Goal: Task Accomplishment & Management: Use online tool/utility

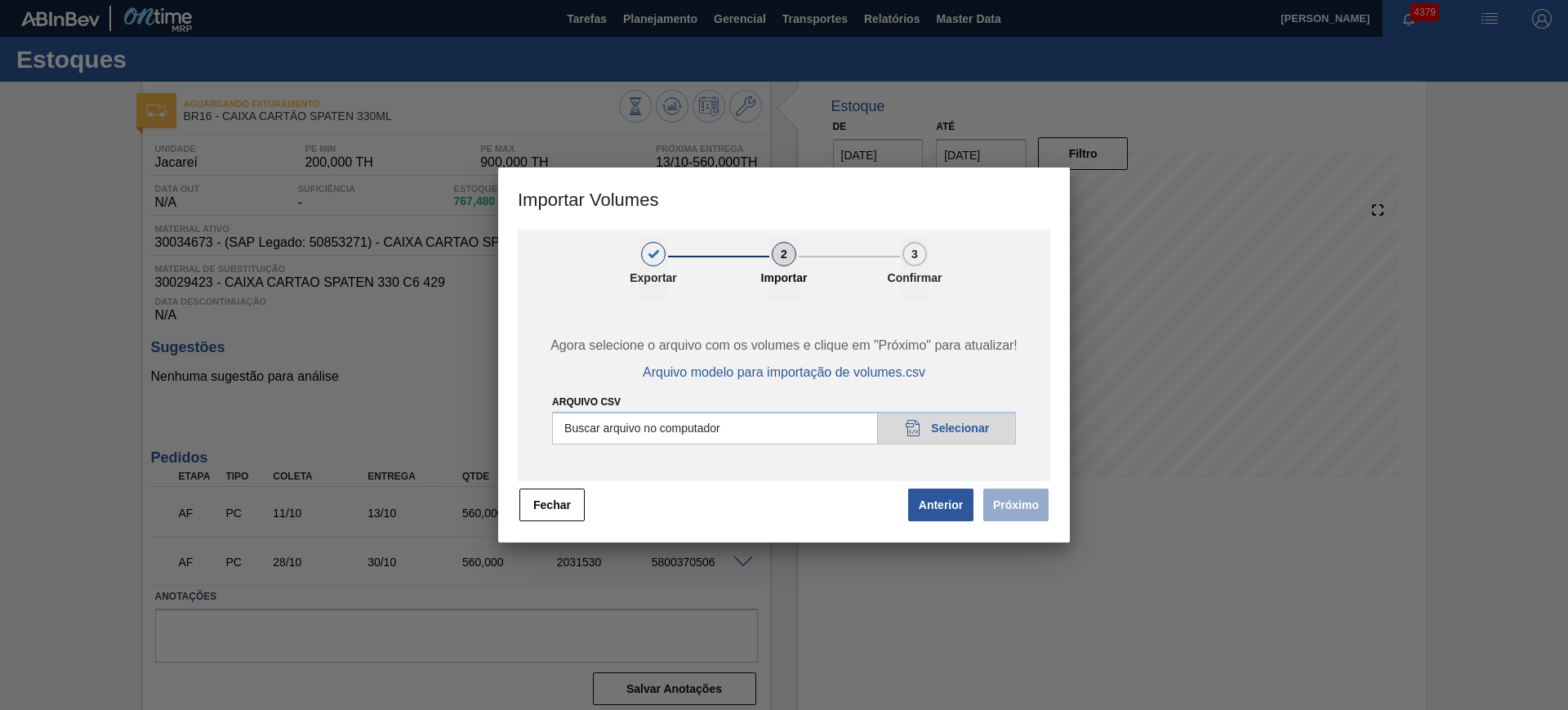
click at [699, 428] on input "Arquivo csv" at bounding box center [784, 428] width 464 height 33
type input "C:\fakepath\Pedidos Massa HM - Portal.csv"
click at [954, 506] on button "Anterior" at bounding box center [941, 505] width 65 height 33
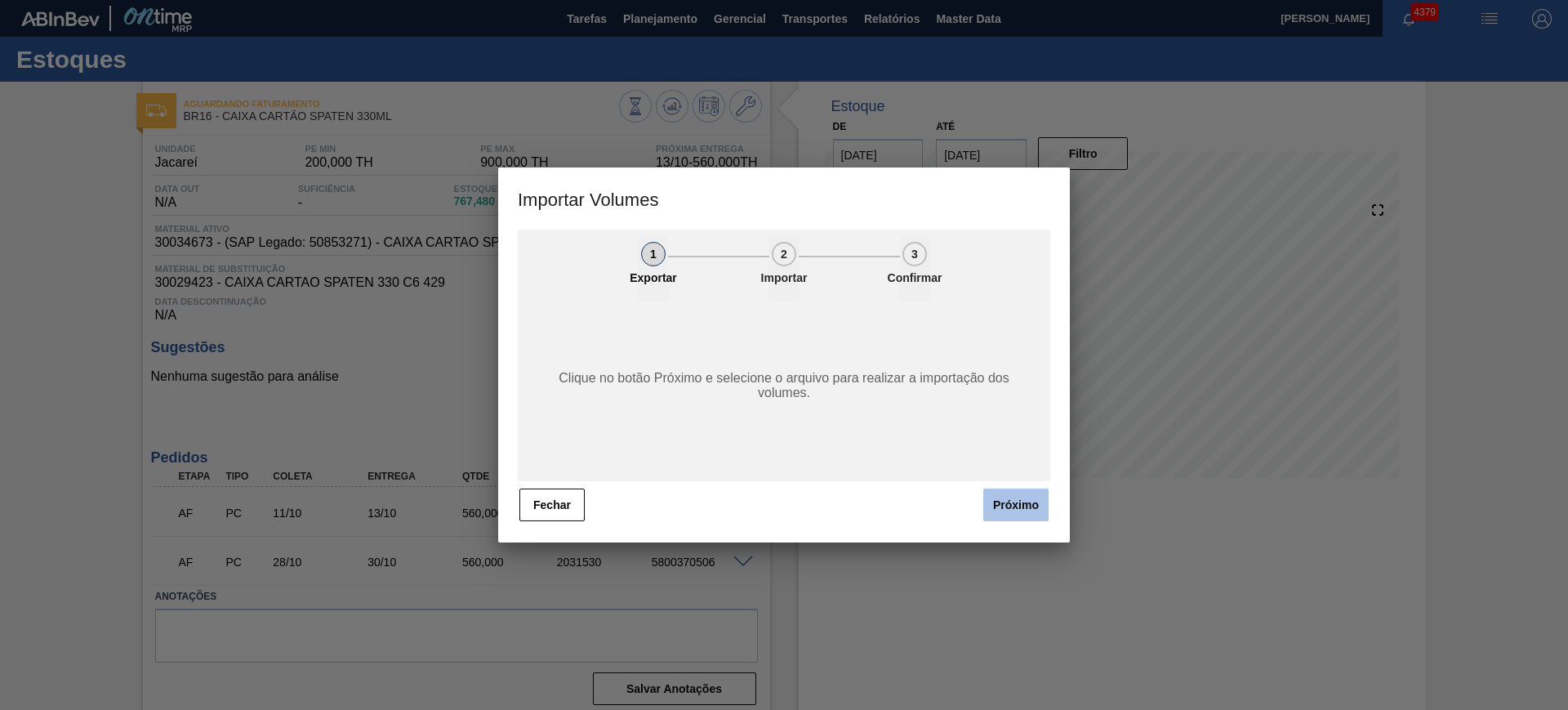
click at [992, 506] on button "Próximo" at bounding box center [1015, 505] width 65 height 33
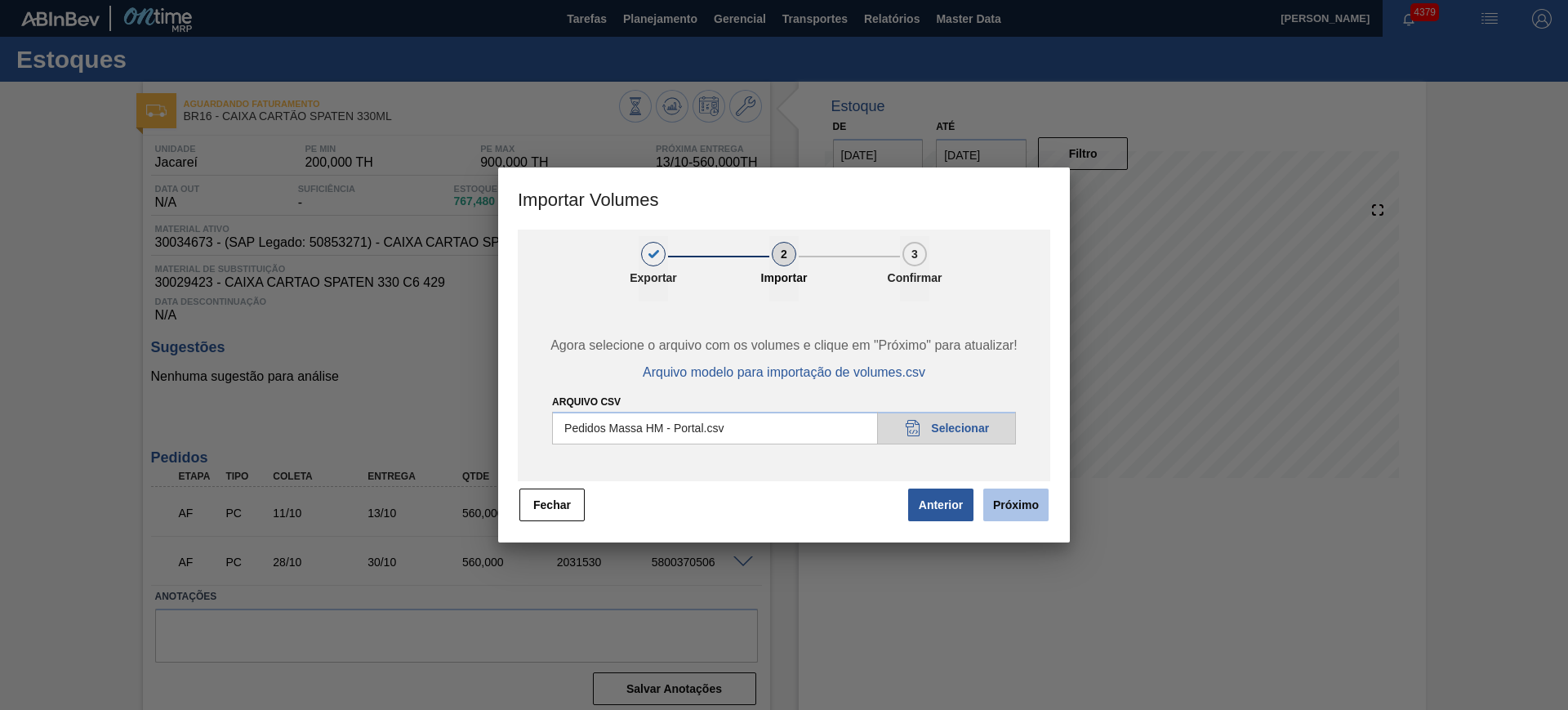
click at [1011, 499] on button "Próximo" at bounding box center [1015, 505] width 65 height 33
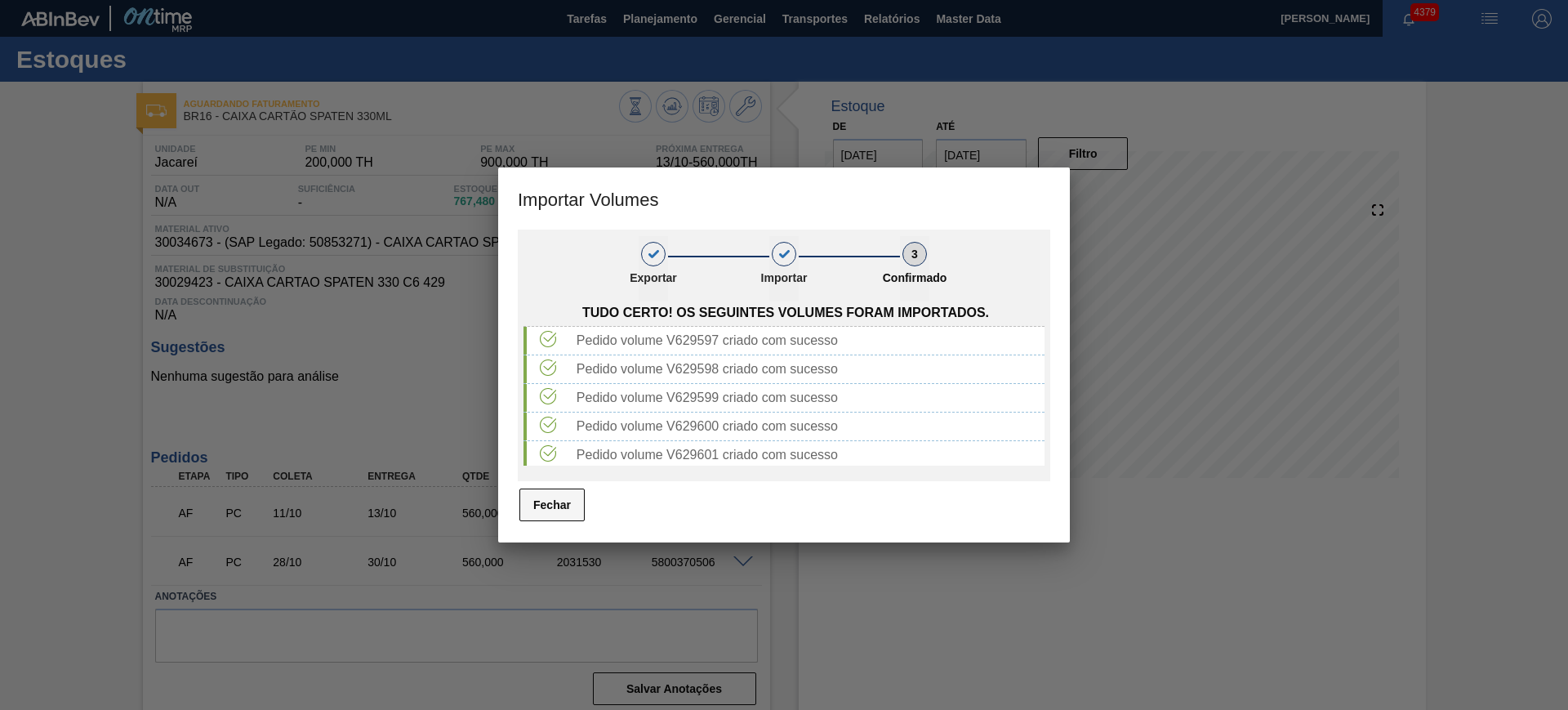
click at [539, 517] on button "Fechar" at bounding box center [552, 505] width 65 height 33
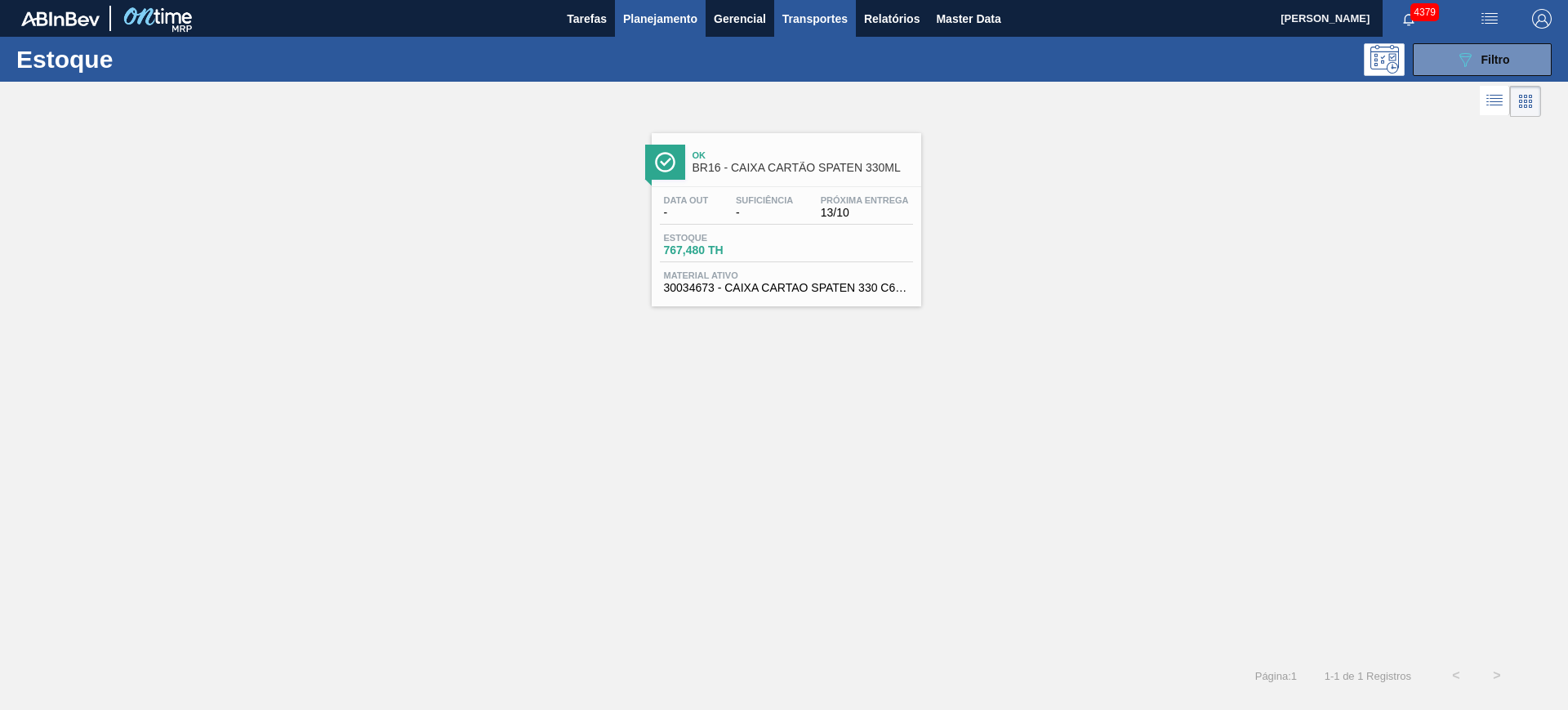
click at [814, 3] on button "Transportes" at bounding box center [814, 18] width 81 height 36
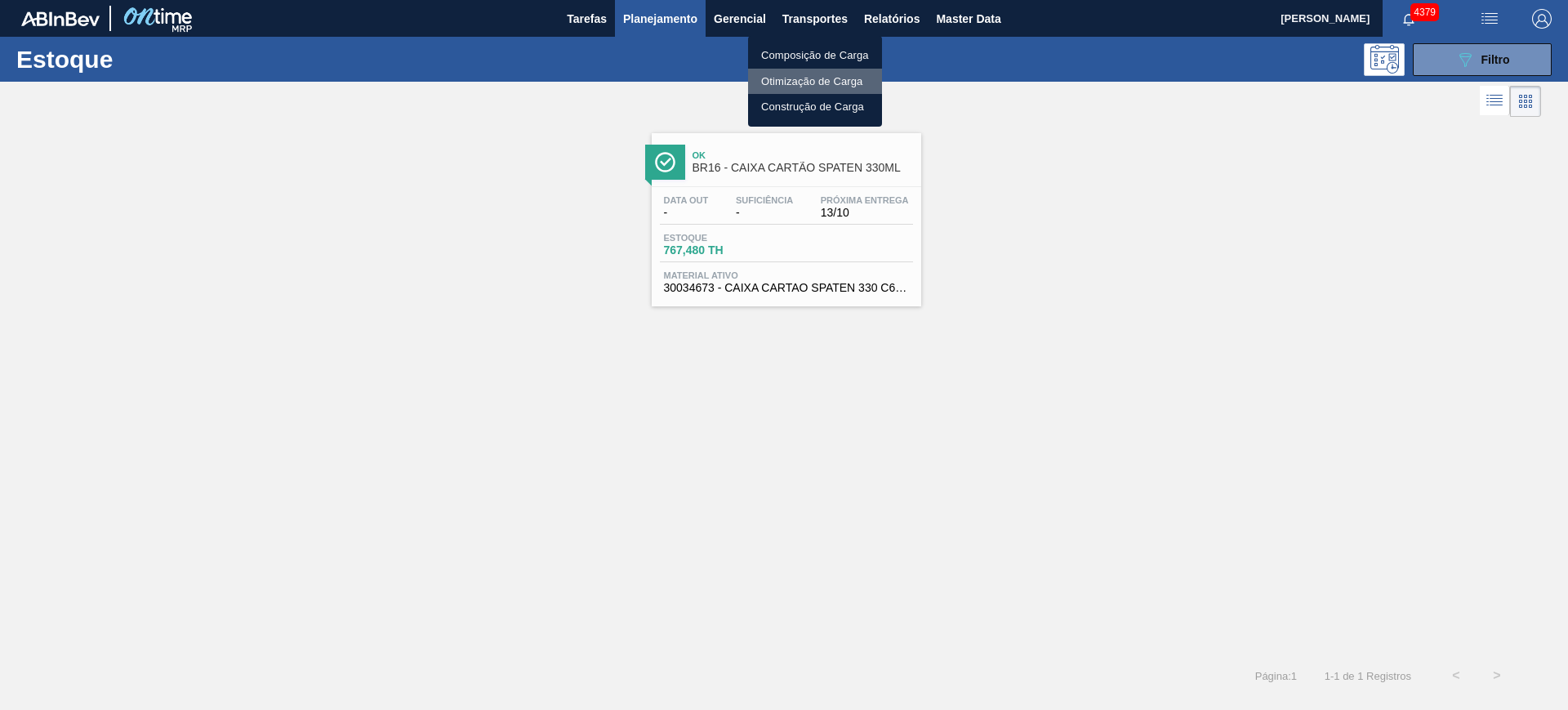
click at [823, 69] on li "Otimização de Carga" at bounding box center [815, 81] width 134 height 26
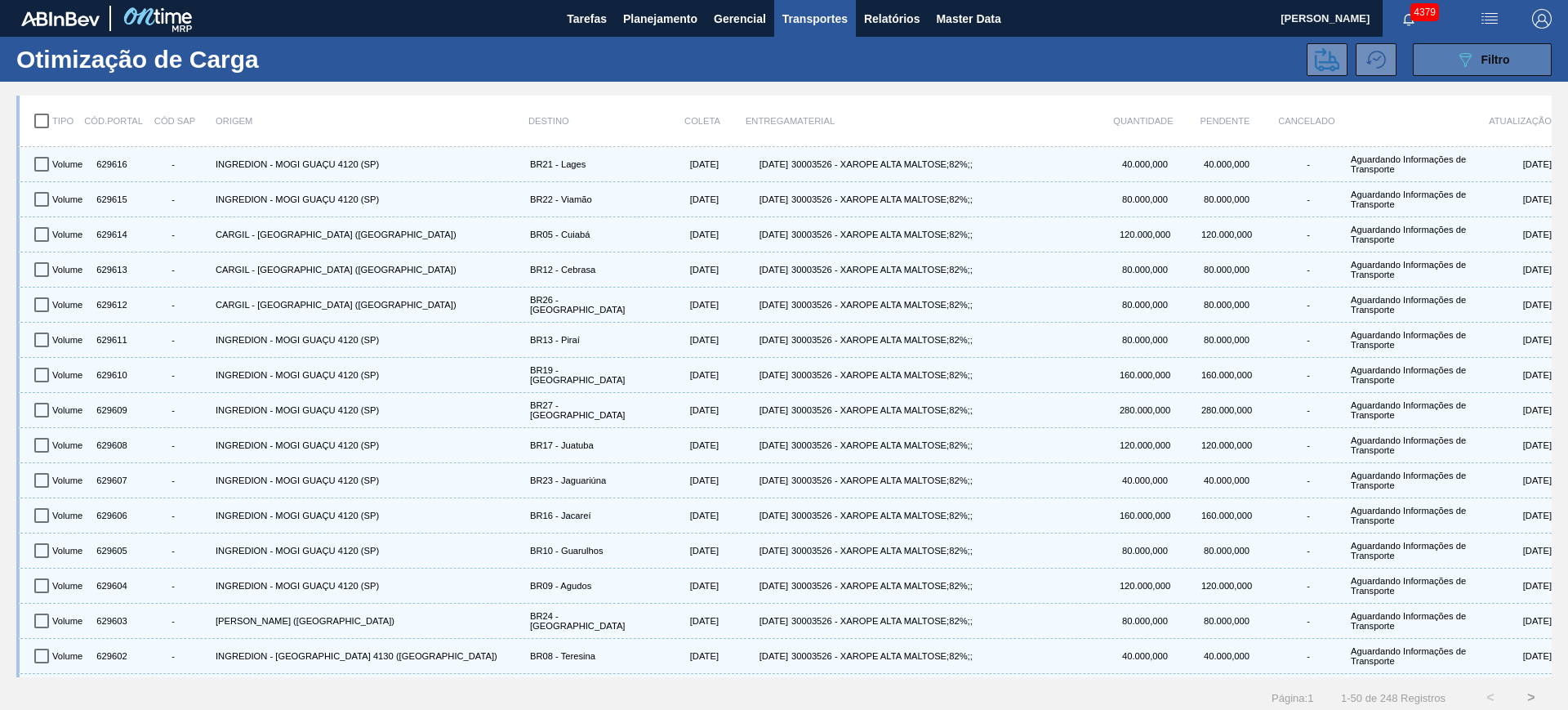
click at [1447, 67] on button "089F7B8B-B2A5-4AFE-B5C0-19BA573D28AC Filtro" at bounding box center [1482, 59] width 139 height 33
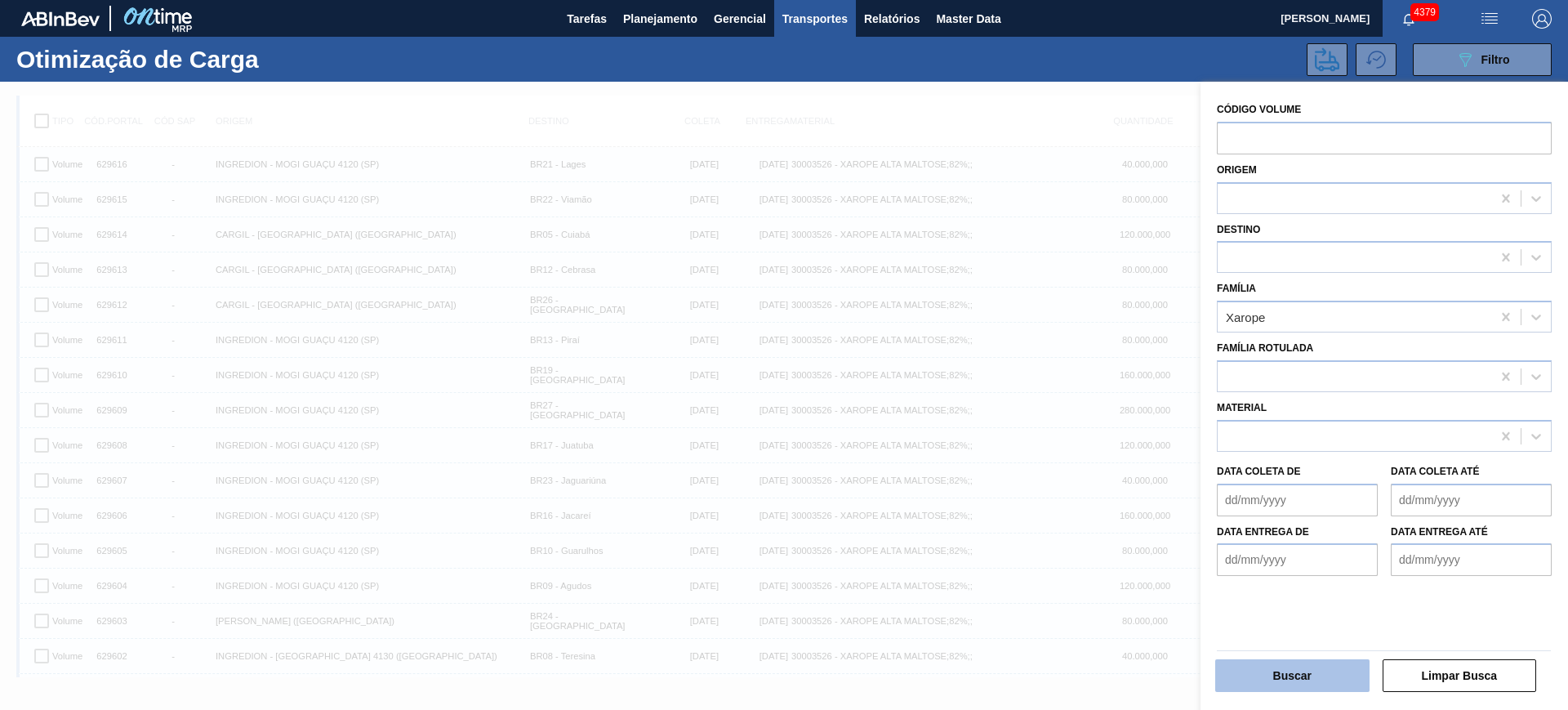
click at [1330, 677] on button "Buscar" at bounding box center [1291, 676] width 154 height 33
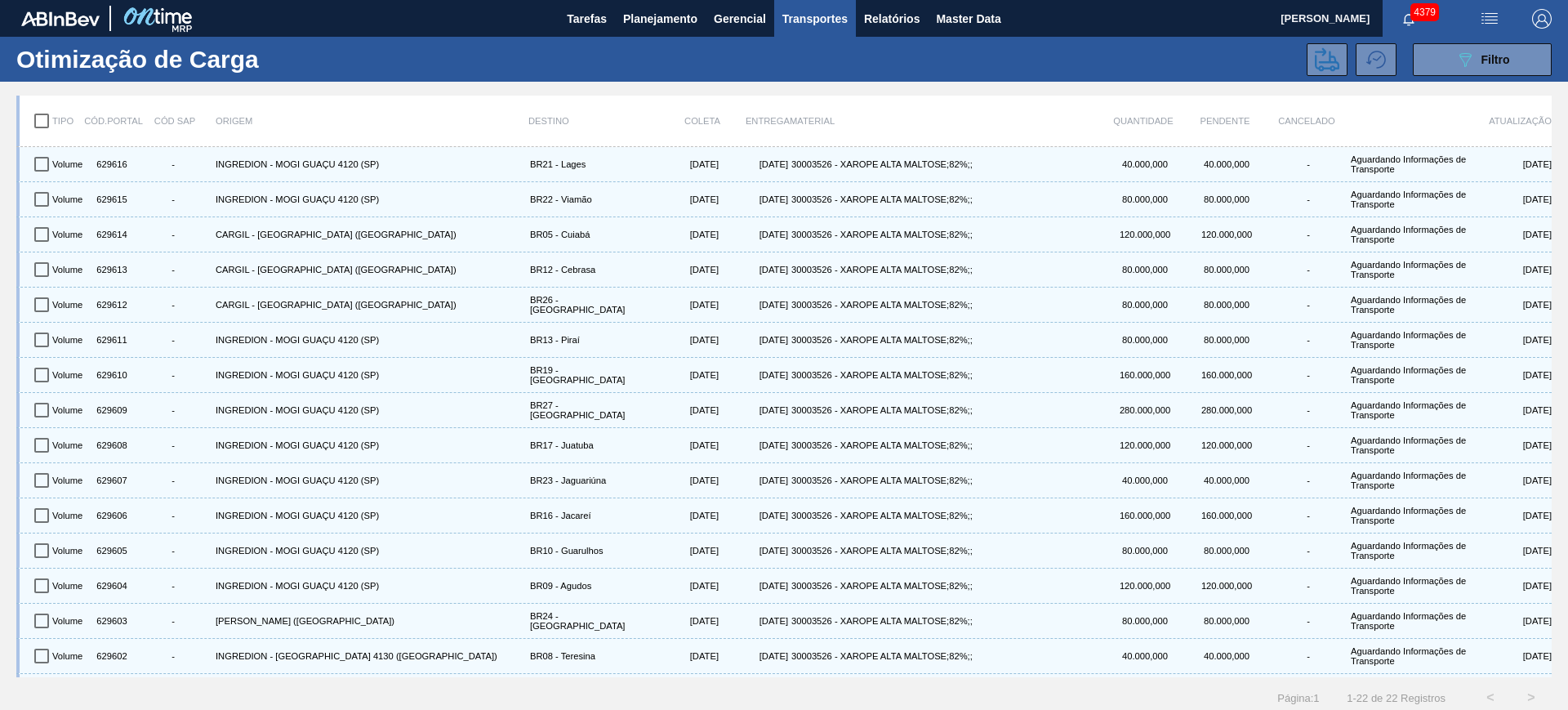
click at [40, 122] on input "checkbox" at bounding box center [42, 121] width 34 height 34
checkbox input "true"
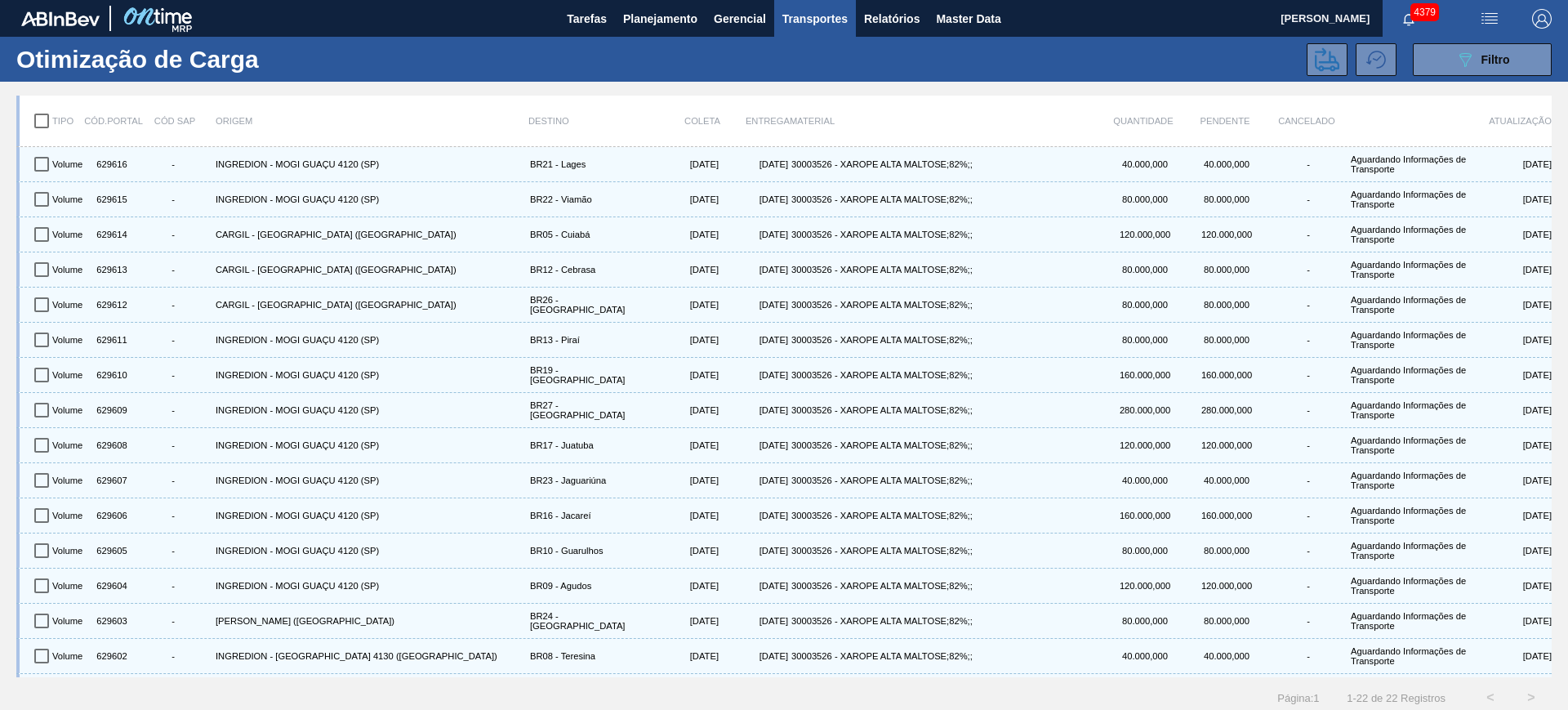
checkbox input "true"
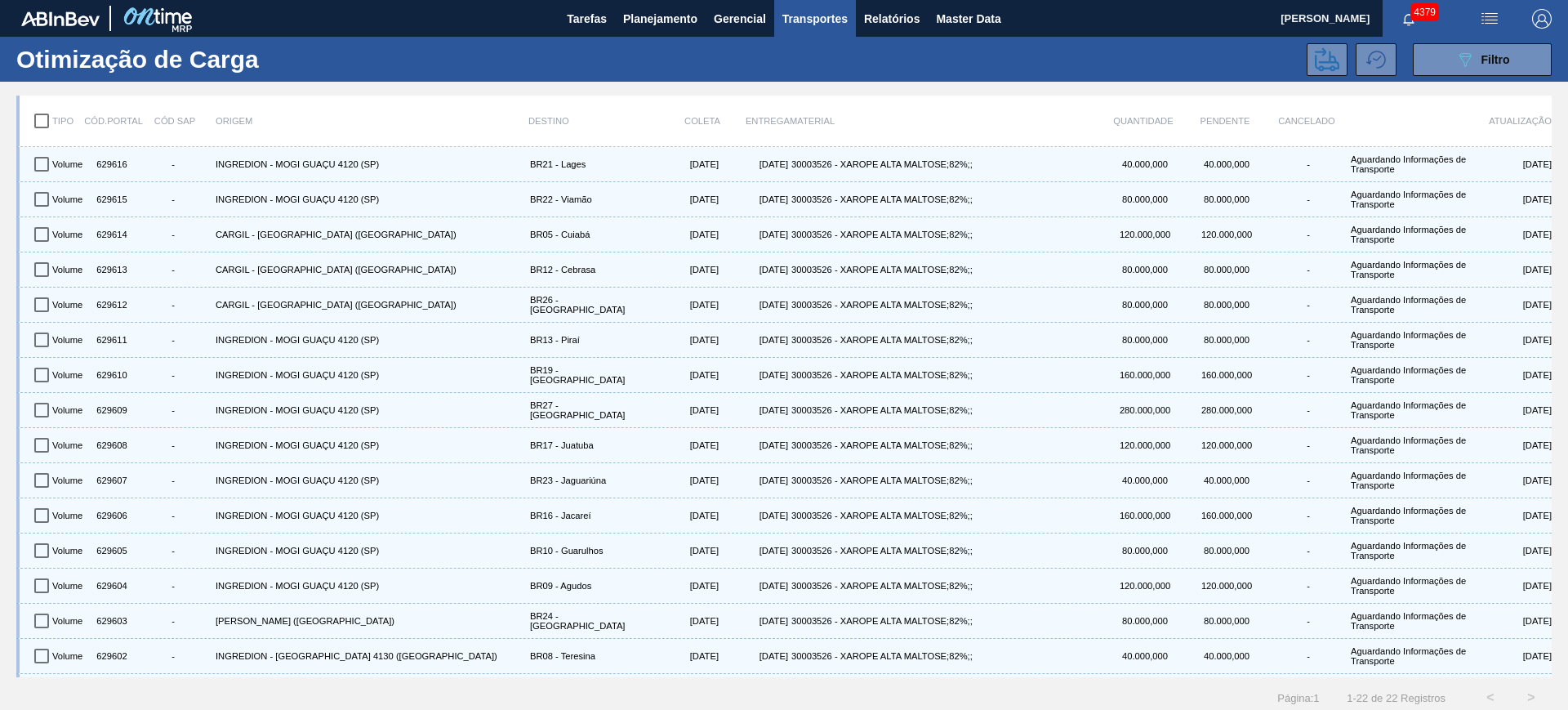
checkbox input "true"
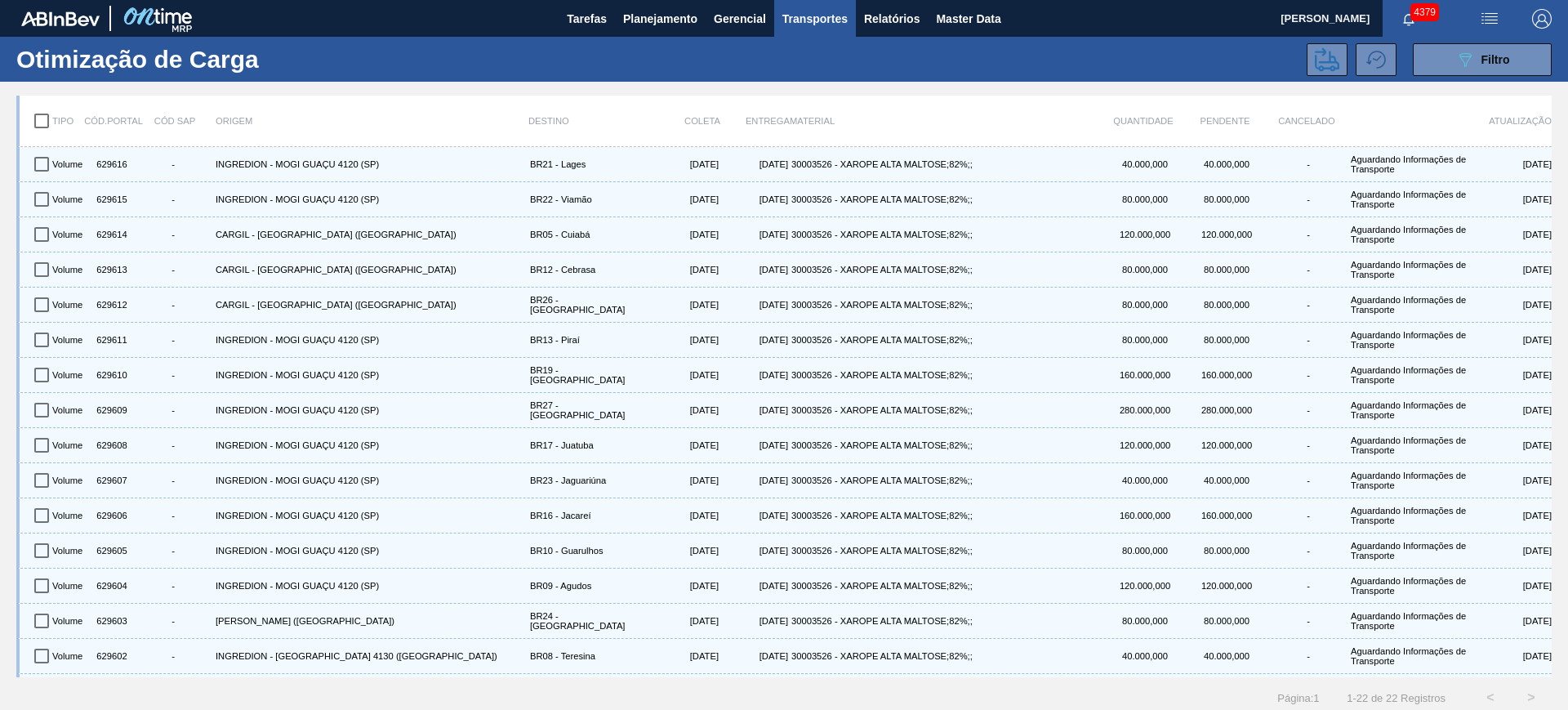
checkbox input "true"
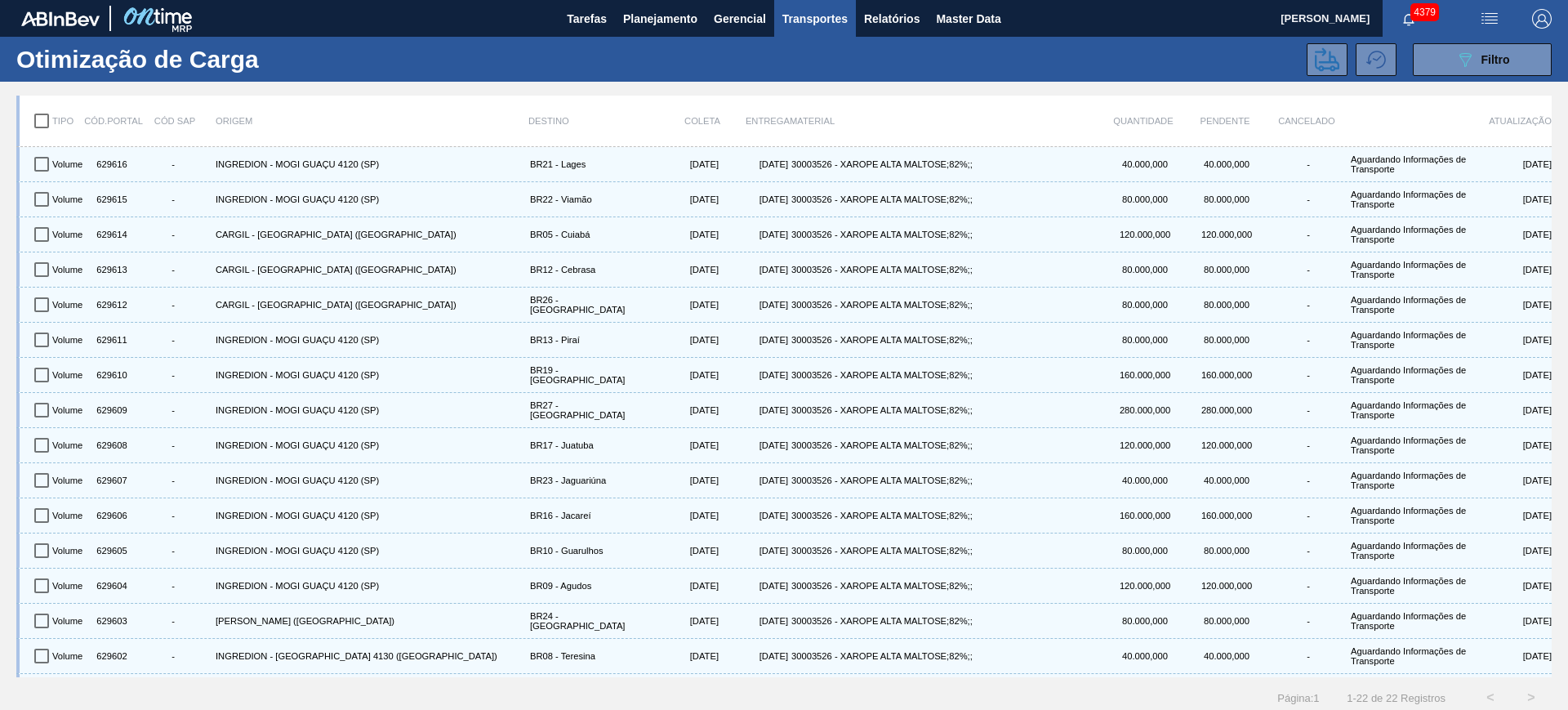
checkbox input "true"
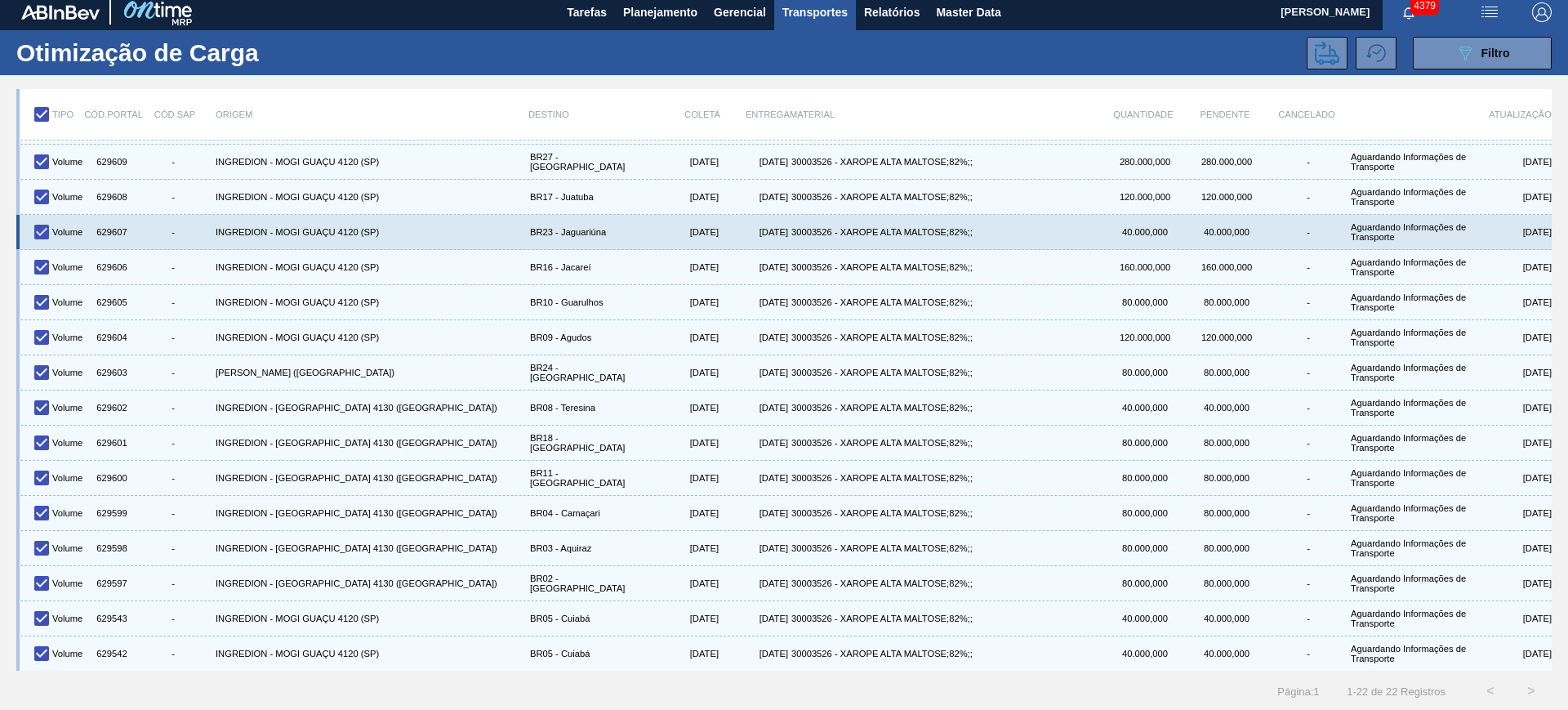
scroll to position [9, 0]
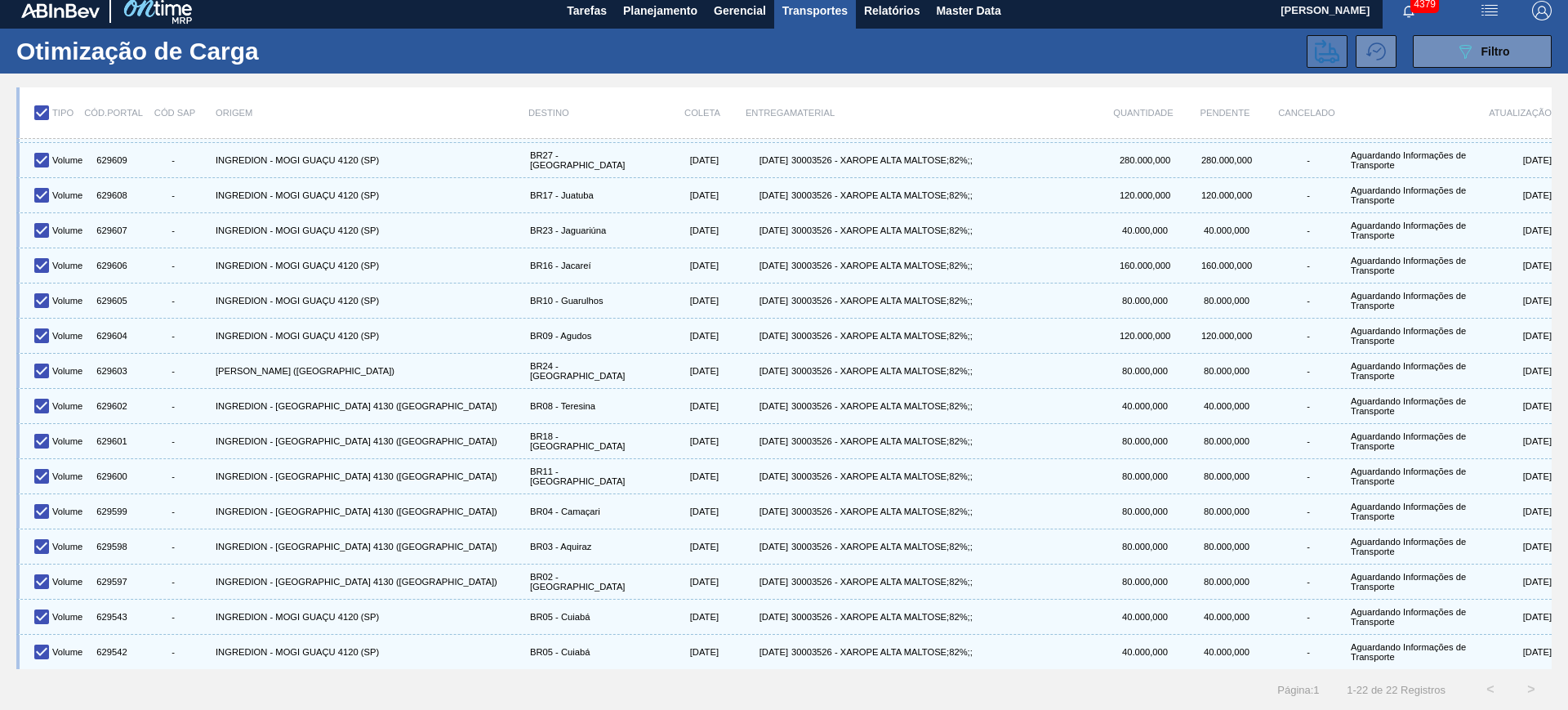
click at [1335, 50] on icon at bounding box center [1327, 52] width 25 height 25
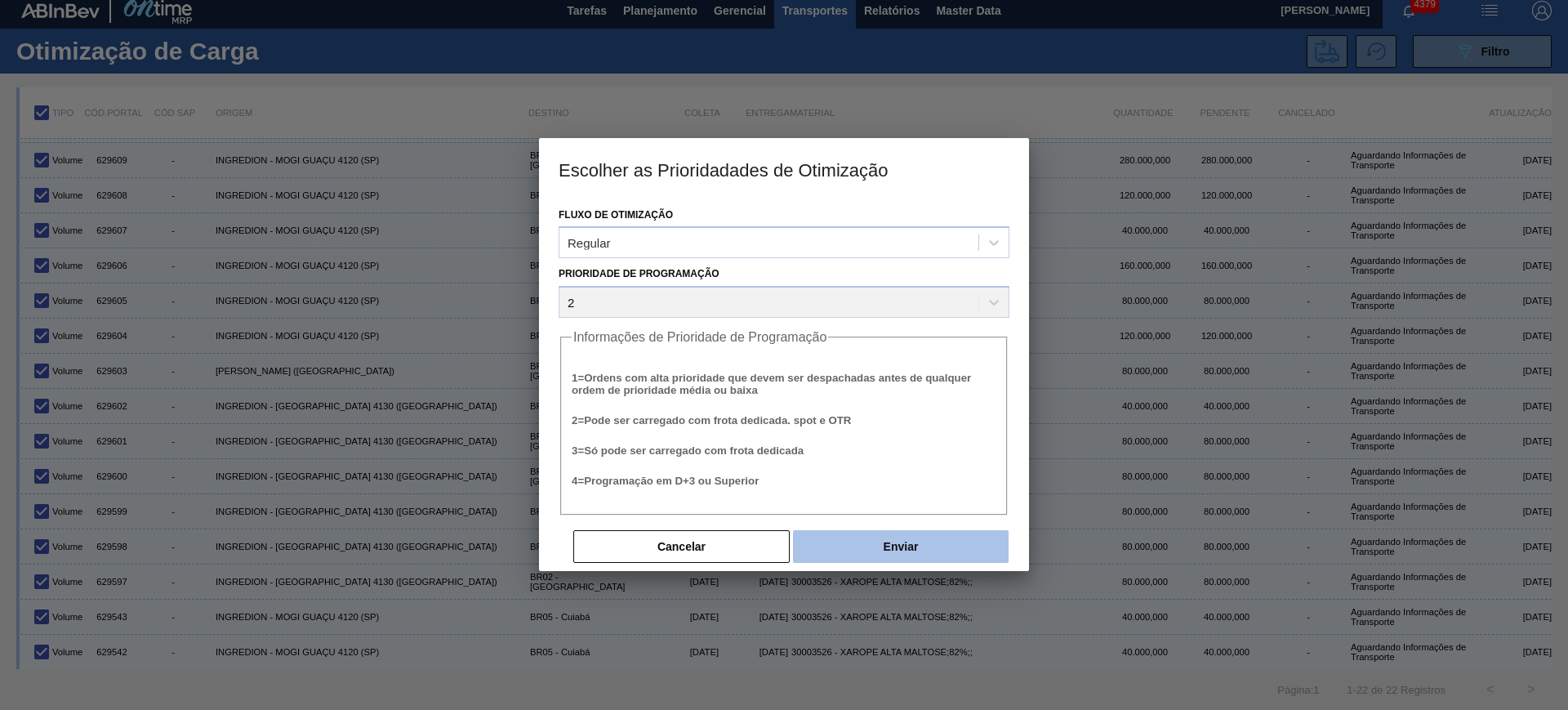
click at [947, 539] on button "Enviar" at bounding box center [900, 546] width 216 height 33
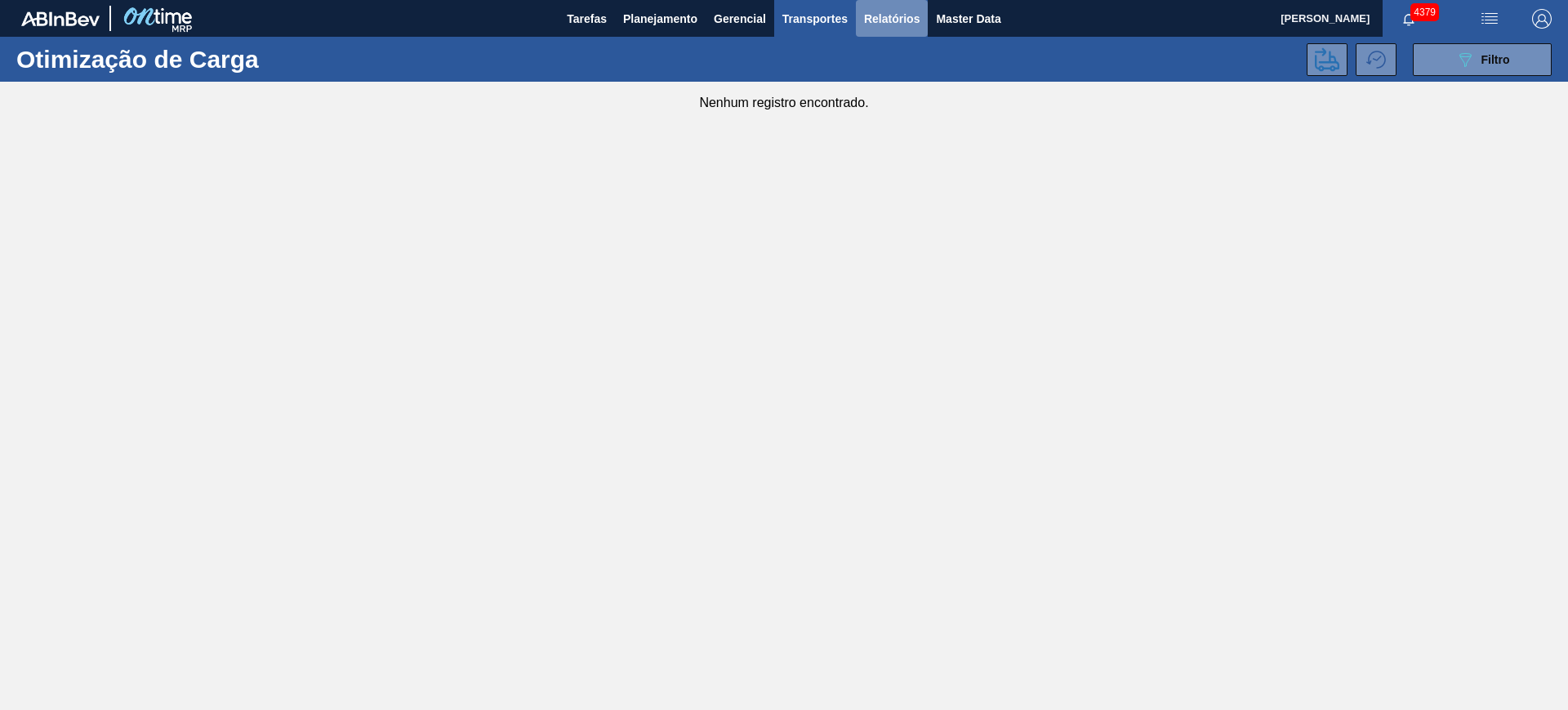
click at [876, 13] on span "Relatórios" at bounding box center [892, 18] width 56 height 19
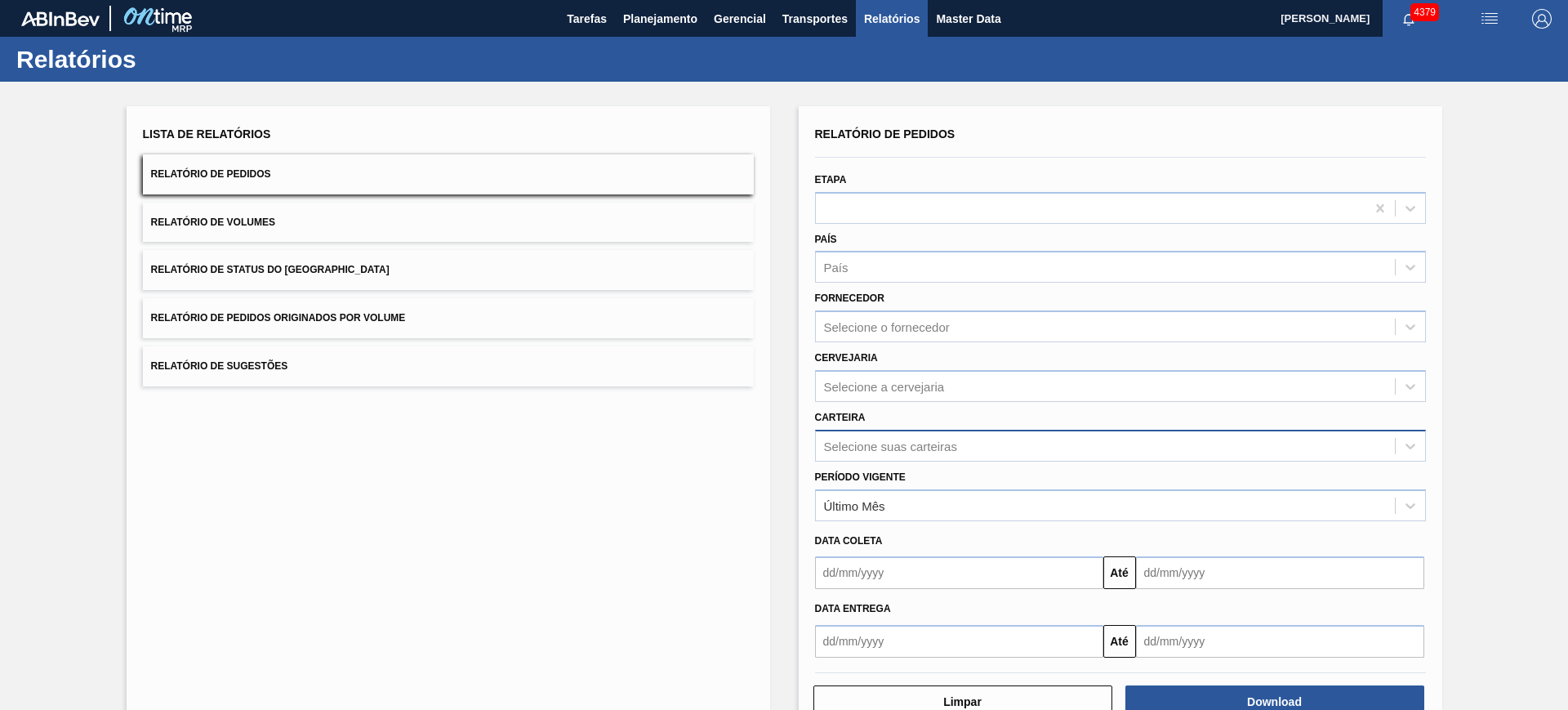
click at [944, 448] on div "Selecione suas carteiras" at bounding box center [1105, 446] width 579 height 24
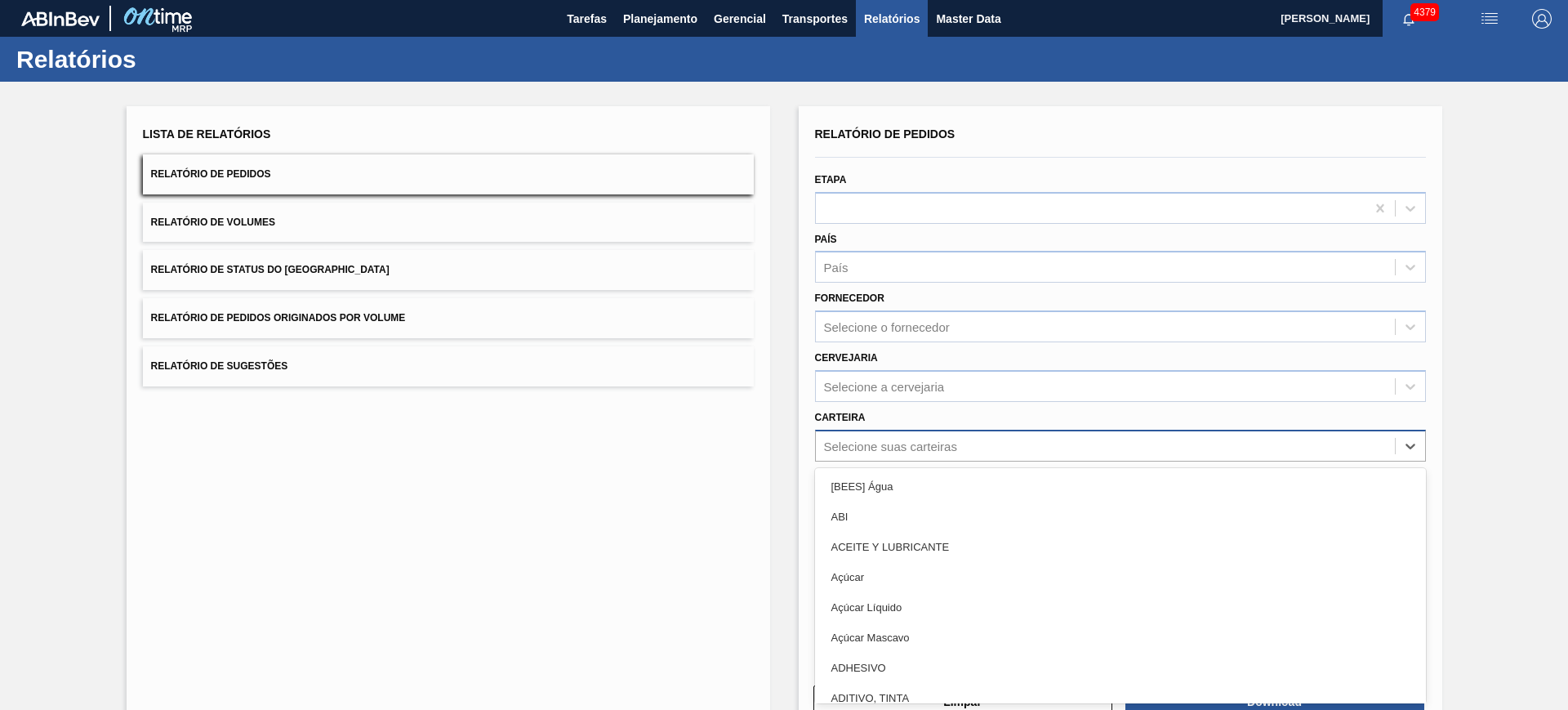
scroll to position [10, 0]
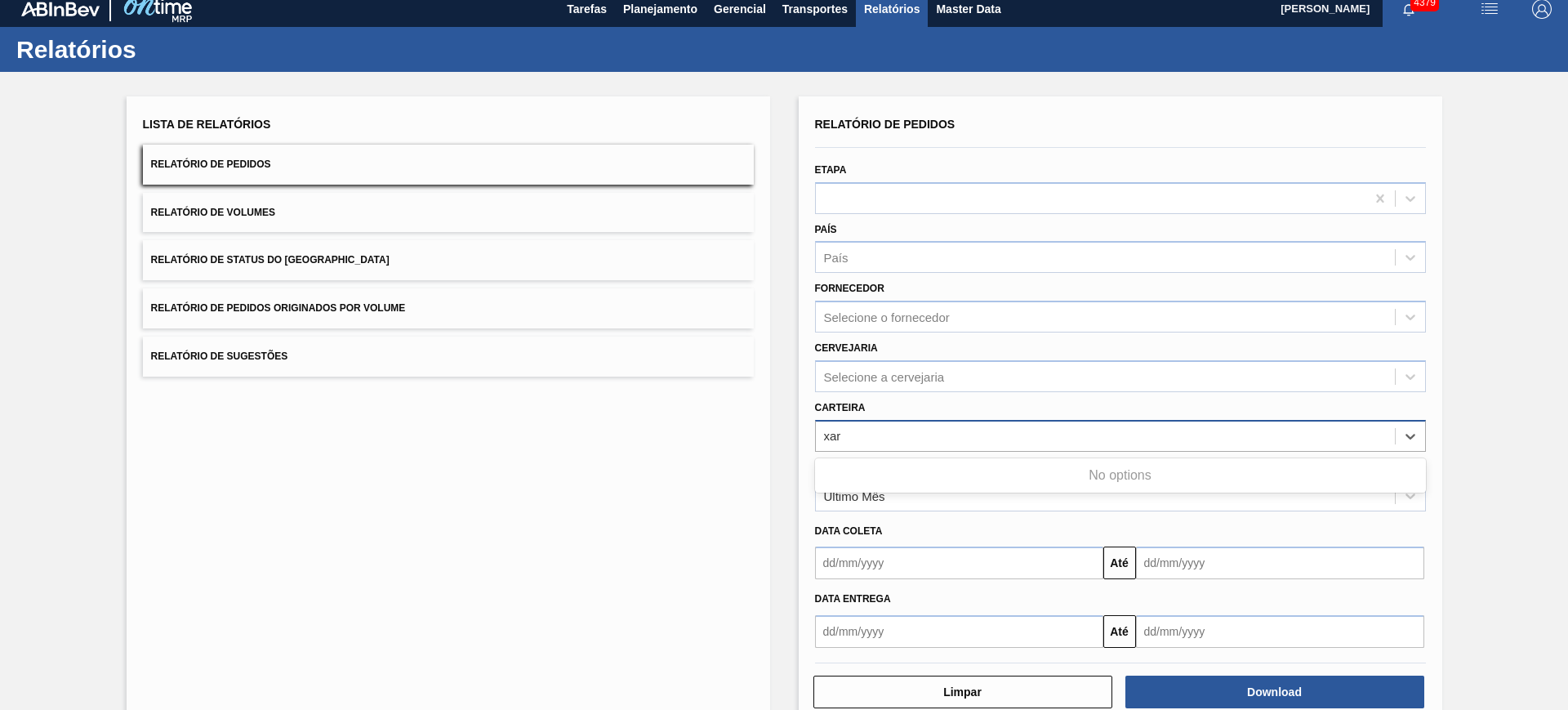
type input "xaro"
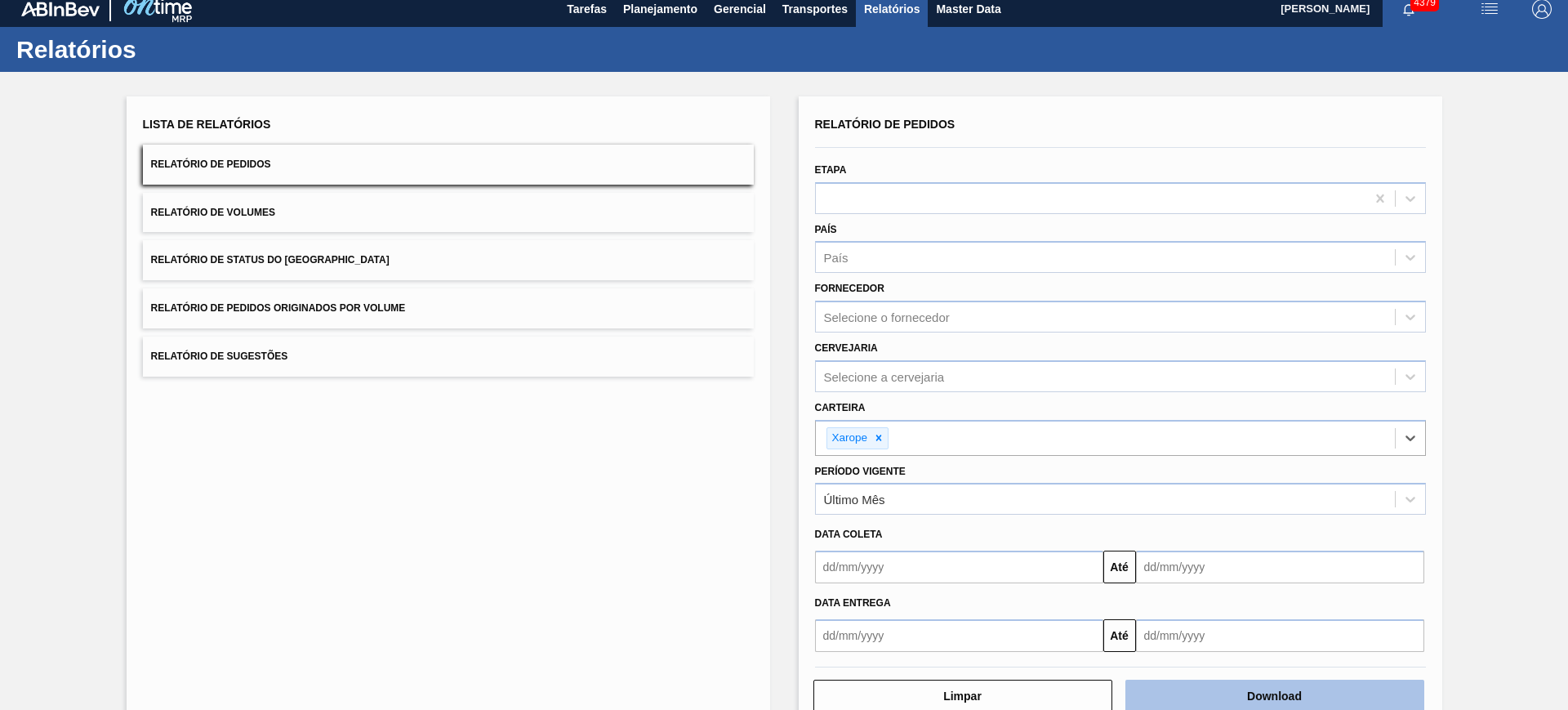
click at [1219, 689] on button "Download" at bounding box center [1275, 696] width 299 height 33
drag, startPoint x: 316, startPoint y: 220, endPoint x: 324, endPoint y: 219, distance: 8.1
click at [316, 220] on button "Relatório de Volumes" at bounding box center [448, 213] width 611 height 40
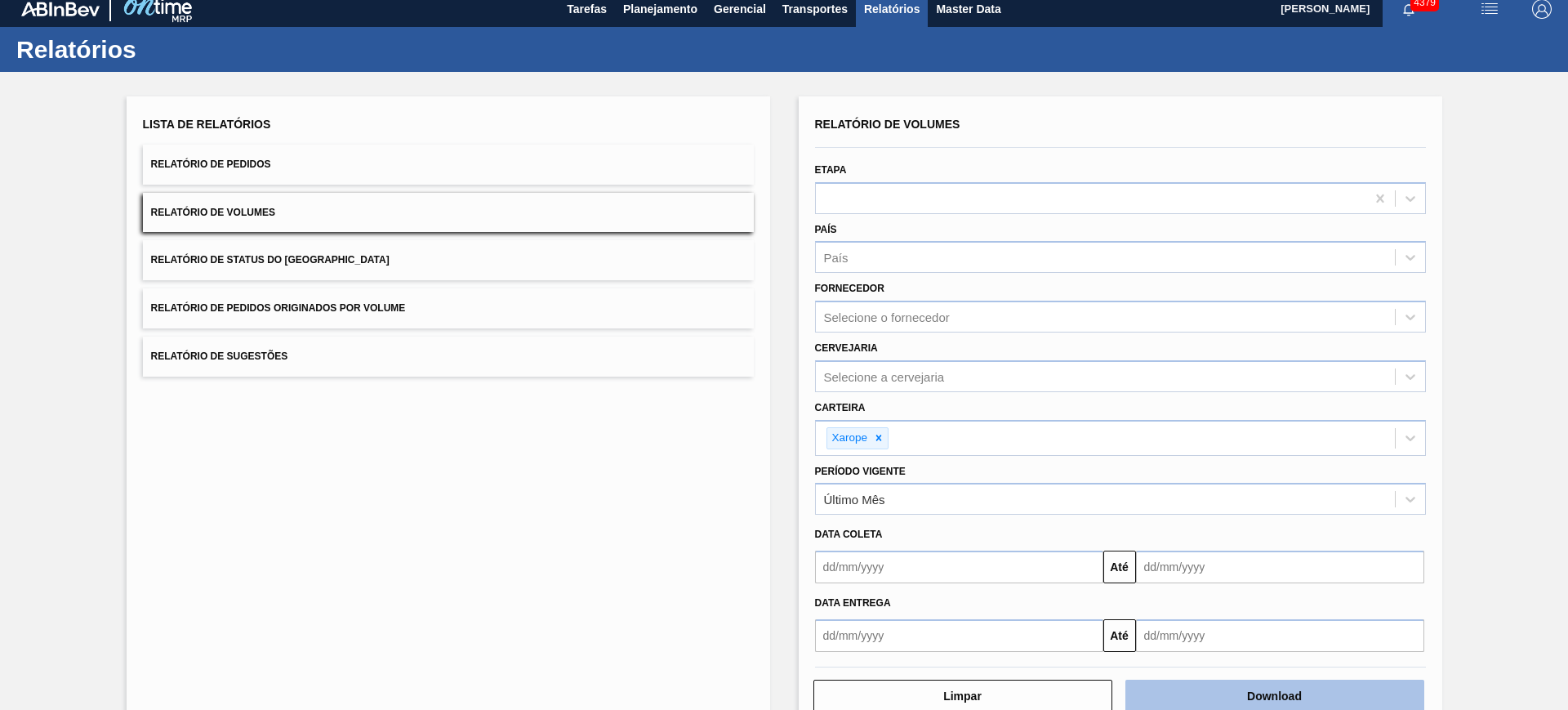
click at [1224, 695] on button "Download" at bounding box center [1275, 696] width 299 height 33
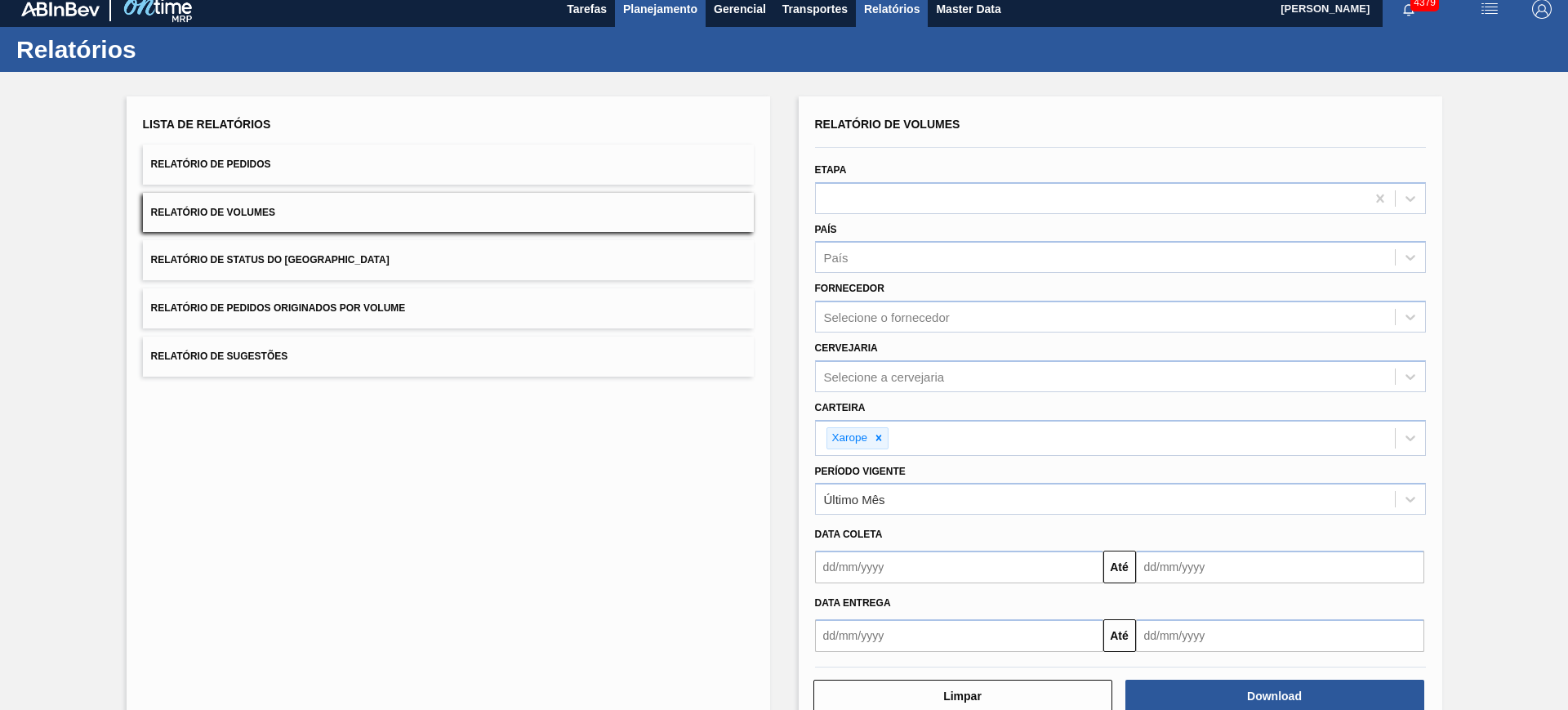
click at [648, 20] on button "Planejamento" at bounding box center [660, 9] width 91 height 36
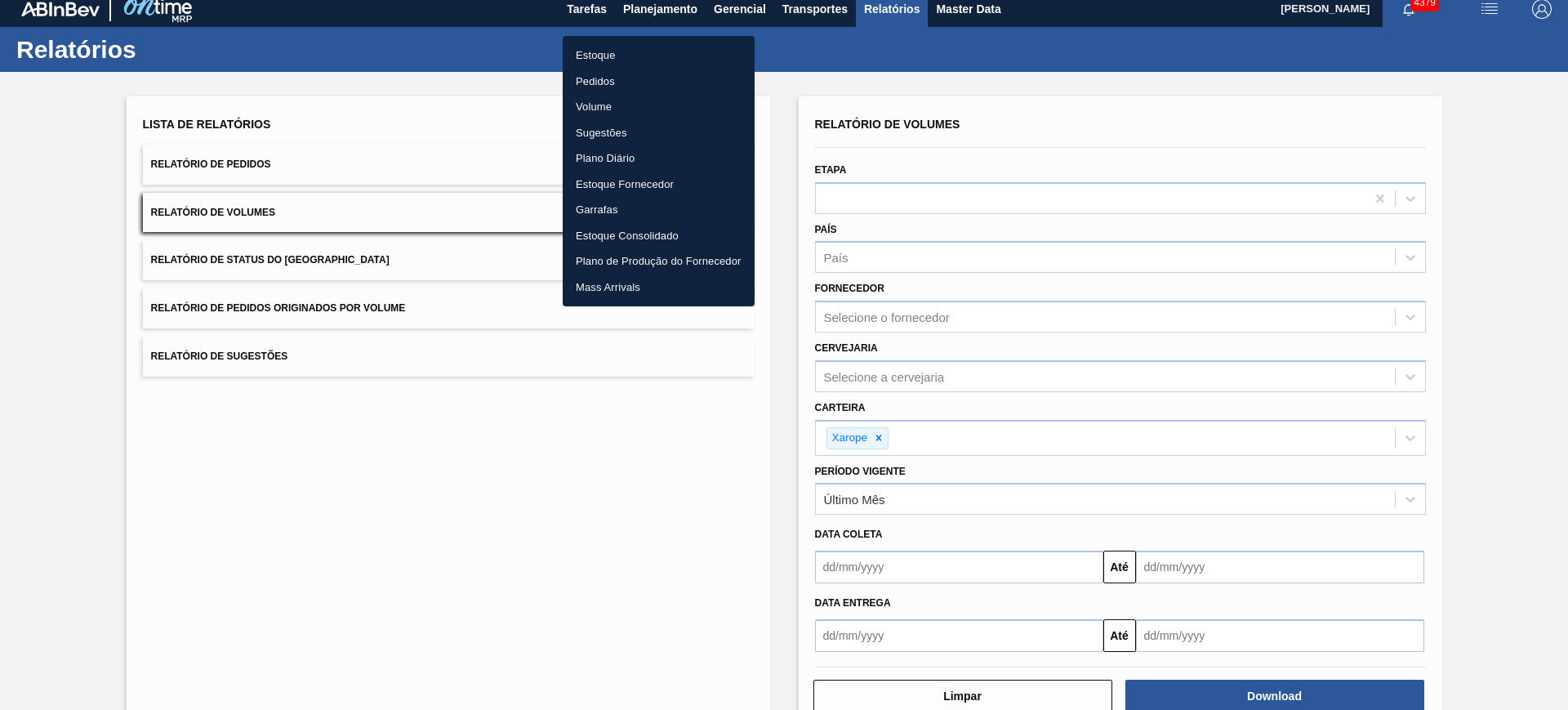
click at [623, 53] on li "Estoque" at bounding box center [658, 55] width 192 height 26
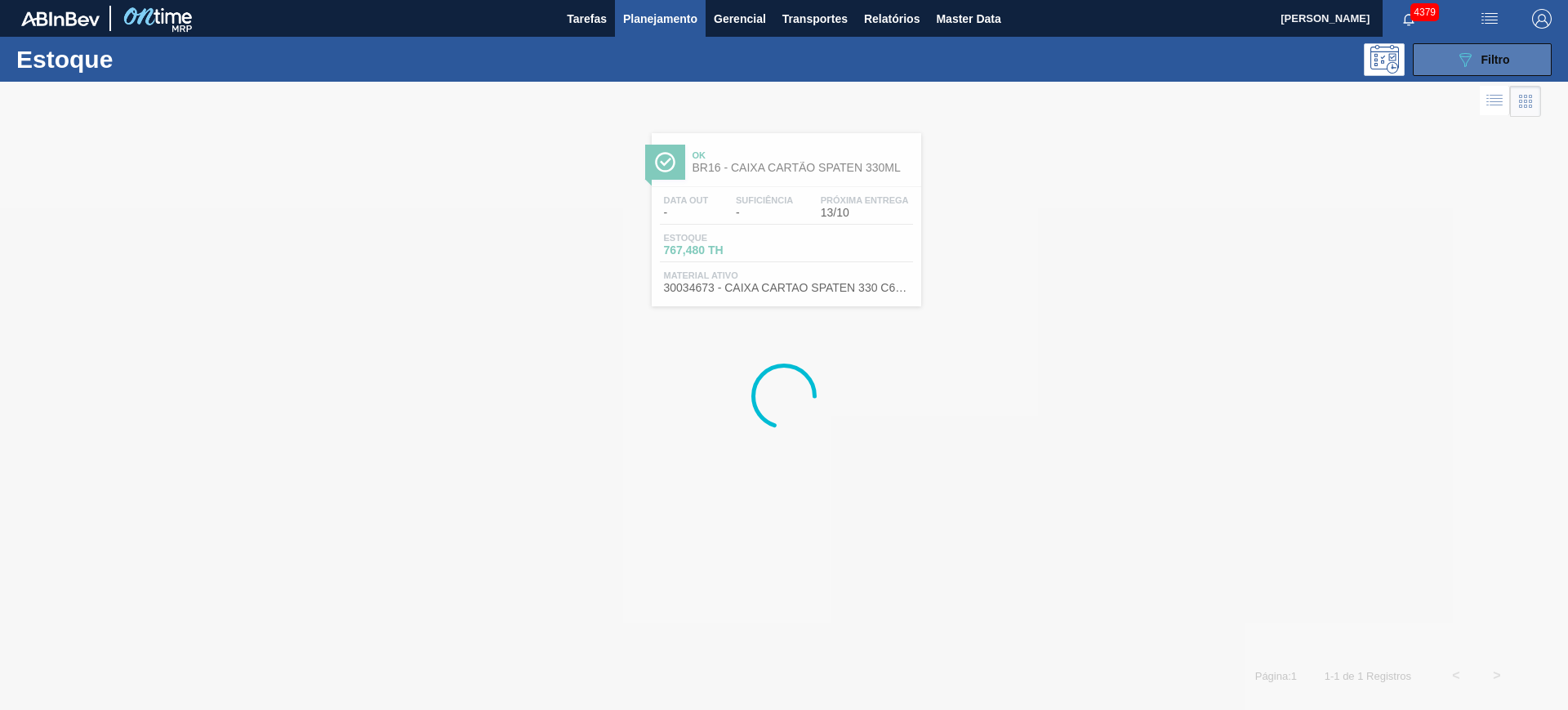
click at [1487, 46] on button "089F7B8B-B2A5-4AFE-B5C0-19BA573D28AC Filtro" at bounding box center [1482, 59] width 139 height 33
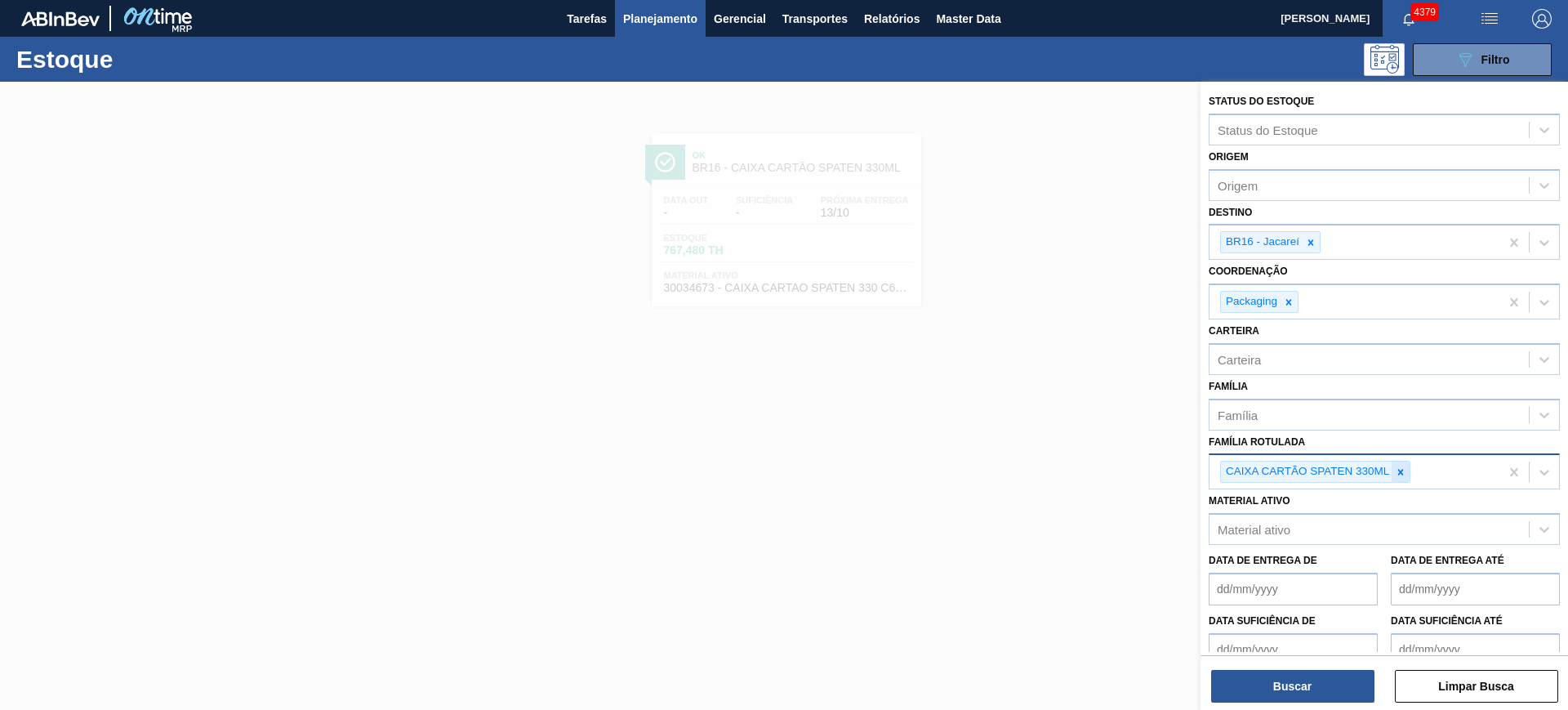
click at [1402, 473] on icon at bounding box center [1400, 471] width 6 height 6
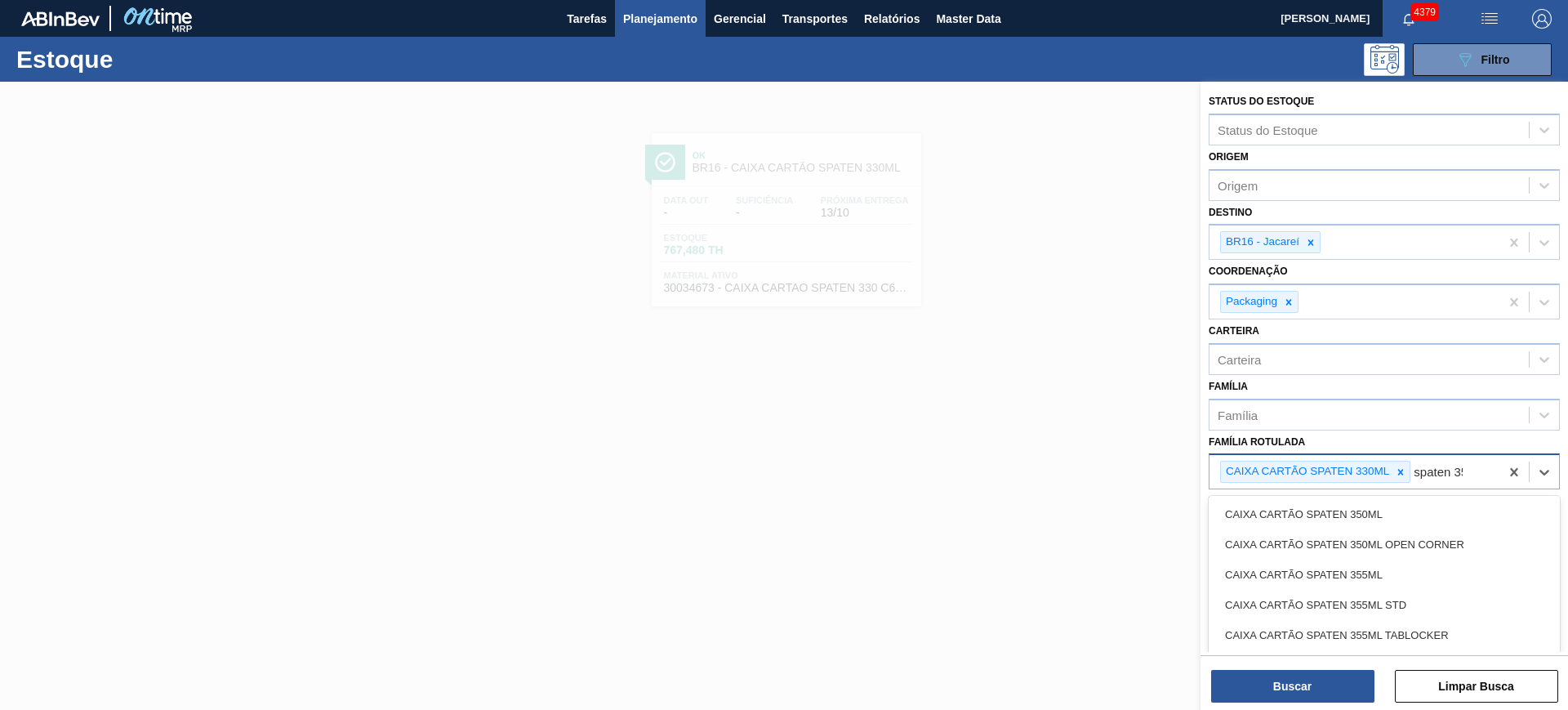
type Rotulada "spaten 350"
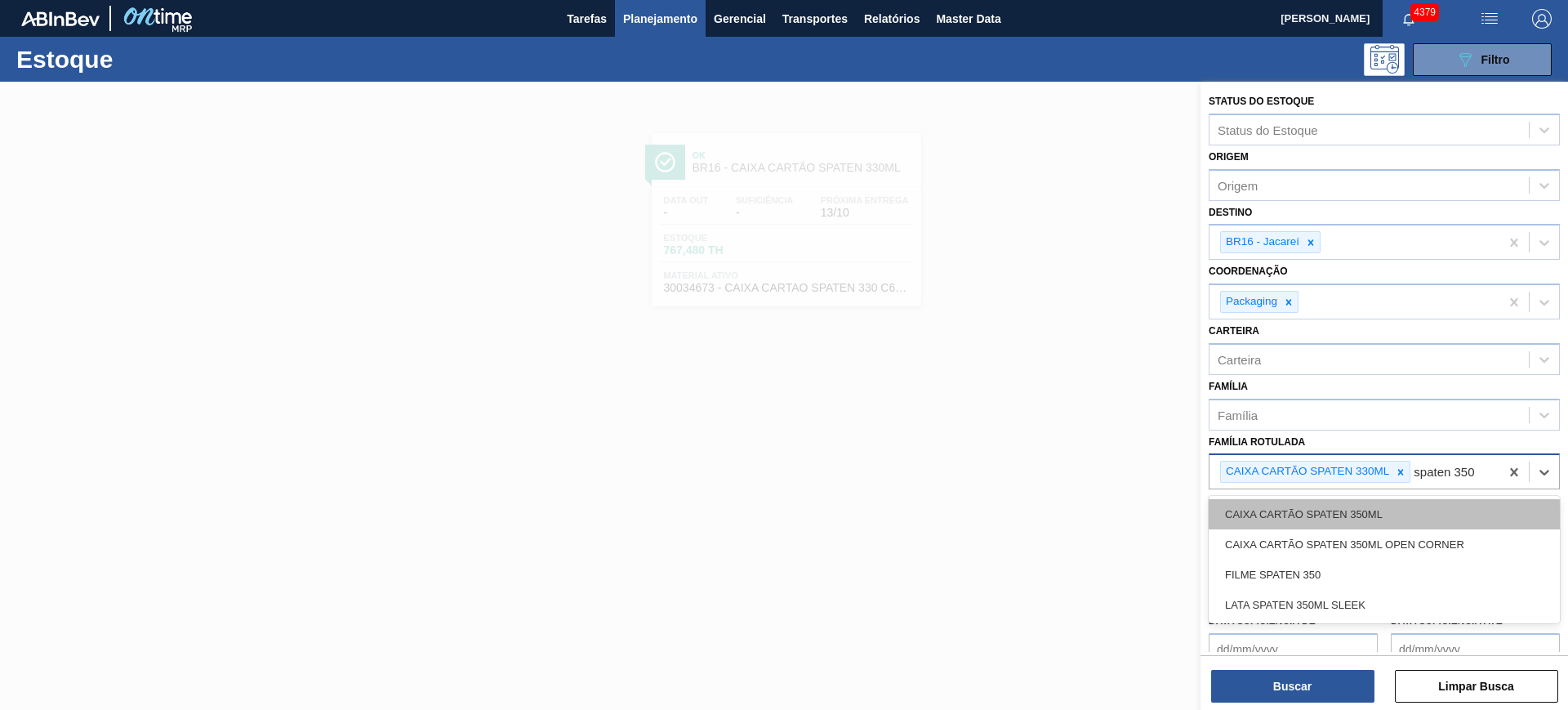
click at [1419, 522] on div "CAIXA CARTÃO SPATEN 350ML" at bounding box center [1384, 515] width 352 height 31
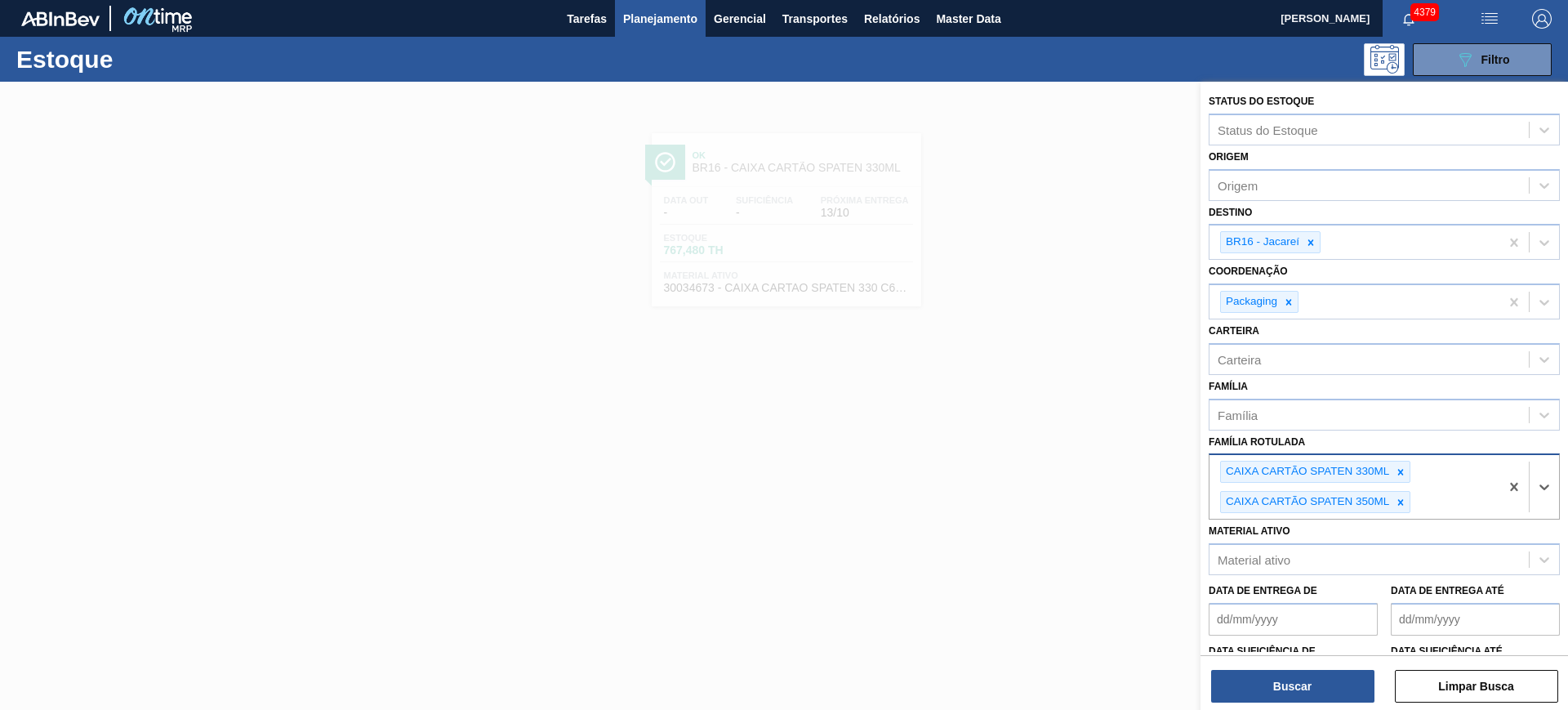
click at [1385, 466] on div "CAIXA CARTÃO SPATEN 330ML" at bounding box center [1306, 471] width 170 height 20
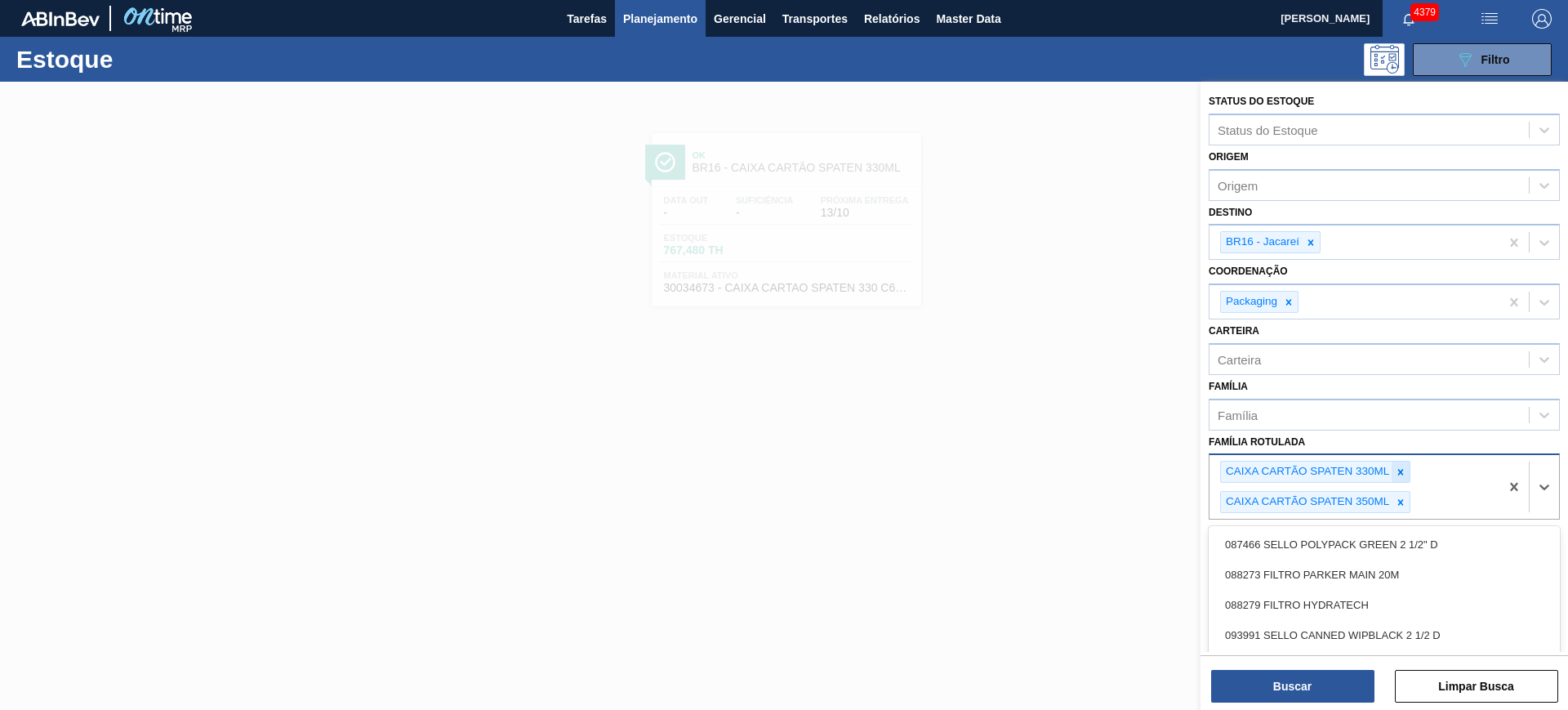
click at [1398, 470] on icon at bounding box center [1400, 472] width 11 height 11
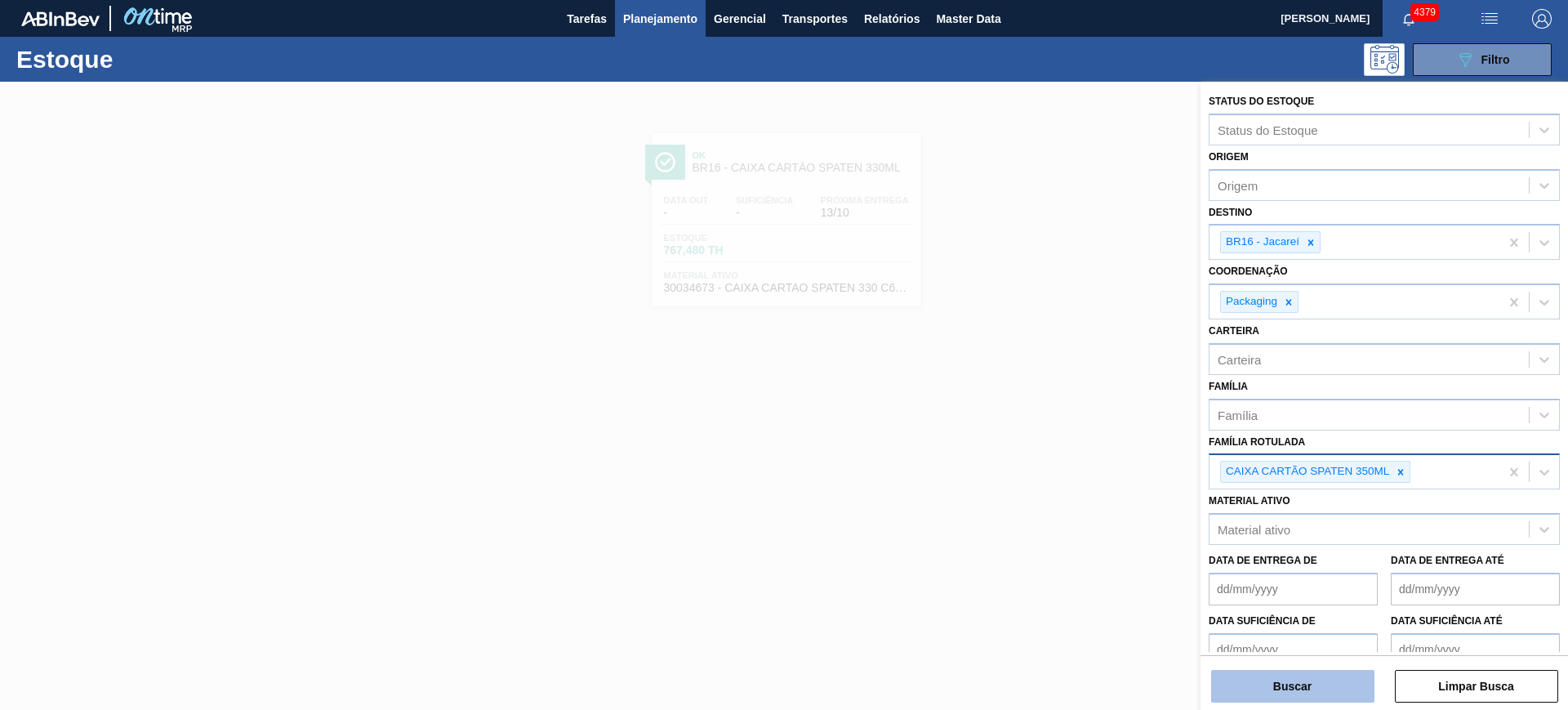
drag, startPoint x: 1333, startPoint y: 695, endPoint x: 1305, endPoint y: 682, distance: 30.9
click at [1330, 695] on button "Buscar" at bounding box center [1292, 686] width 163 height 33
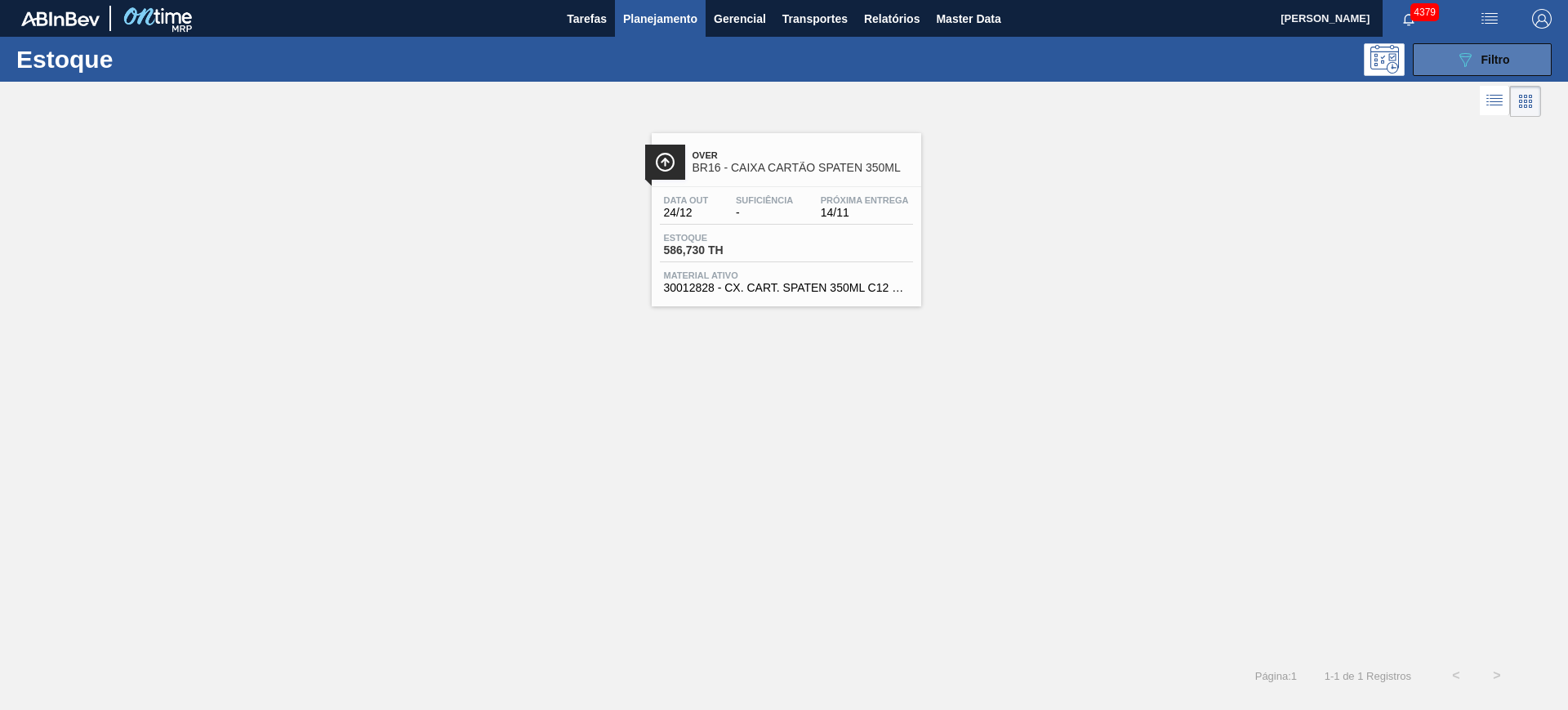
click at [1431, 68] on button "089F7B8B-B2A5-4AFE-B5C0-19BA573D28AC Filtro" at bounding box center [1482, 59] width 139 height 33
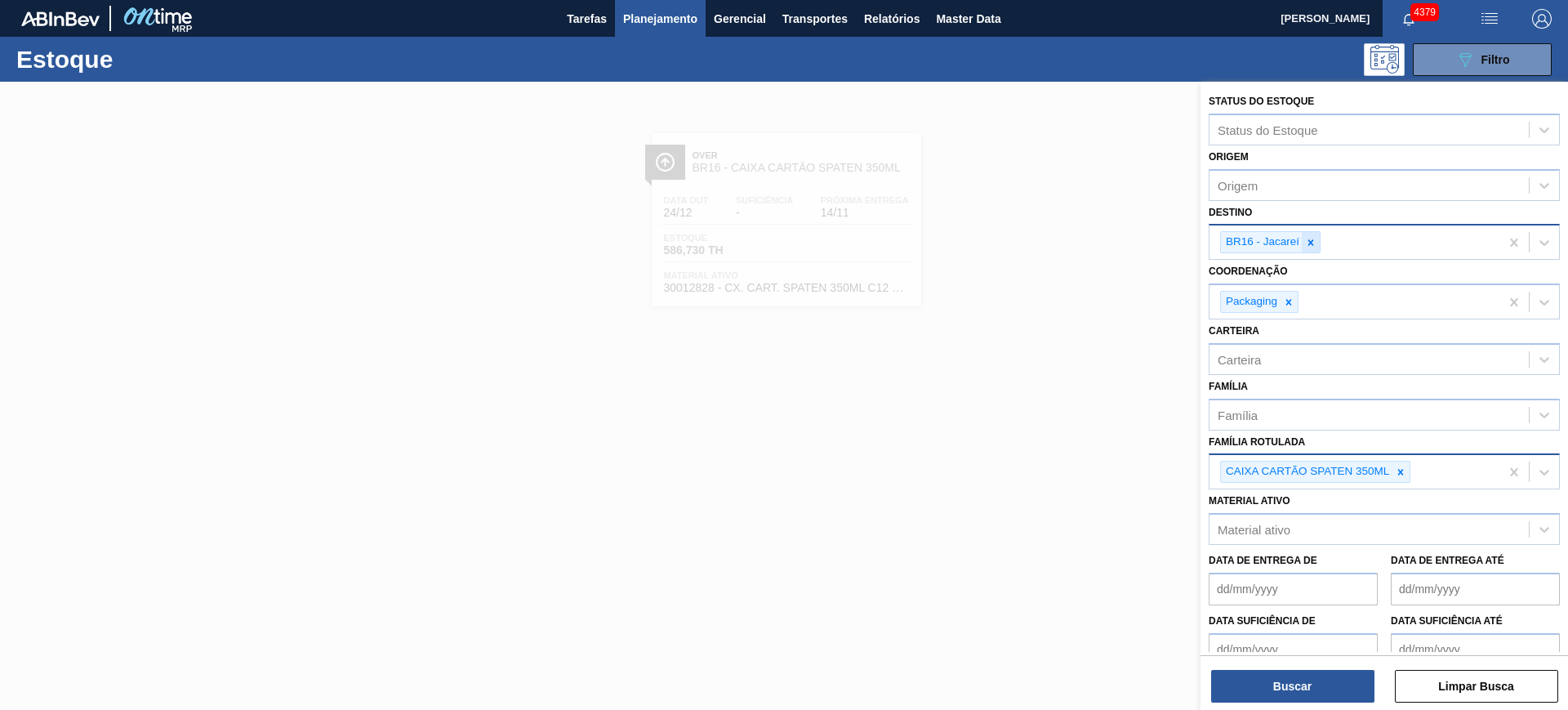
click at [1312, 241] on icon at bounding box center [1310, 242] width 11 height 11
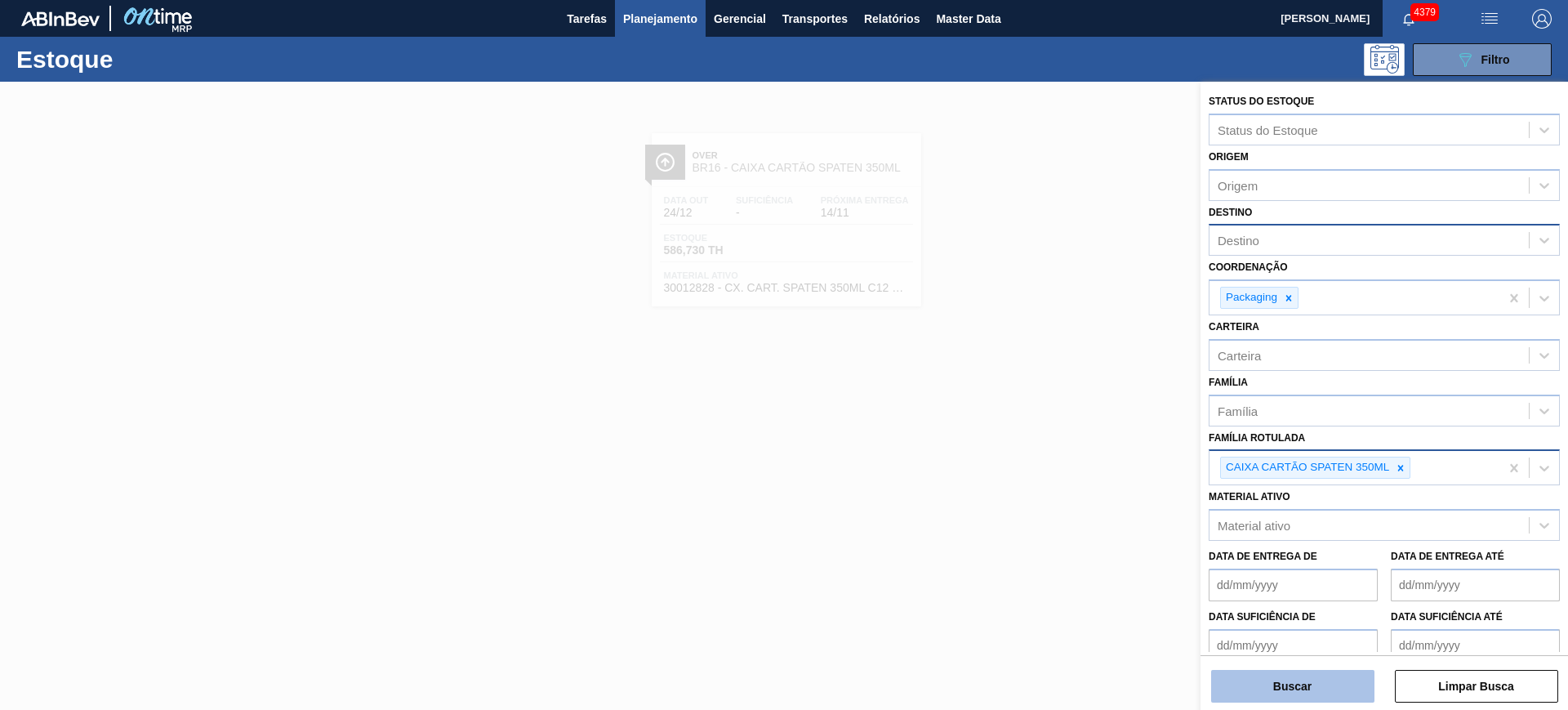
click at [1303, 676] on button "Buscar" at bounding box center [1292, 686] width 163 height 33
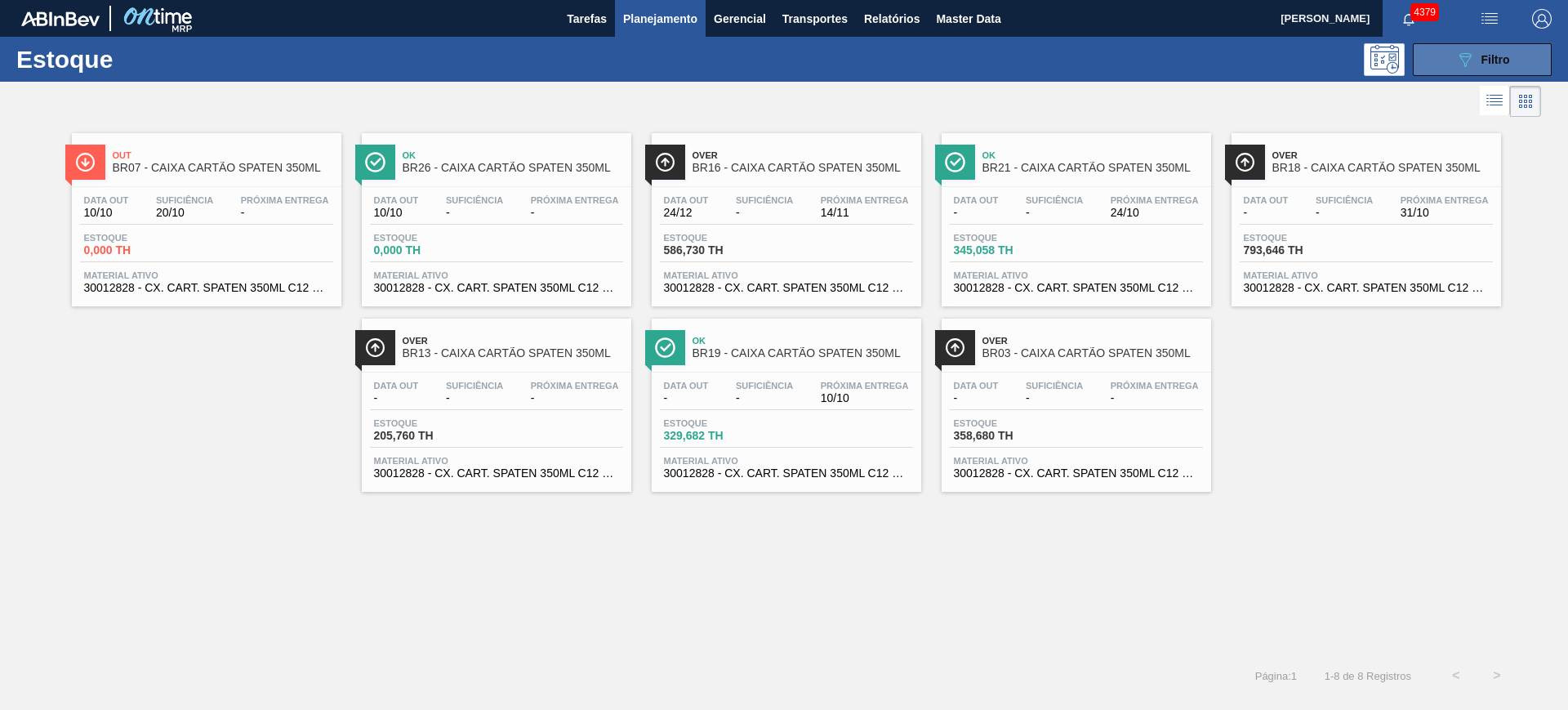
click at [1435, 43] on button "089F7B8B-B2A5-4AFE-B5C0-19BA573D28AC Filtro" at bounding box center [1482, 59] width 139 height 33
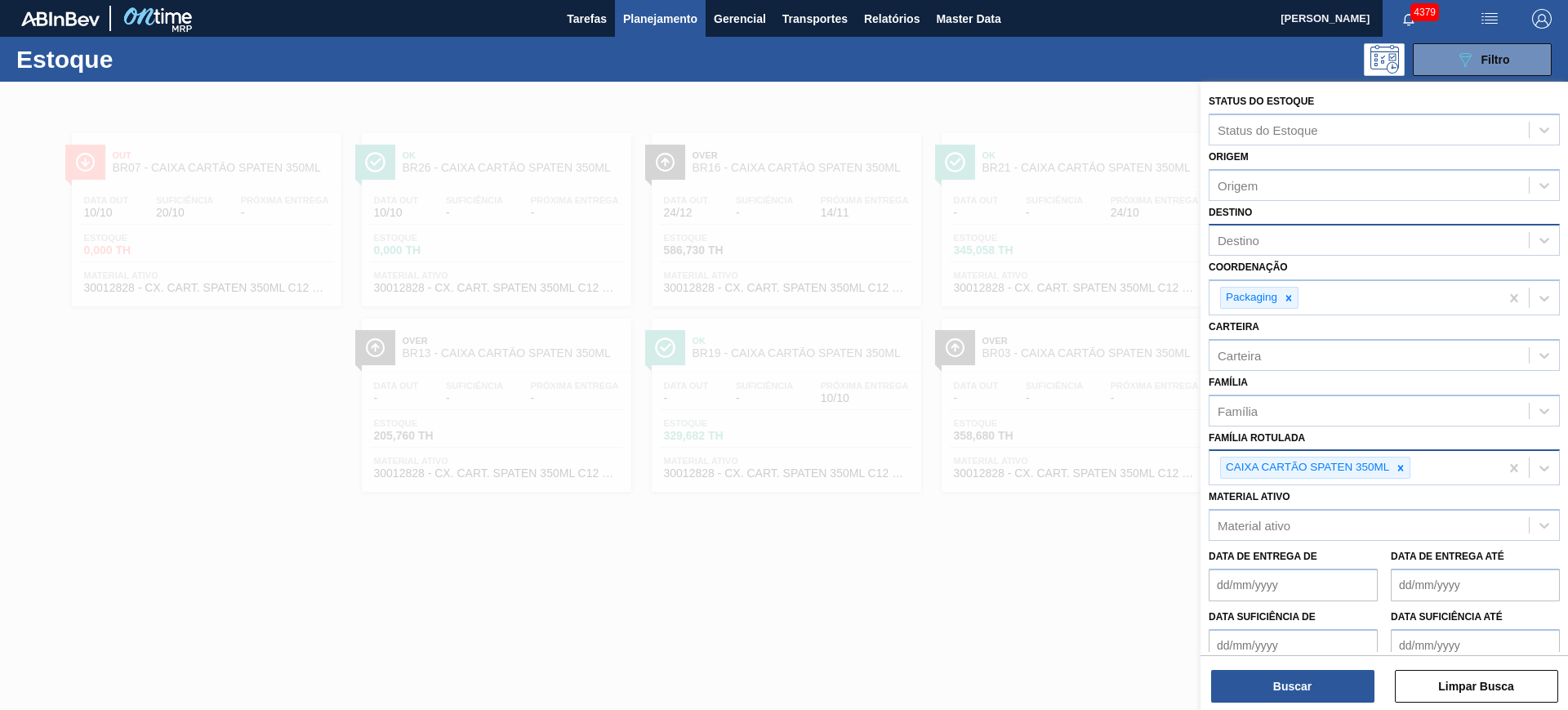
click at [871, 614] on div at bounding box center [784, 436] width 1568 height 710
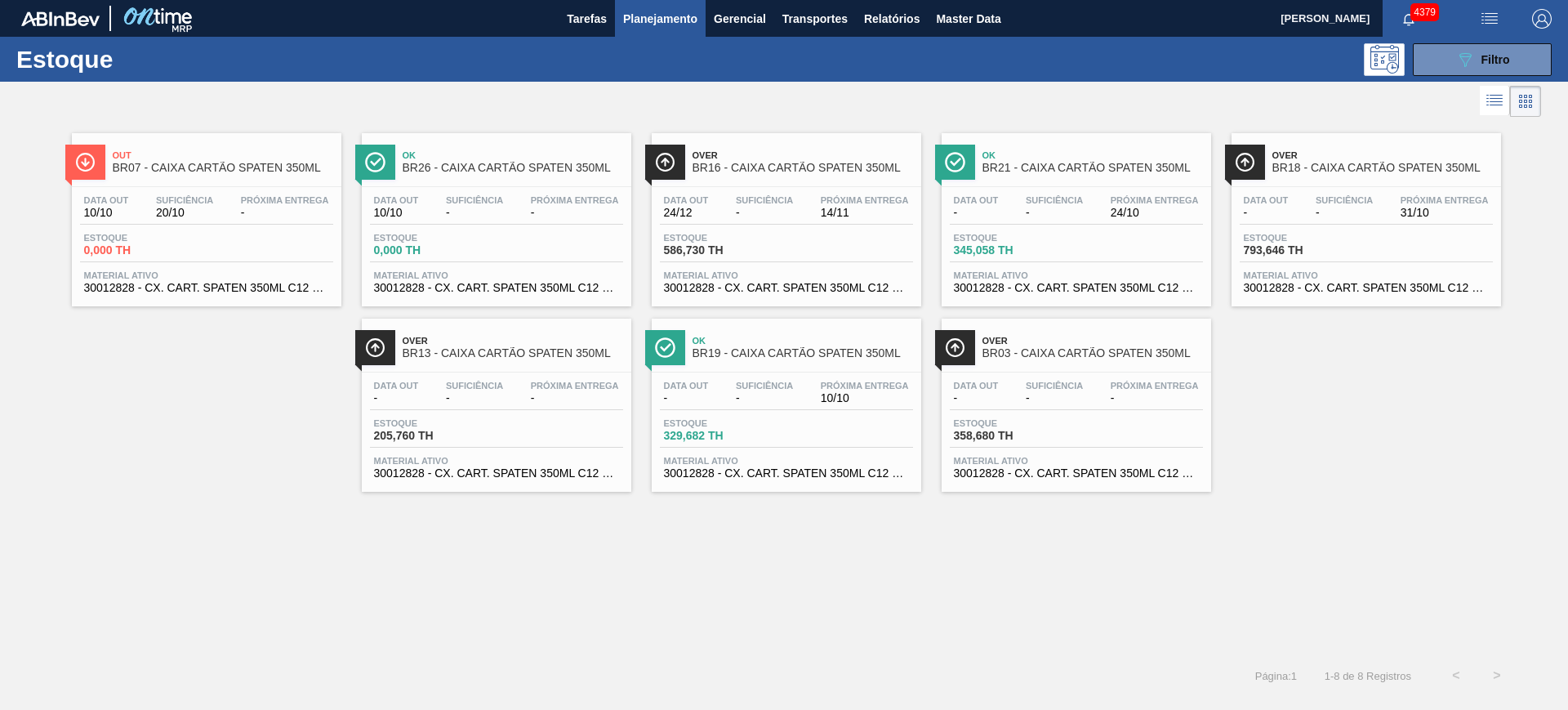
drag, startPoint x: 163, startPoint y: 210, endPoint x: 76, endPoint y: 371, distance: 183.0
click at [73, 378] on div "Out BR07 - CAIXA CARTÃO SPATEN 350ML Data out 10/10 Suficiência 20/10 Próxima E…" at bounding box center [784, 306] width 1568 height 371
drag, startPoint x: 488, startPoint y: 212, endPoint x: 154, endPoint y: 426, distance: 396.7
click at [154, 426] on div "Out BR07 - CAIXA CARTÃO SPATEN 350ML Data out 10/10 Suficiência 20/10 Próxima E…" at bounding box center [784, 306] width 1568 height 371
click at [1084, 166] on span "BR21 - CAIXA CARTÃO SPATEN 350ML" at bounding box center [1092, 168] width 220 height 12
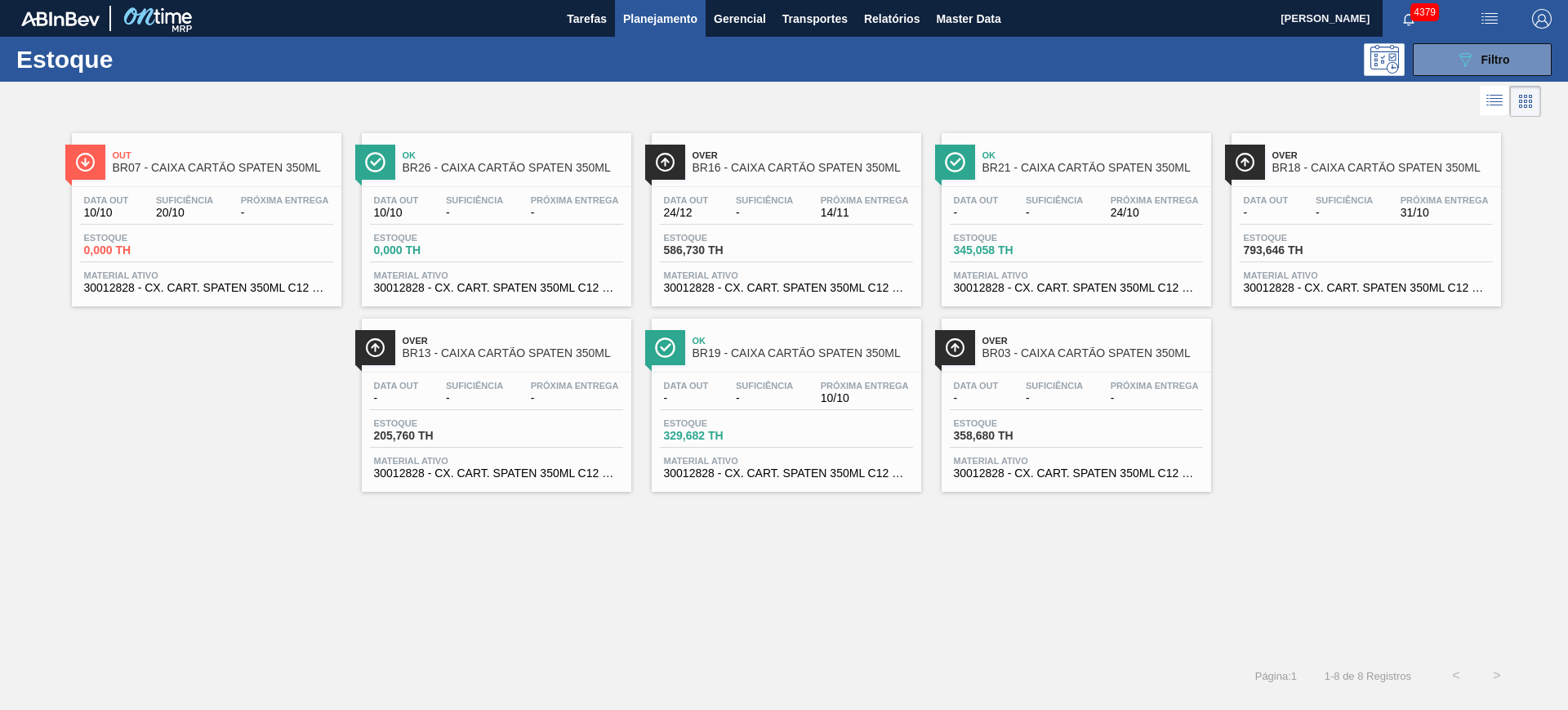
drag, startPoint x: 1425, startPoint y: 401, endPoint x: 1468, endPoint y: 103, distance: 301.1
click at [1428, 395] on div "Out BR07 - CAIXA CARTÃO SPATEN 350ML Data out 10/10 Suficiência 20/10 Próxima E…" at bounding box center [784, 306] width 1568 height 371
click at [1489, 58] on span "Filtro" at bounding box center [1495, 59] width 29 height 13
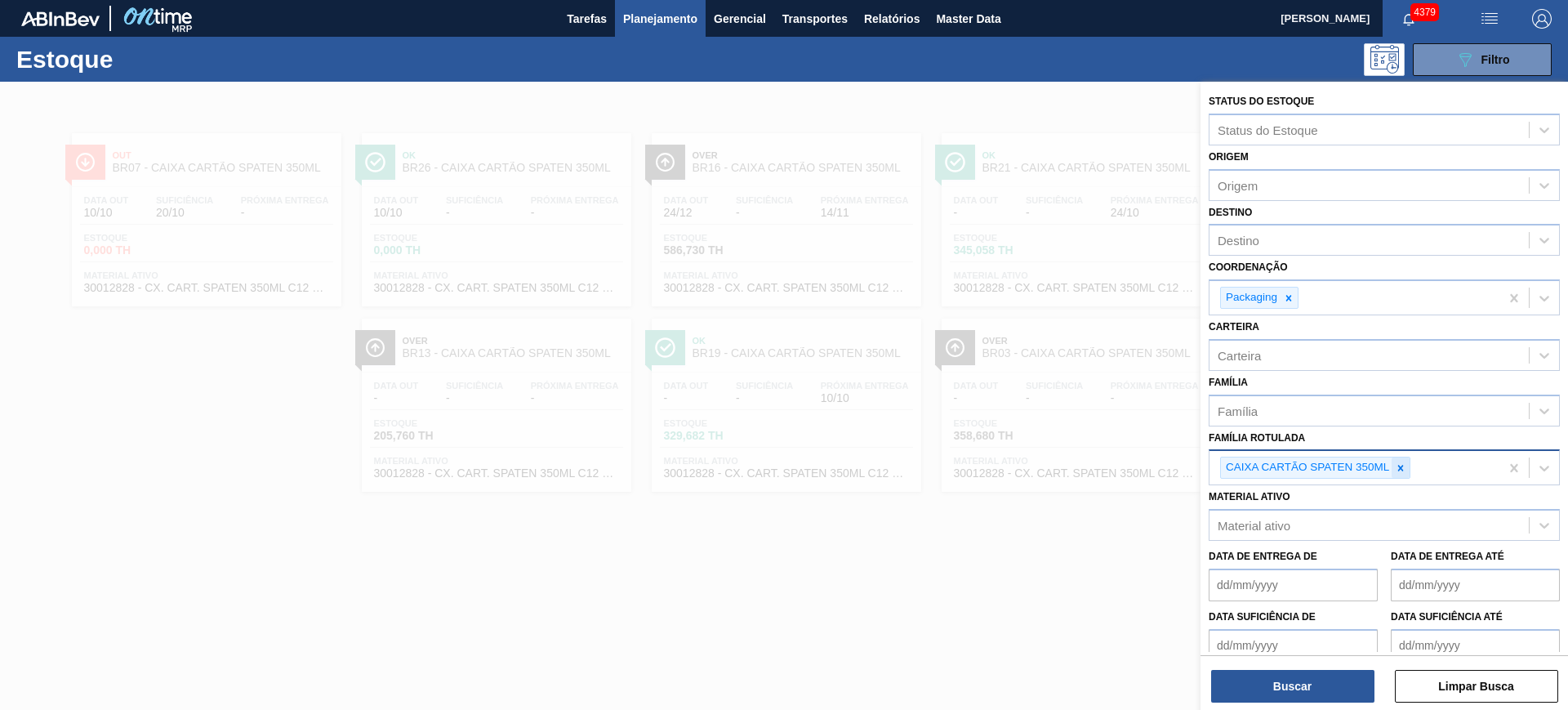
click at [1393, 468] on div at bounding box center [1399, 467] width 18 height 20
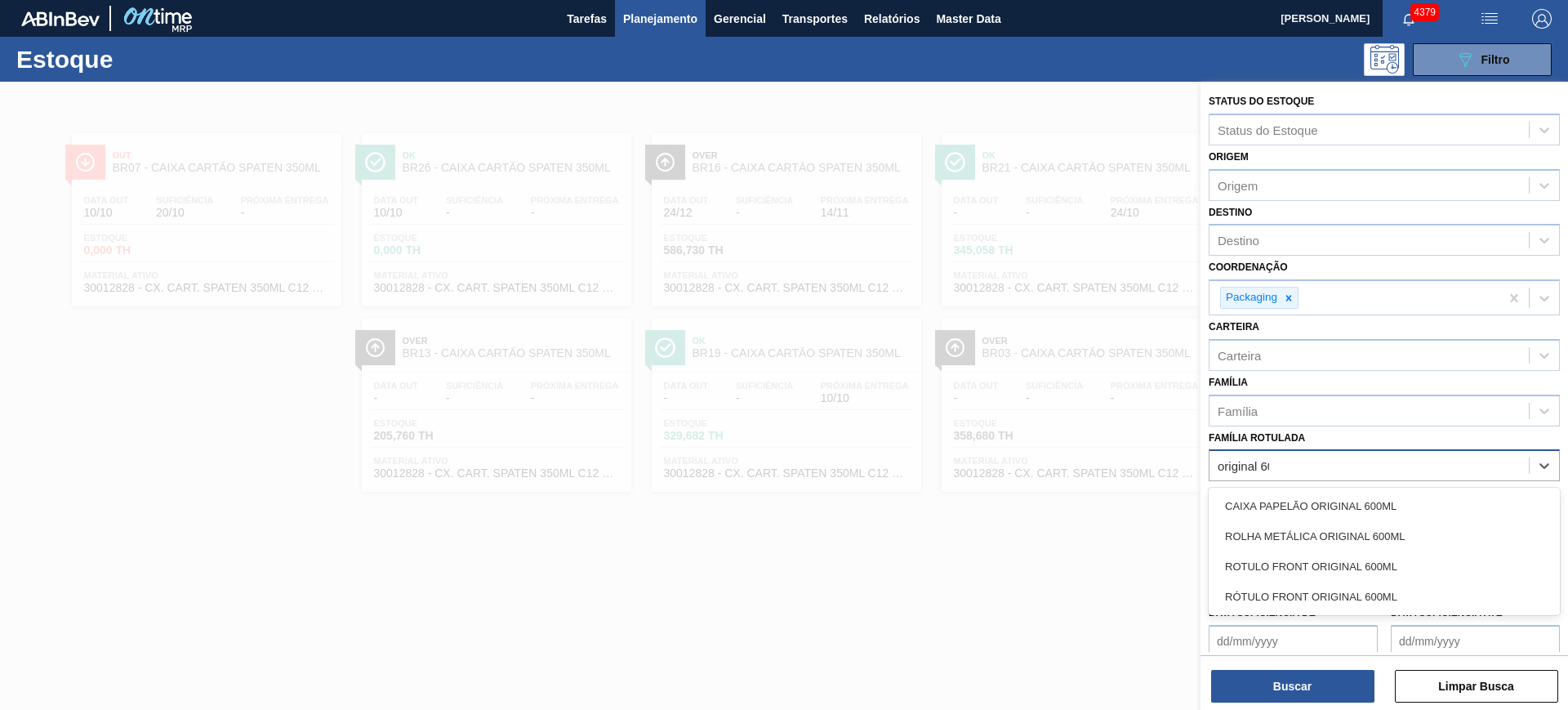
type Rotulada "original 600"
click at [1393, 502] on div "CAIXA PAPELÃO ORIGINAL 600ML" at bounding box center [1384, 506] width 352 height 31
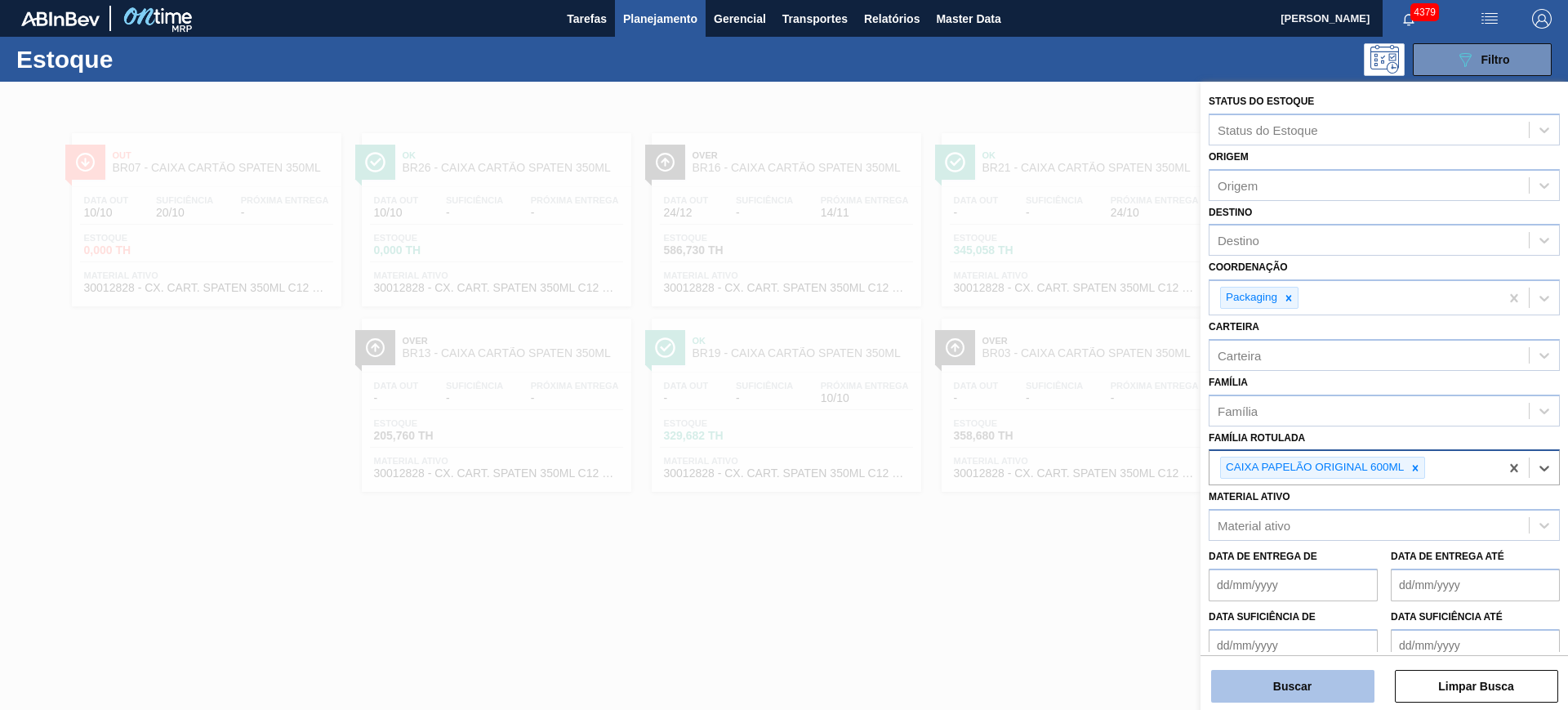
click at [1308, 683] on button "Buscar" at bounding box center [1292, 686] width 163 height 33
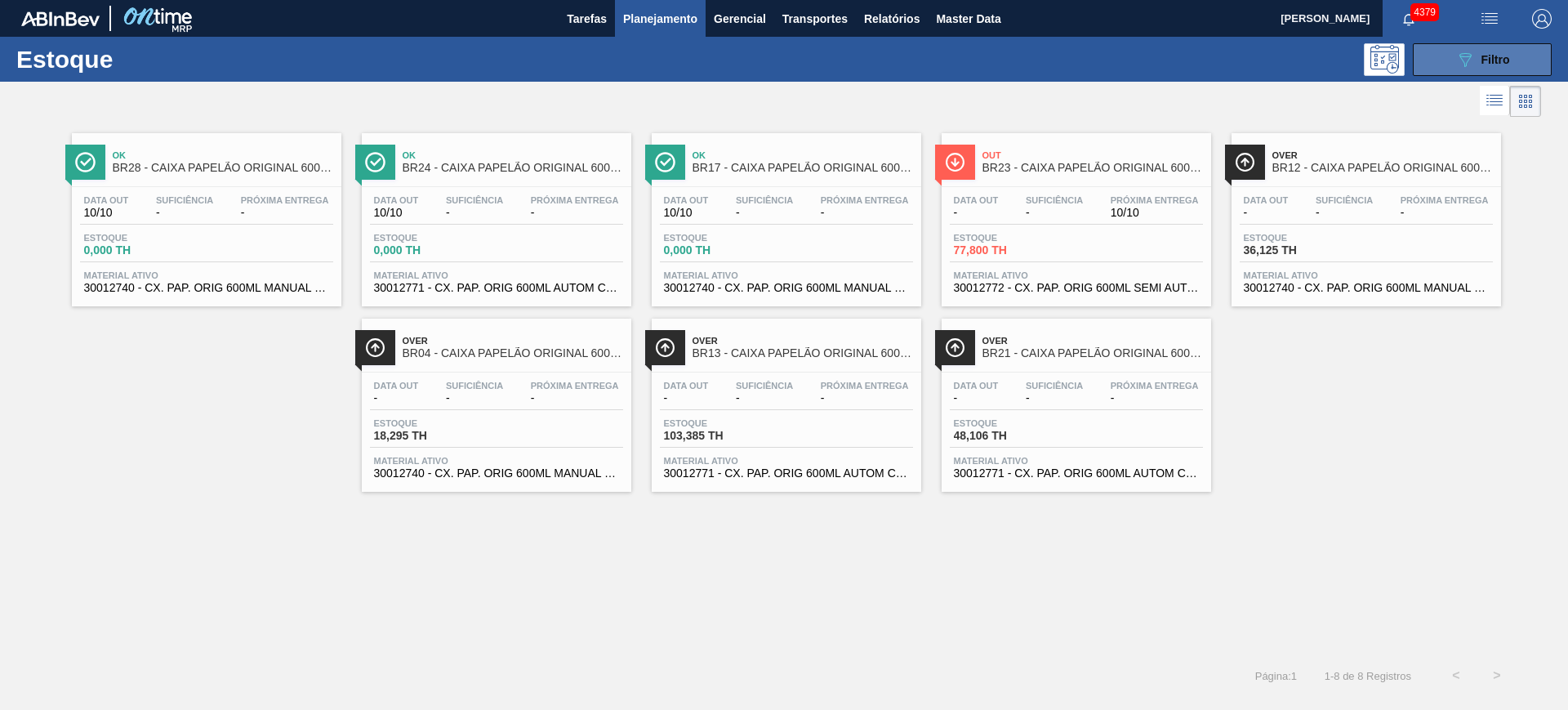
click at [1452, 55] on button "089F7B8B-B2A5-4AFE-B5C0-19BA573D28AC Filtro" at bounding box center [1482, 59] width 139 height 33
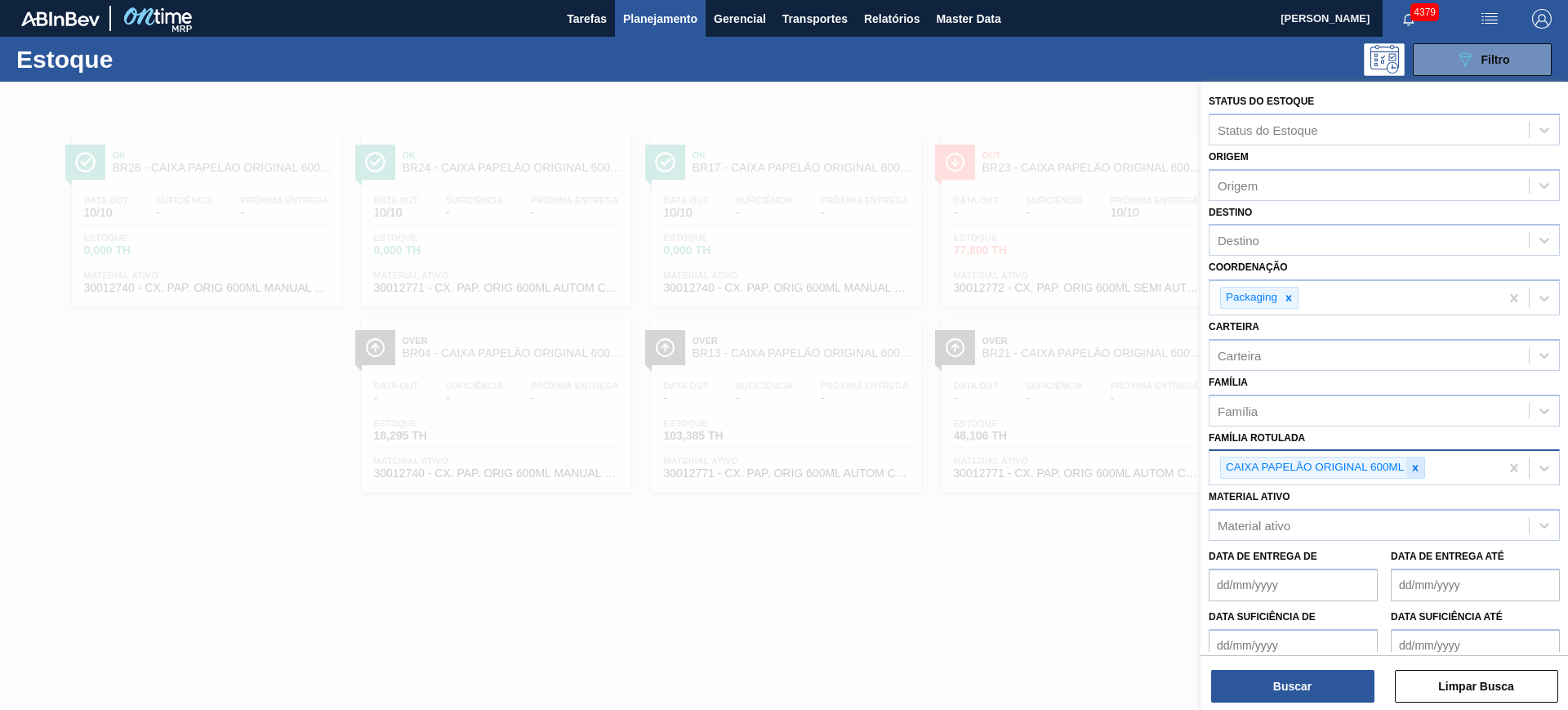
click at [1415, 468] on icon at bounding box center [1416, 468] width 6 height 6
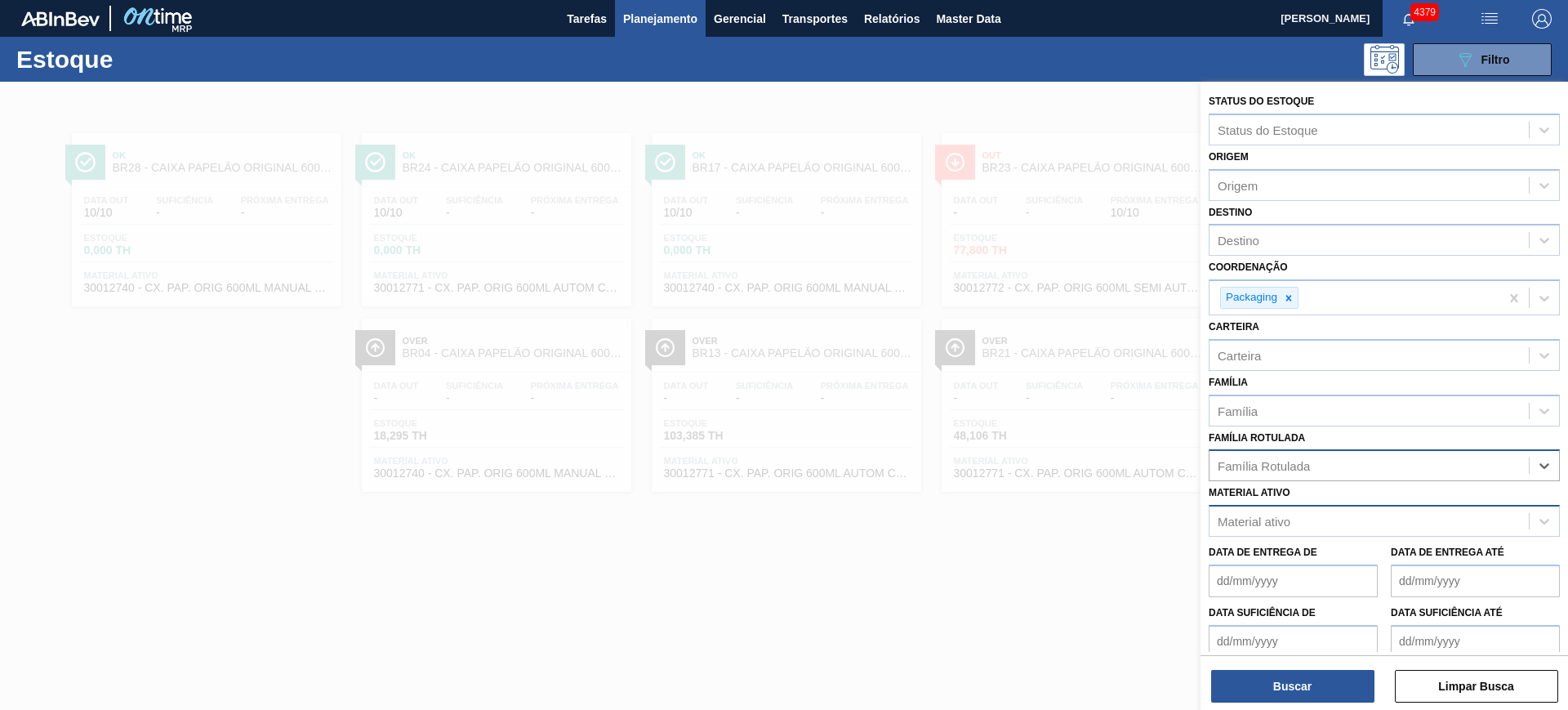
click at [1339, 530] on div "Material ativo" at bounding box center [1368, 521] width 319 height 24
paste ativo "30012771"
type ativo "30012771"
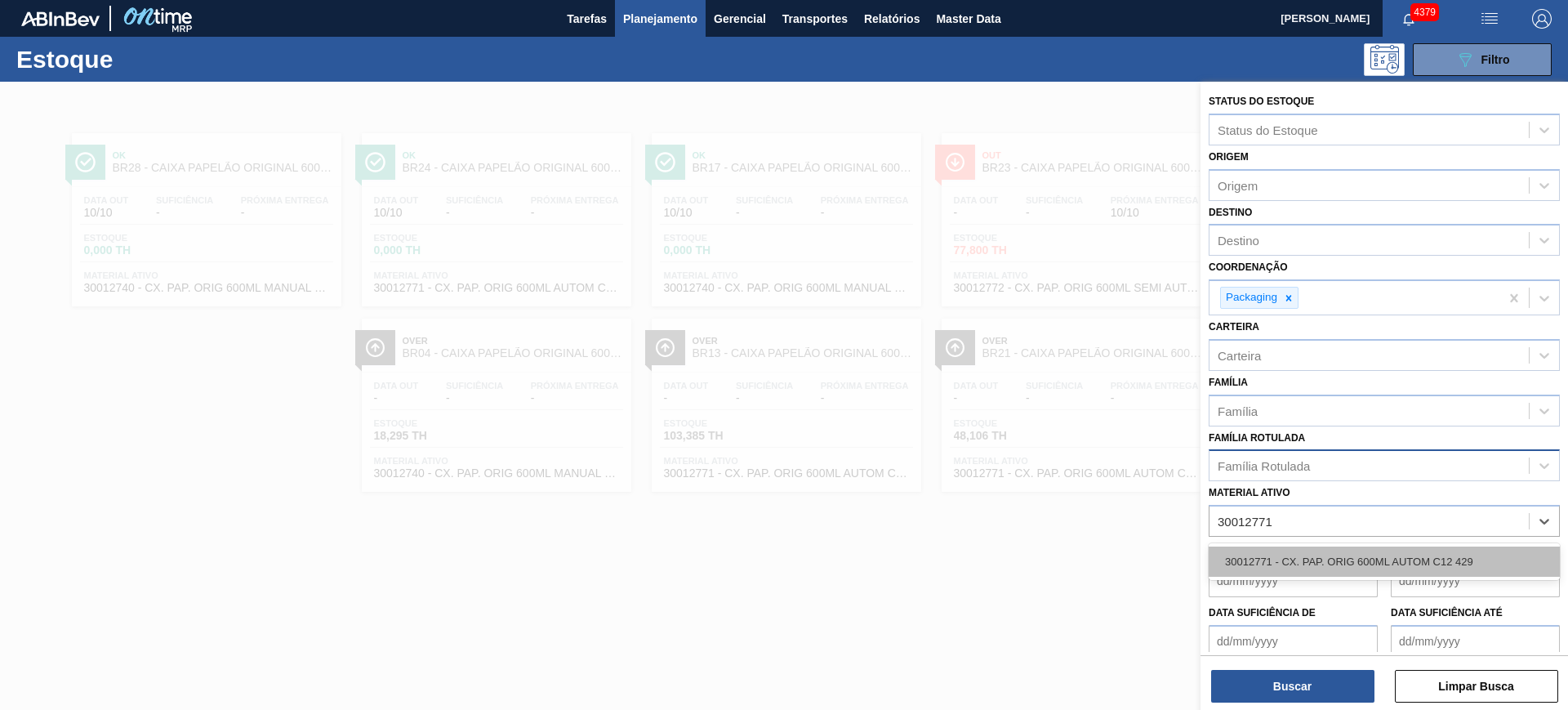
click at [1326, 552] on div "30012771 - CX. PAP. ORIG 600ML AUTOM C12 429" at bounding box center [1384, 561] width 352 height 31
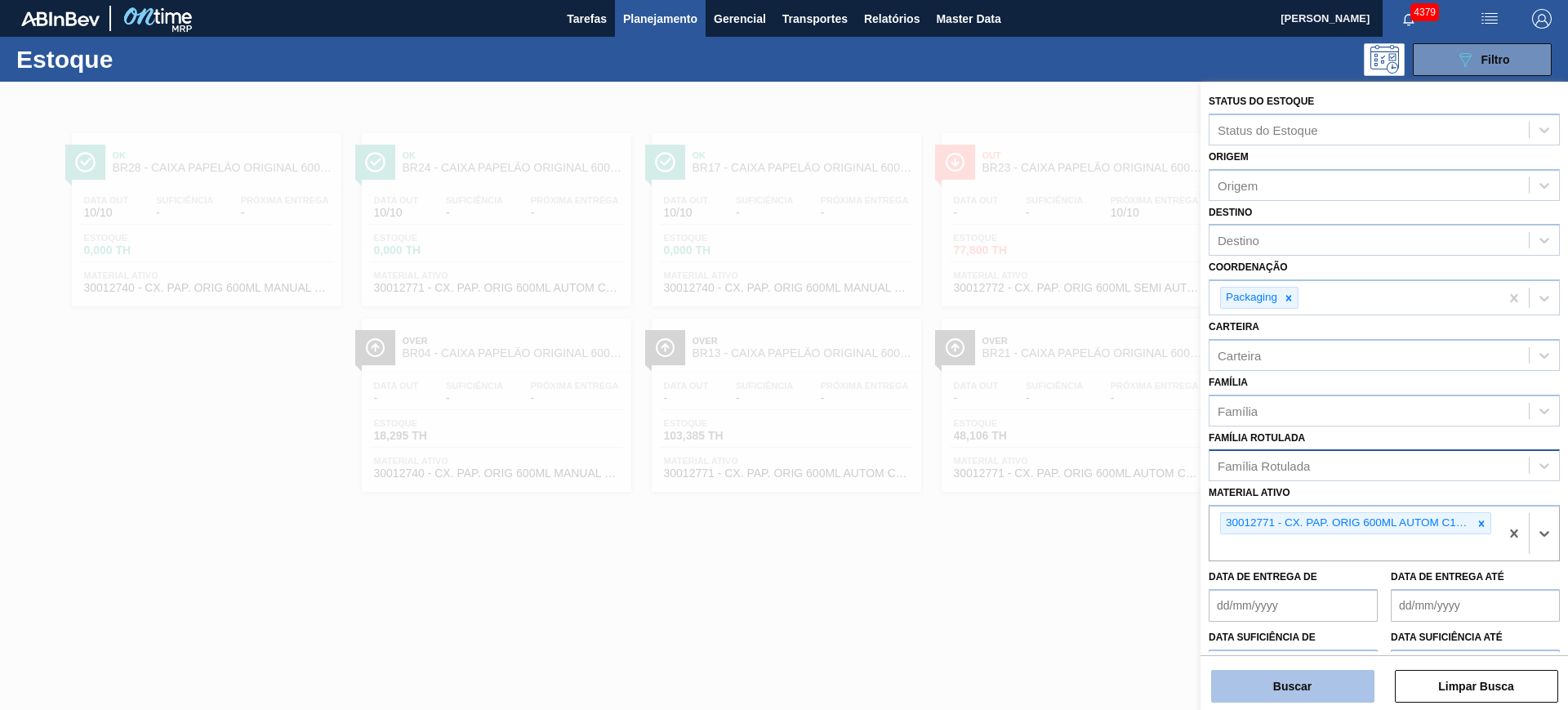
click at [1307, 673] on button "Buscar" at bounding box center [1292, 686] width 163 height 33
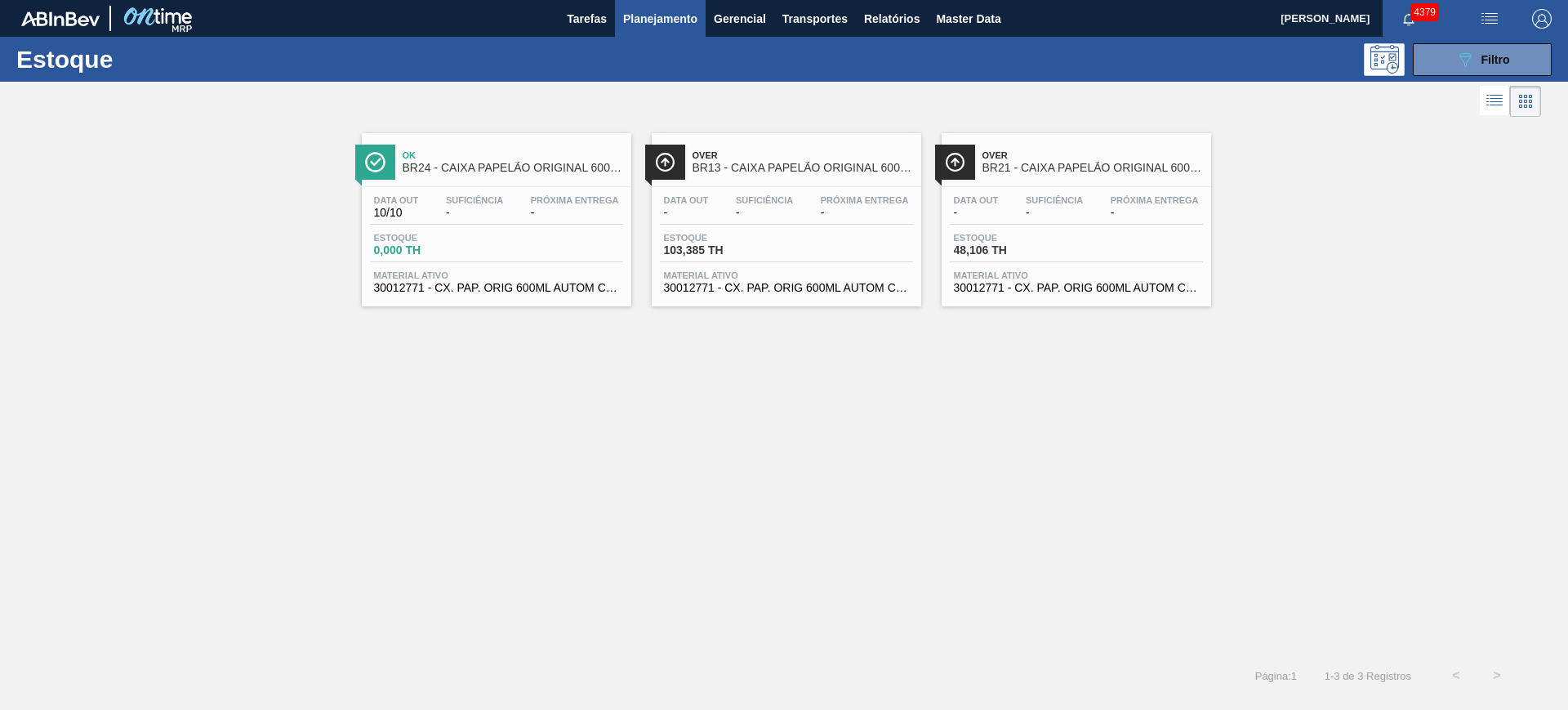
drag, startPoint x: 733, startPoint y: 234, endPoint x: 1024, endPoint y: 195, distance: 293.6
click at [1487, 54] on span "Filtro" at bounding box center [1495, 59] width 29 height 13
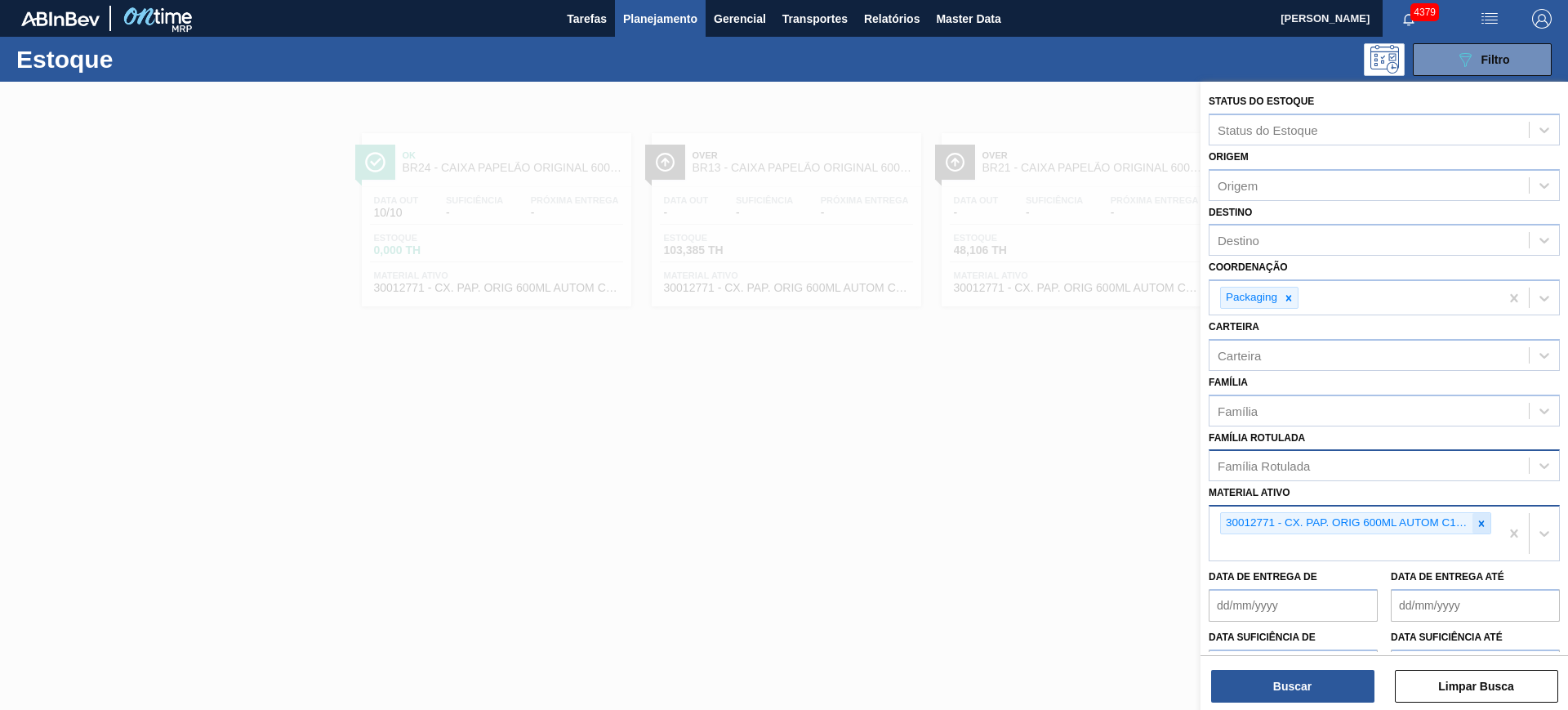
click at [1477, 518] on icon at bounding box center [1481, 523] width 11 height 11
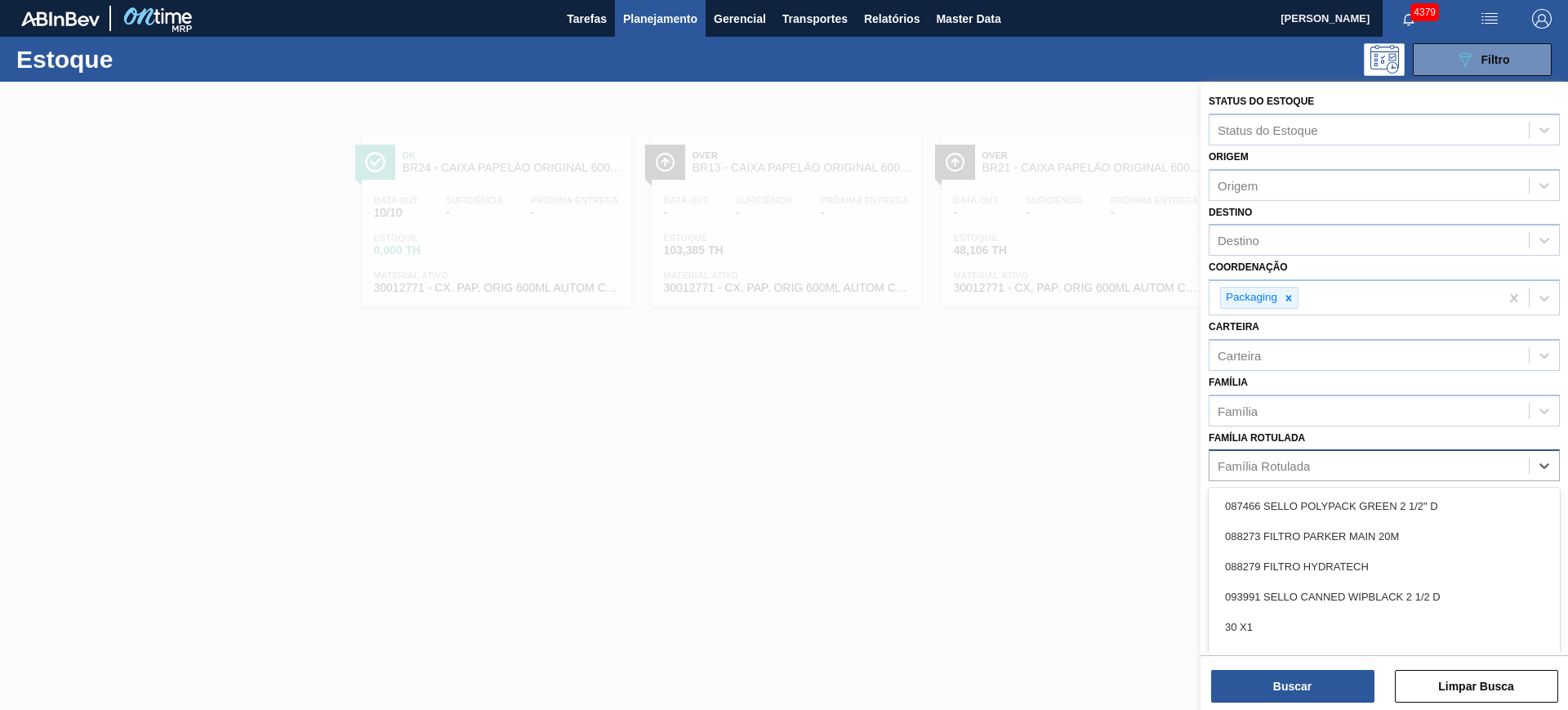
click at [1381, 450] on div "Família Rotulada" at bounding box center [1384, 465] width 352 height 32
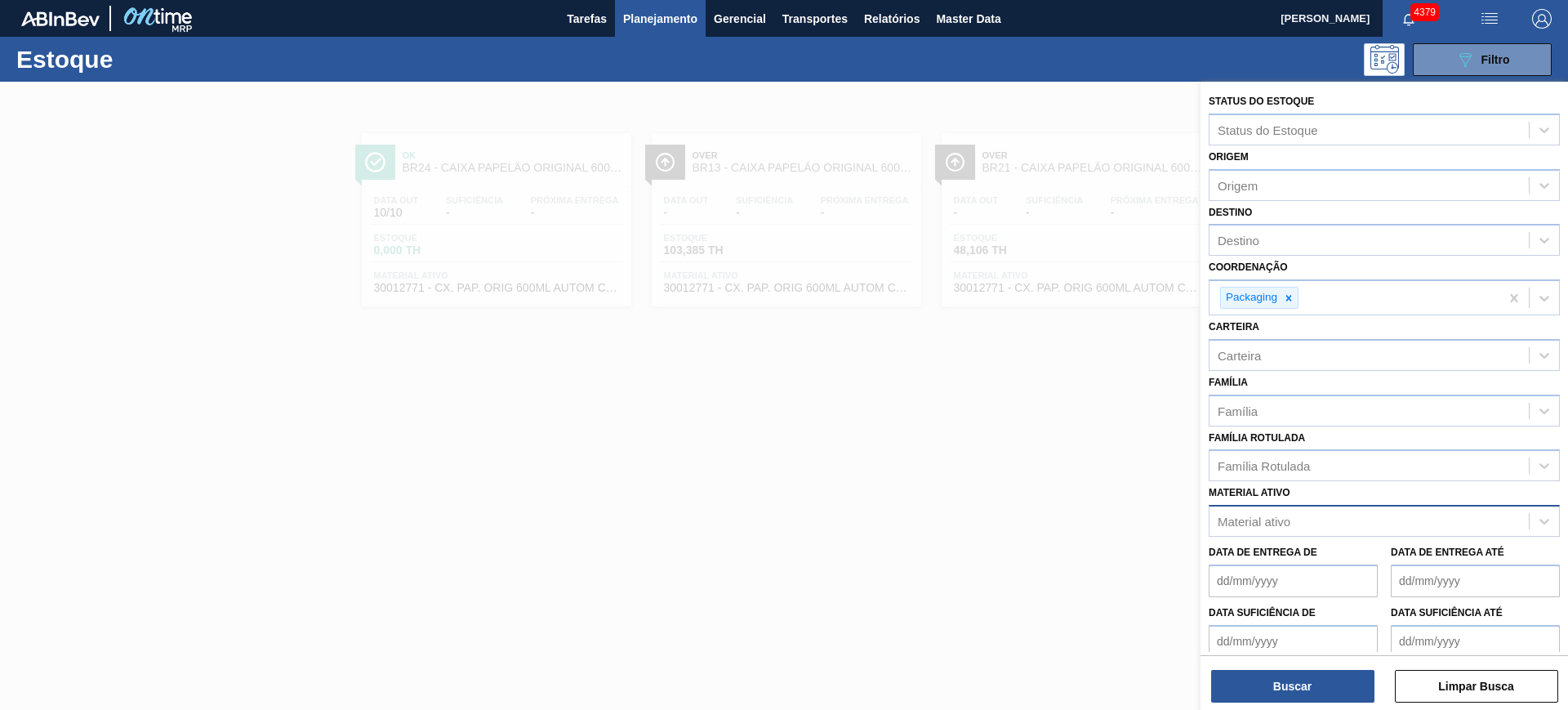
click at [1303, 468] on div "Família Rotulada" at bounding box center [1263, 466] width 92 height 13
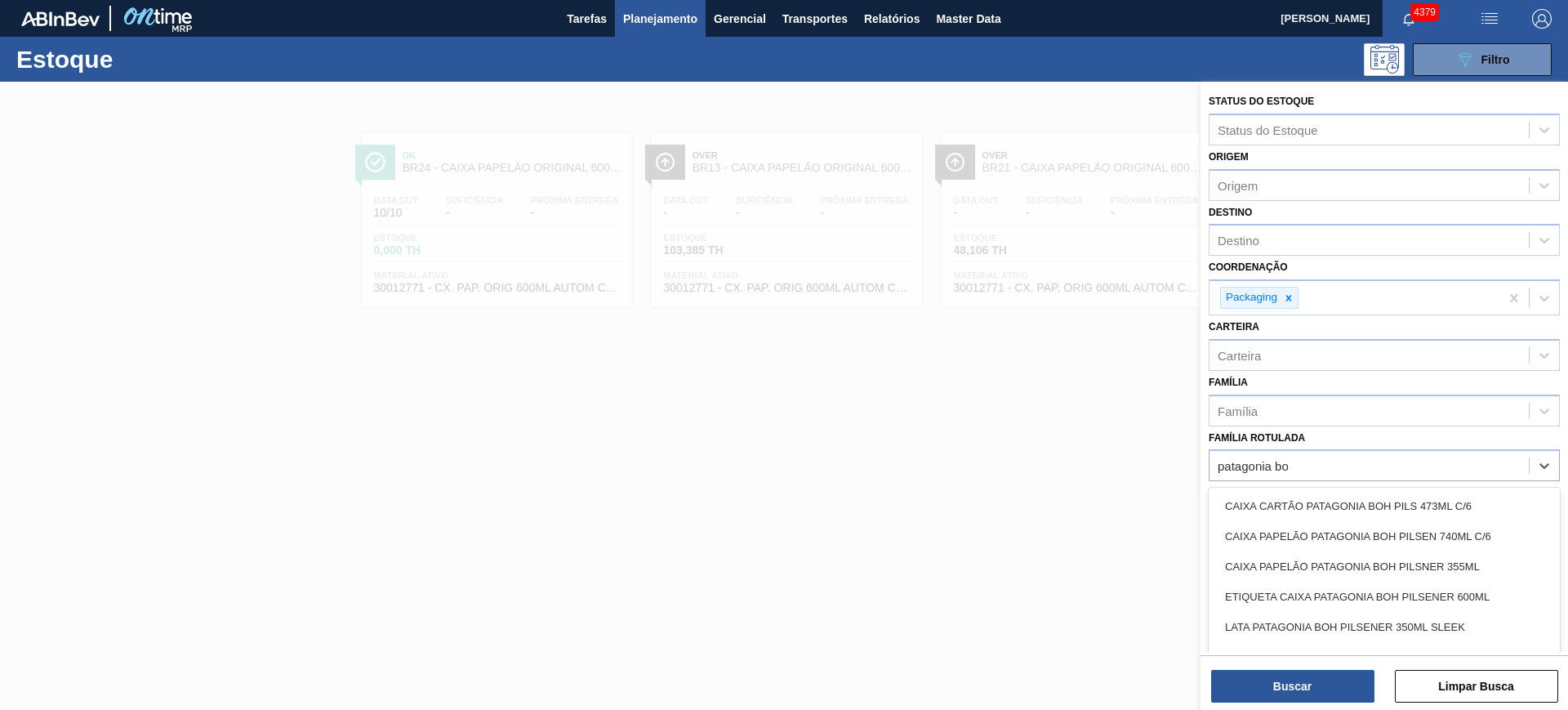
type Rotulada "patagonia boh"
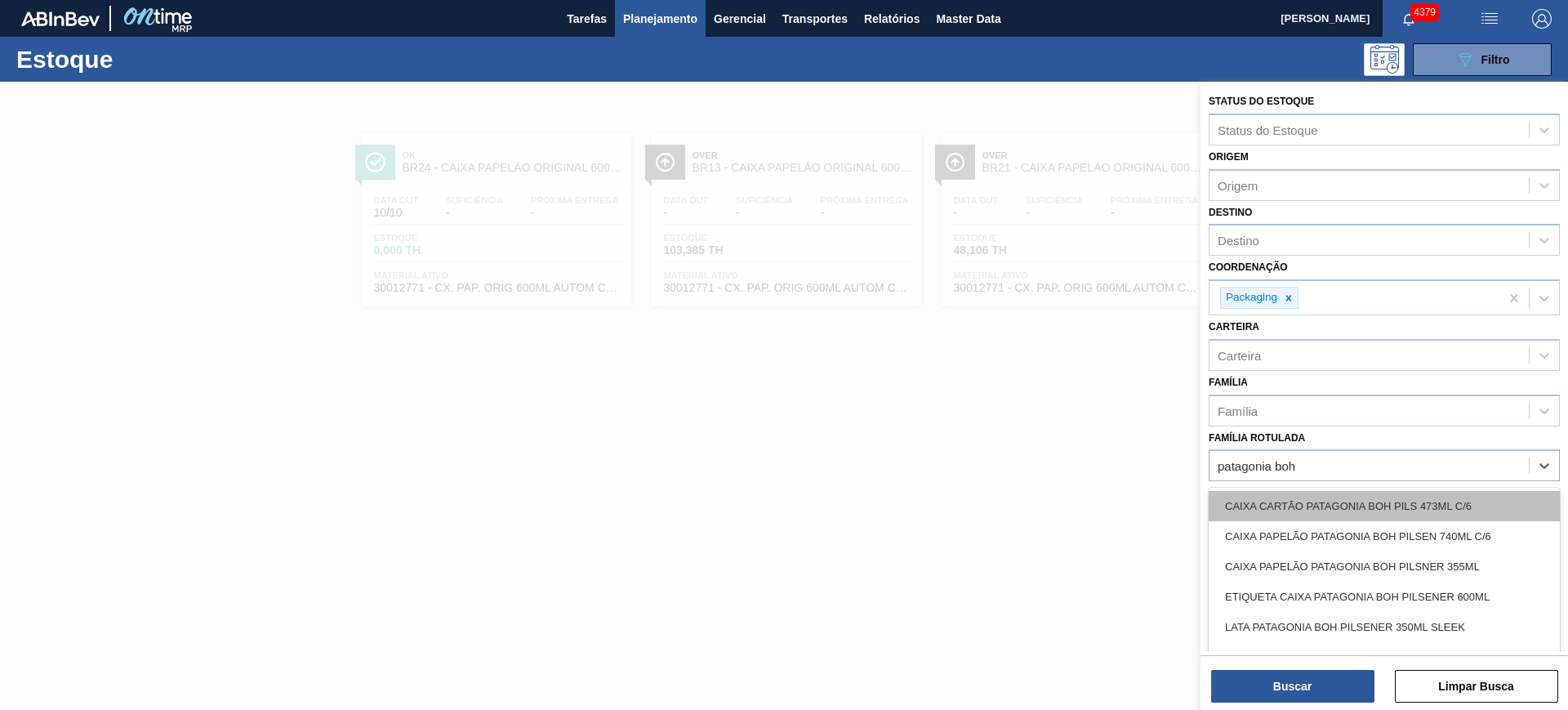
click at [1350, 501] on div "CAIXA CARTÃO PATAGONIA BOH PILS 473ML C/6" at bounding box center [1384, 506] width 352 height 31
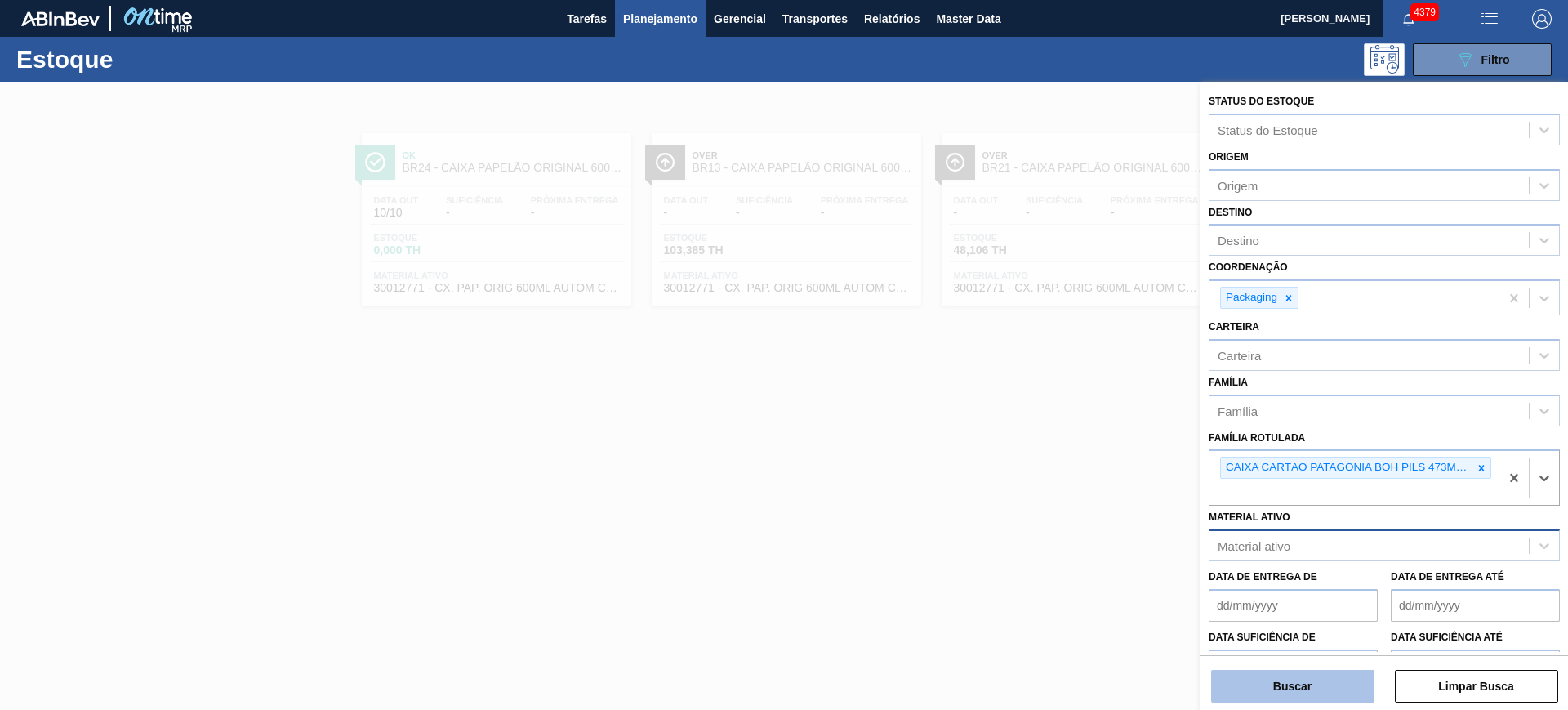
click at [1344, 692] on button "Buscar" at bounding box center [1292, 686] width 163 height 33
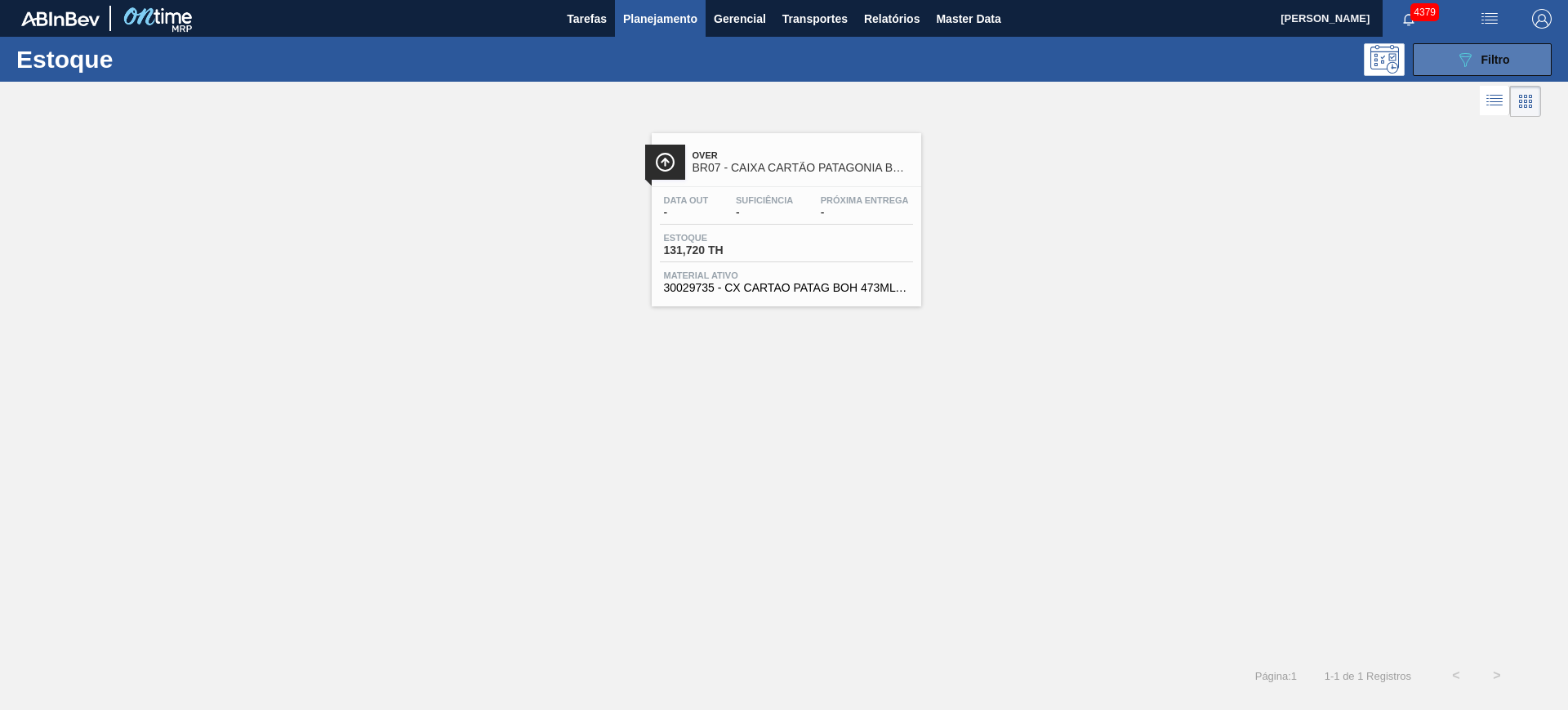
click at [1465, 57] on icon "089F7B8B-B2A5-4AFE-B5C0-19BA573D28AC" at bounding box center [1465, 59] width 19 height 19
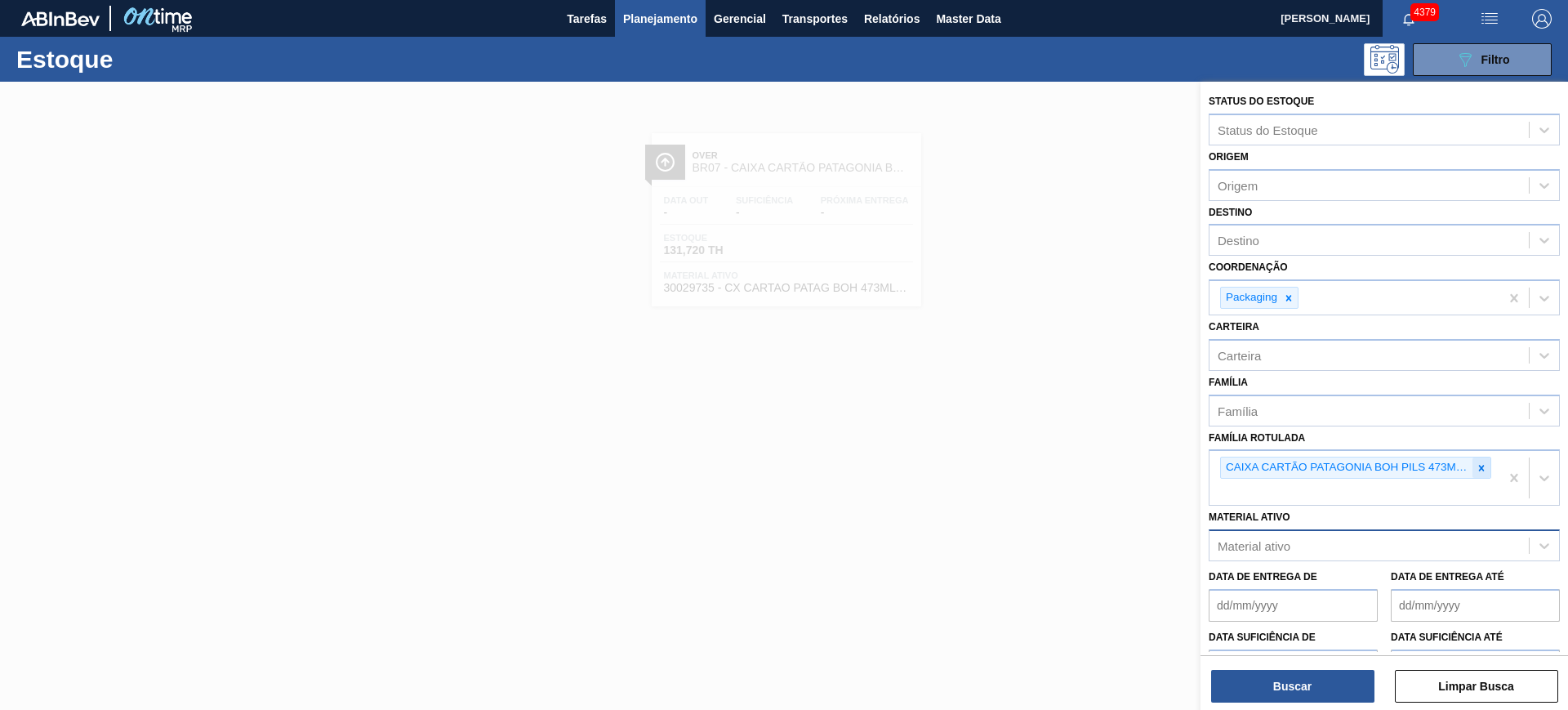
click at [1481, 458] on div at bounding box center [1481, 467] width 18 height 20
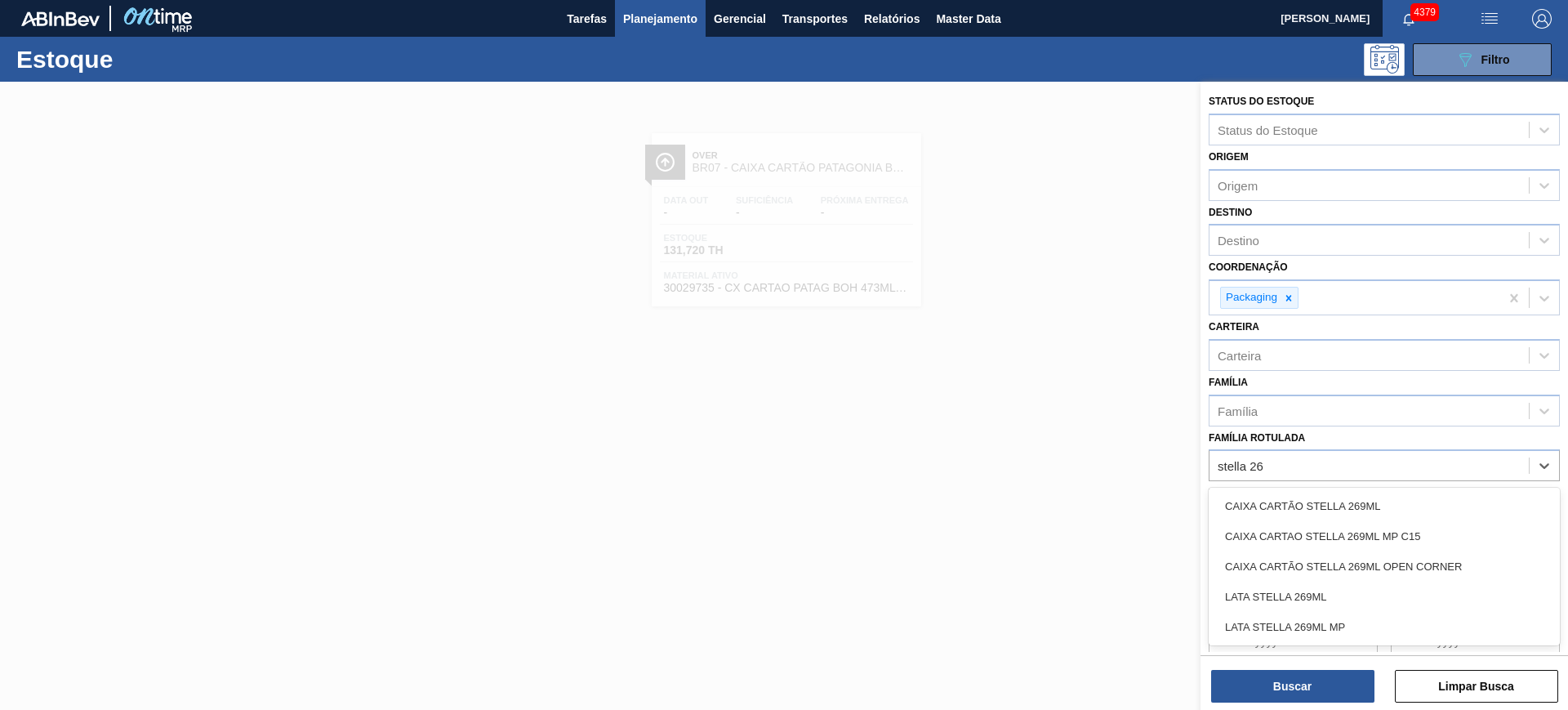
type Rotulada "stella 269"
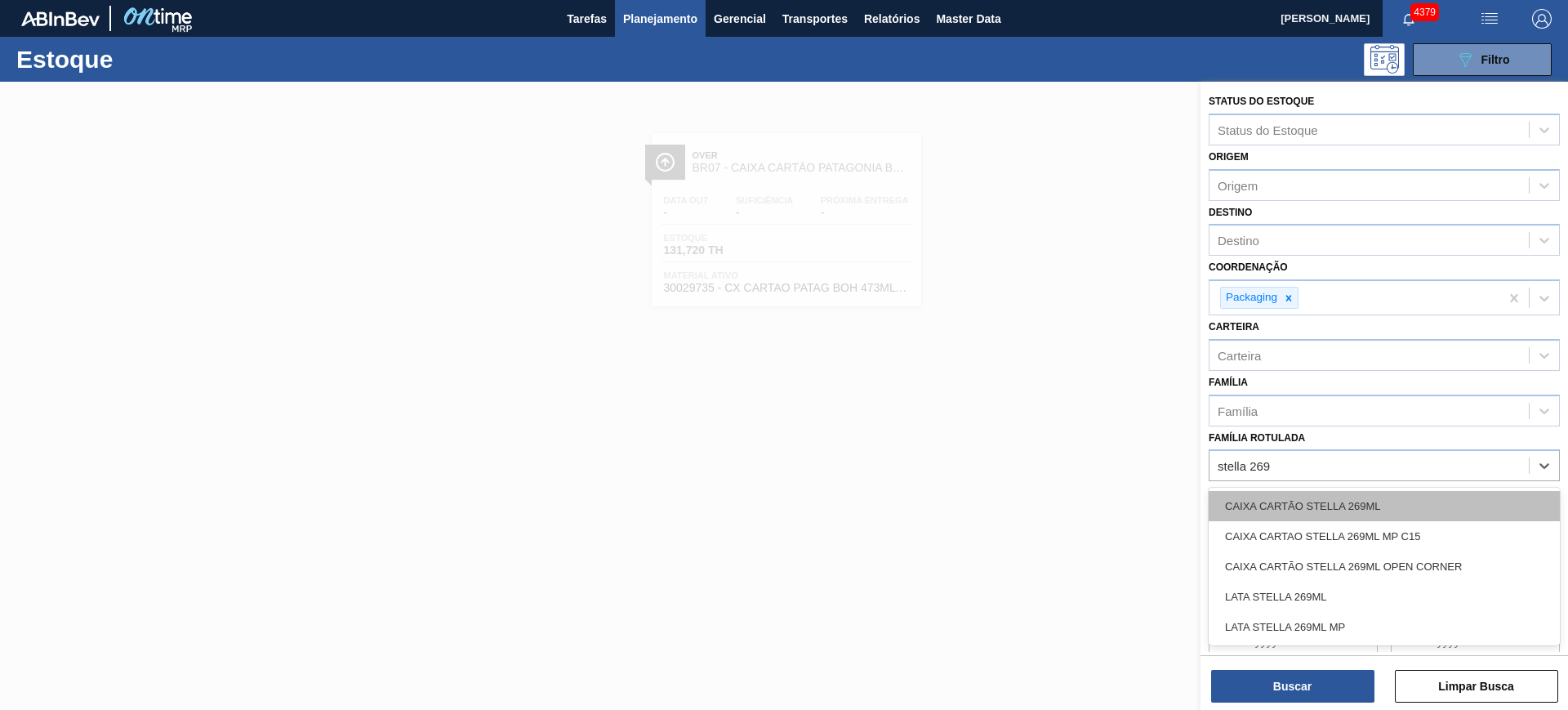
click at [1463, 494] on div "CAIXA CARTÃO STELLA 269ML" at bounding box center [1384, 506] width 352 height 31
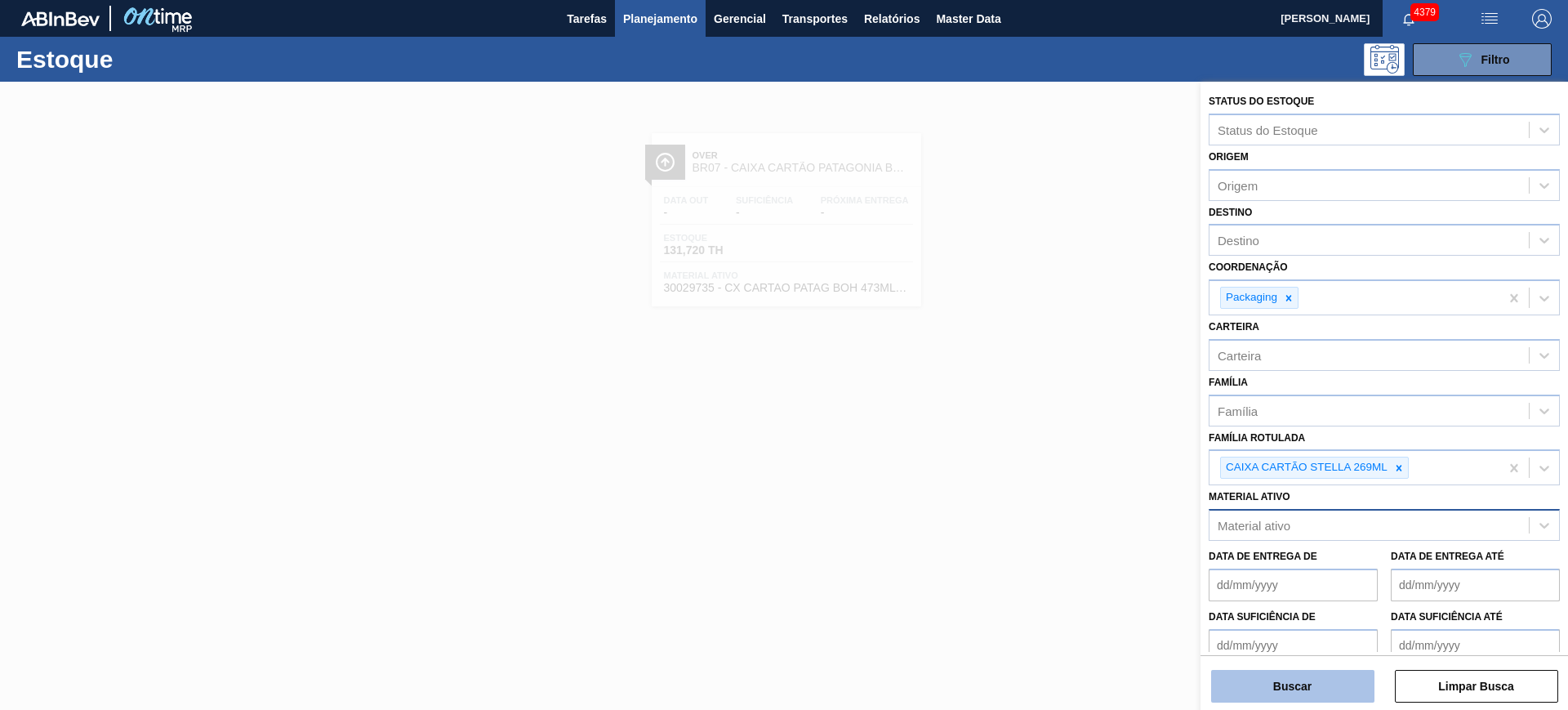
click at [1345, 691] on button "Buscar" at bounding box center [1292, 686] width 163 height 33
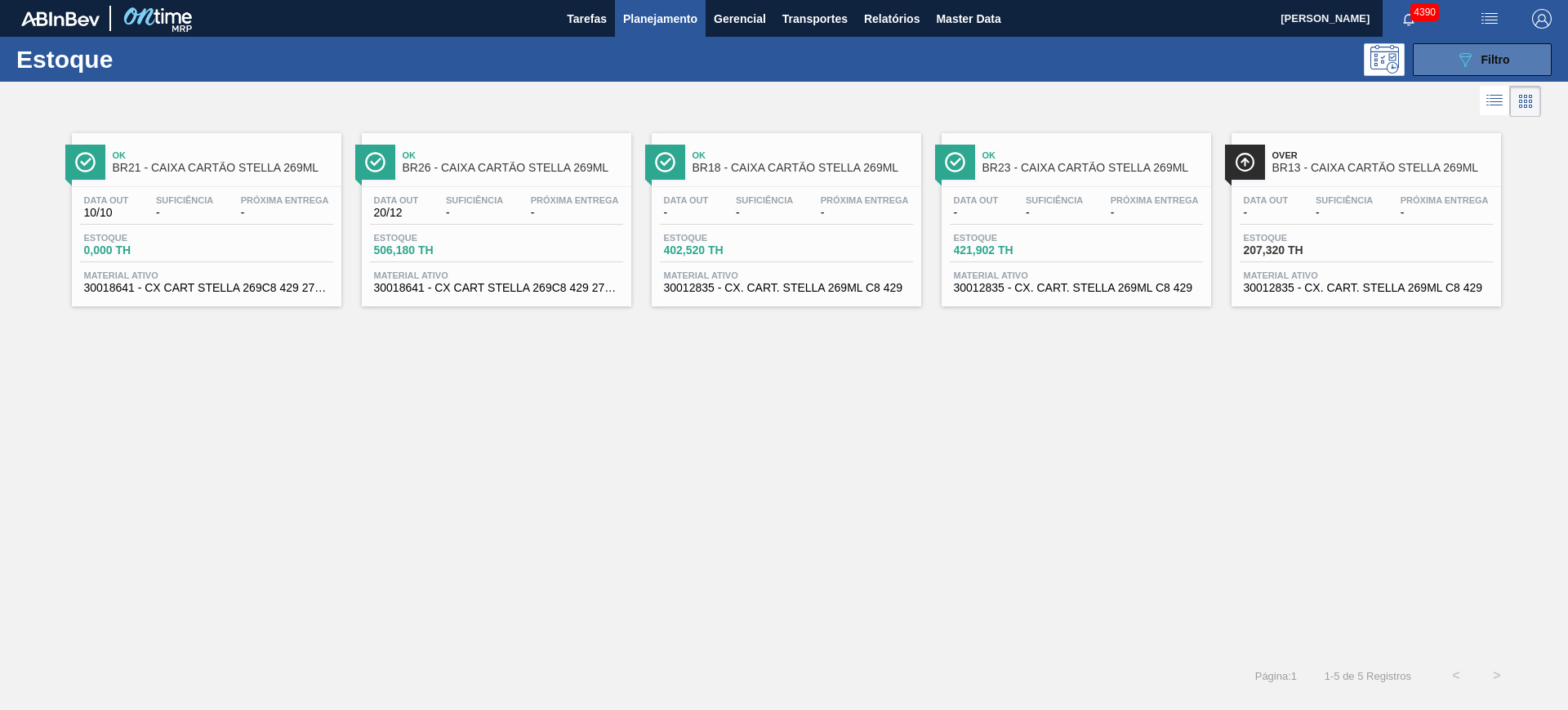
click at [1462, 62] on icon "089F7B8B-B2A5-4AFE-B5C0-19BA573D28AC" at bounding box center [1465, 59] width 19 height 19
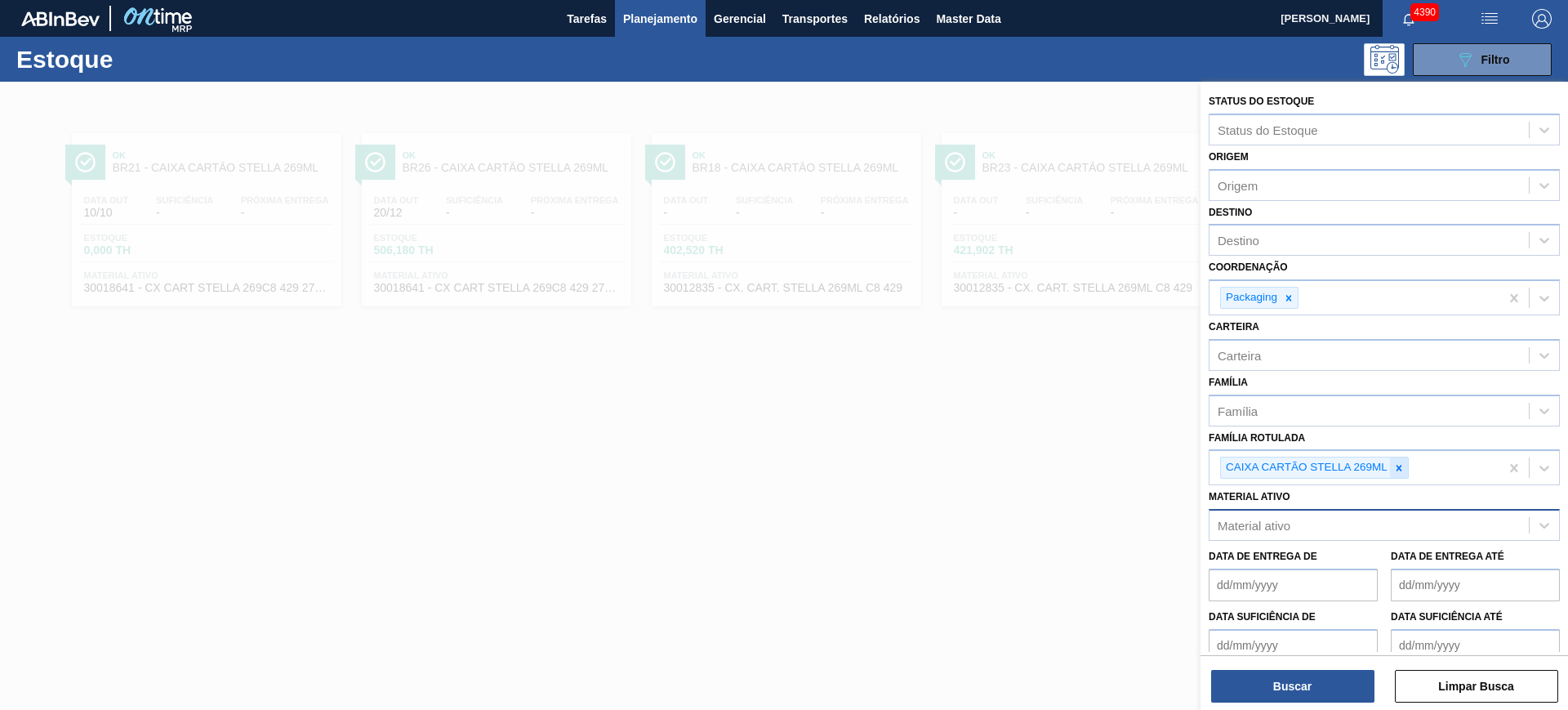
click at [1407, 464] on div at bounding box center [1398, 467] width 18 height 20
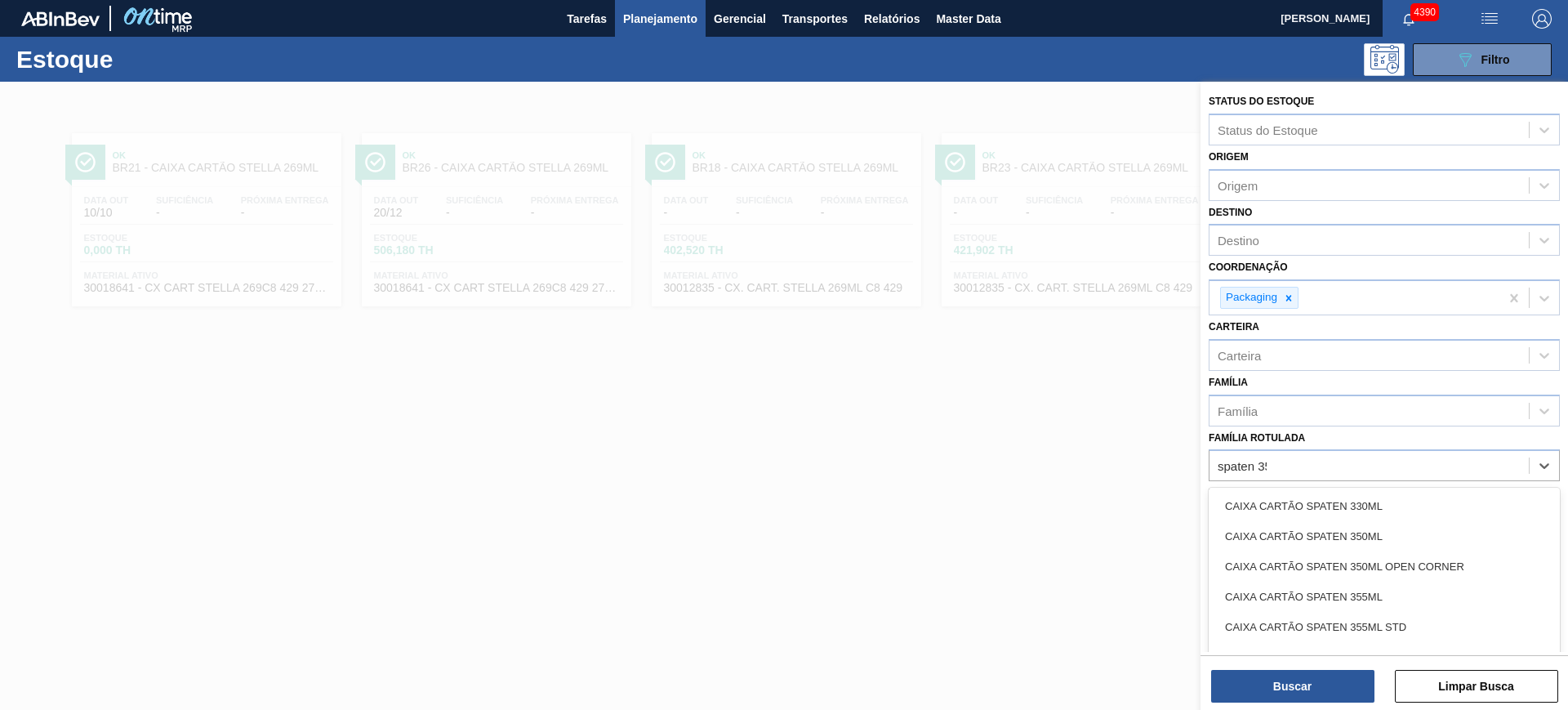
type Rotulada "spaten 350"
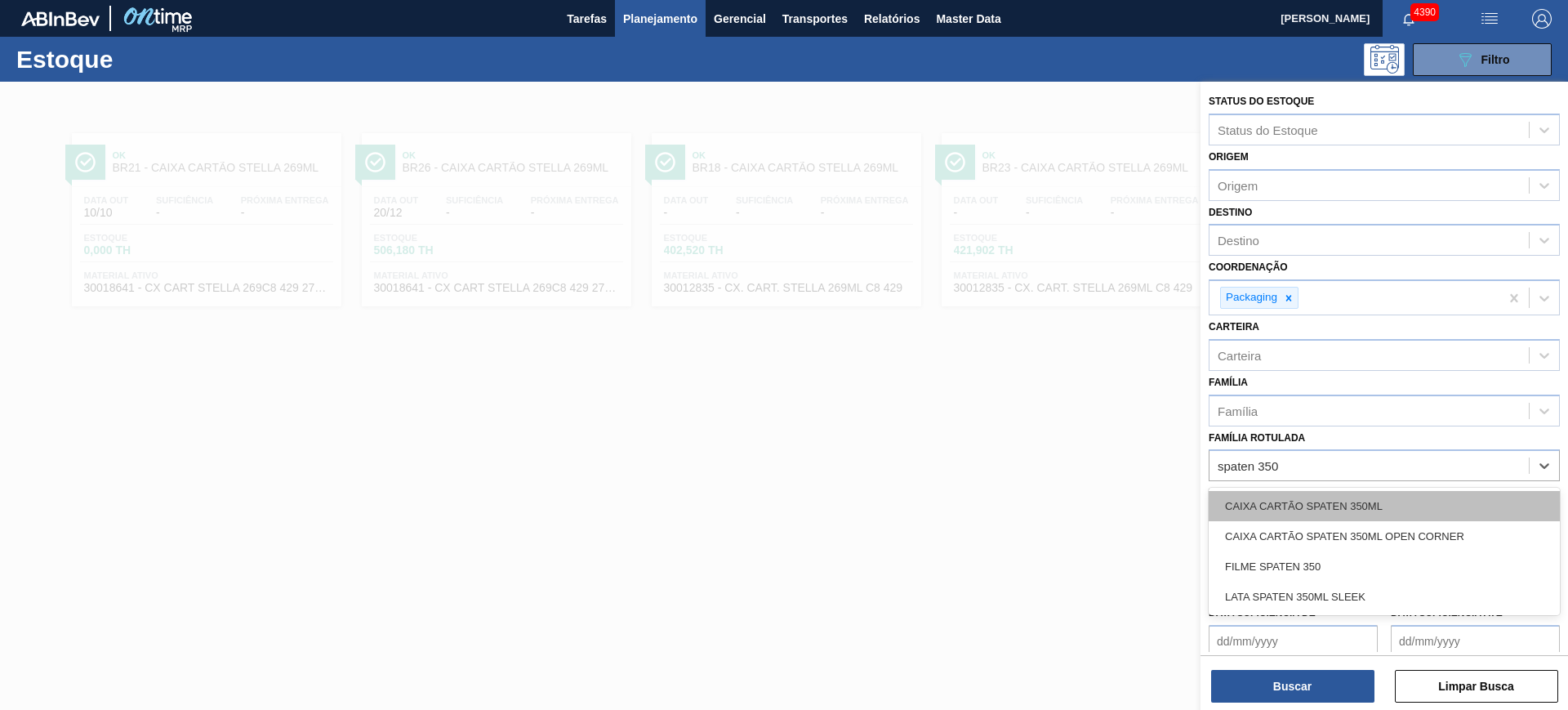
click at [1380, 517] on div "CAIXA CARTÃO SPATEN 350ML" at bounding box center [1384, 506] width 352 height 31
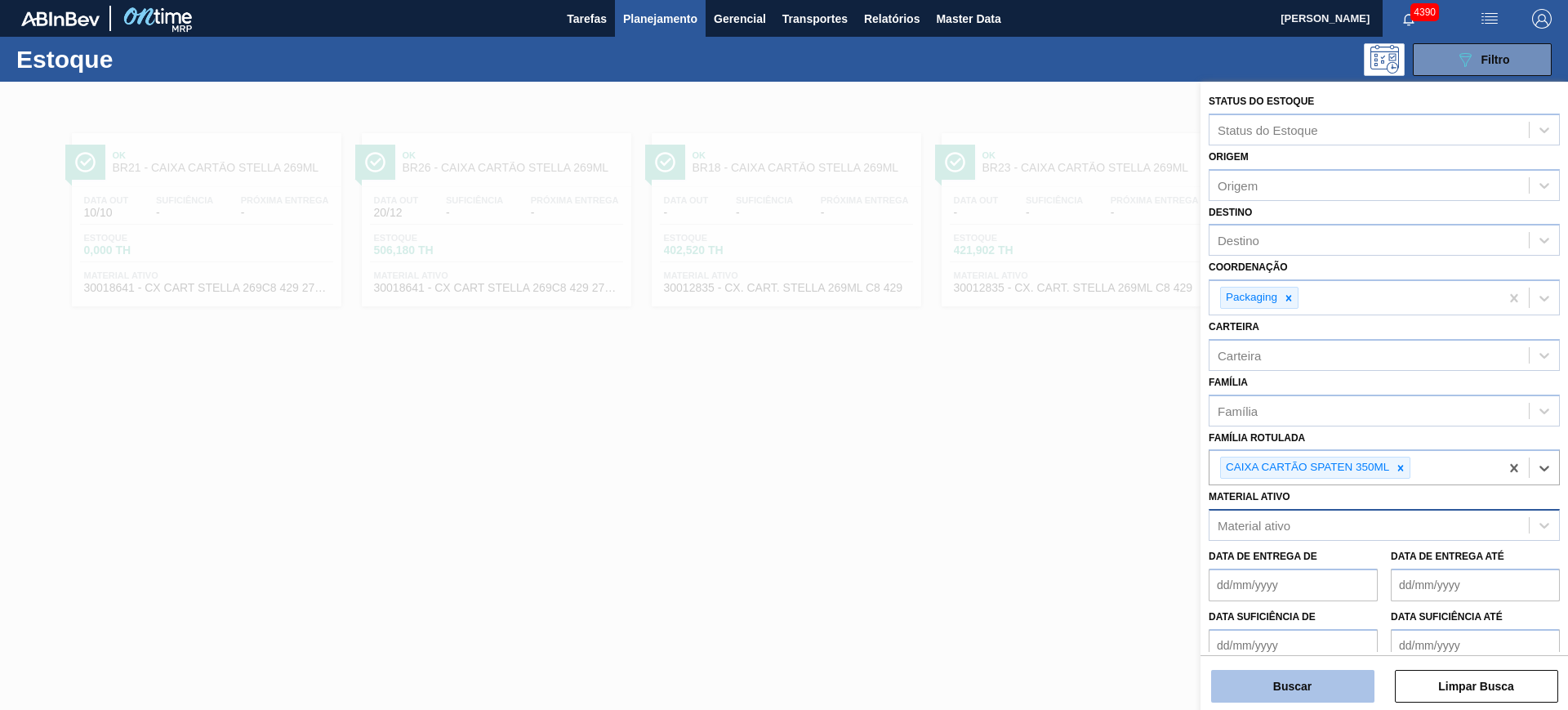
click at [1329, 677] on button "Buscar" at bounding box center [1292, 686] width 163 height 33
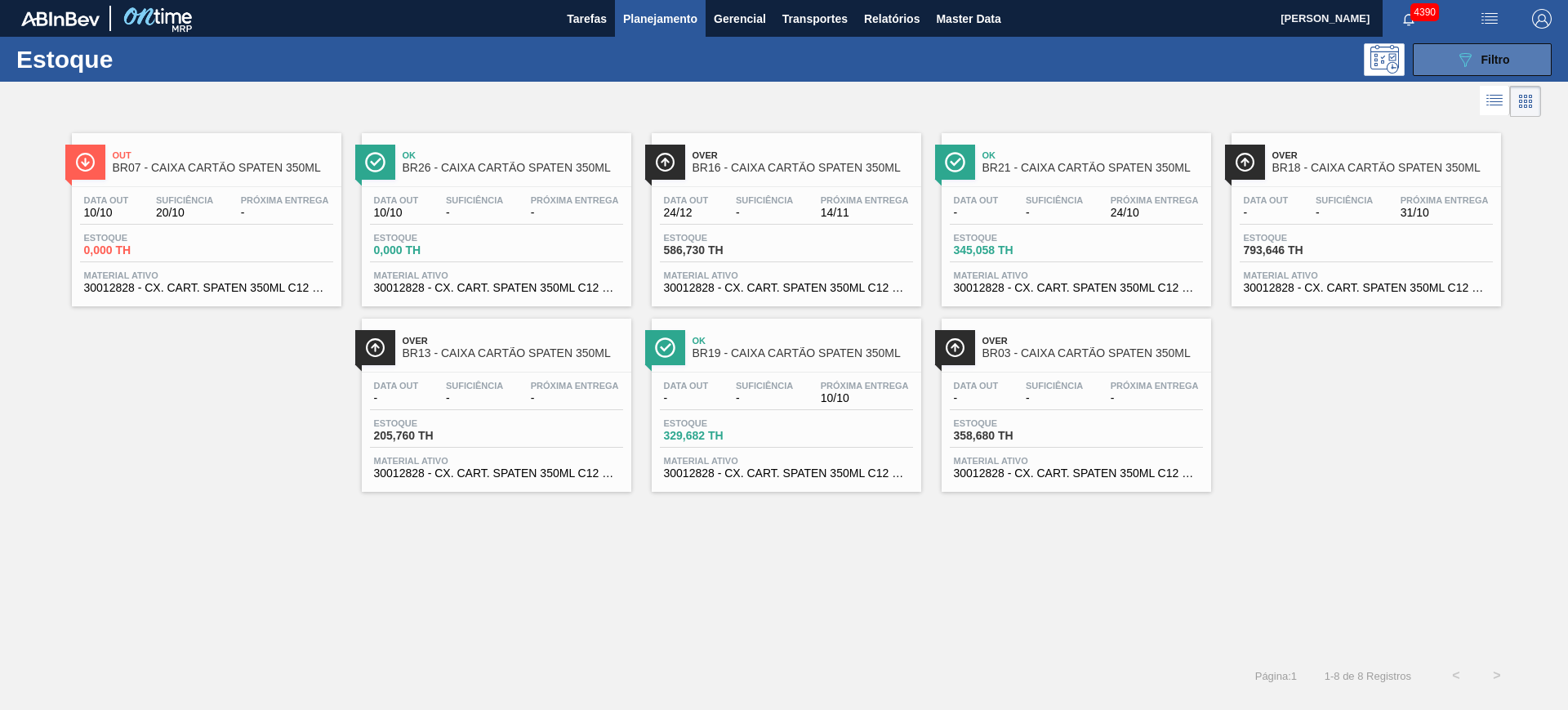
click at [1491, 50] on div "089F7B8B-B2A5-4AFE-B5C0-19BA573D28AC Filtro" at bounding box center [1482, 59] width 55 height 19
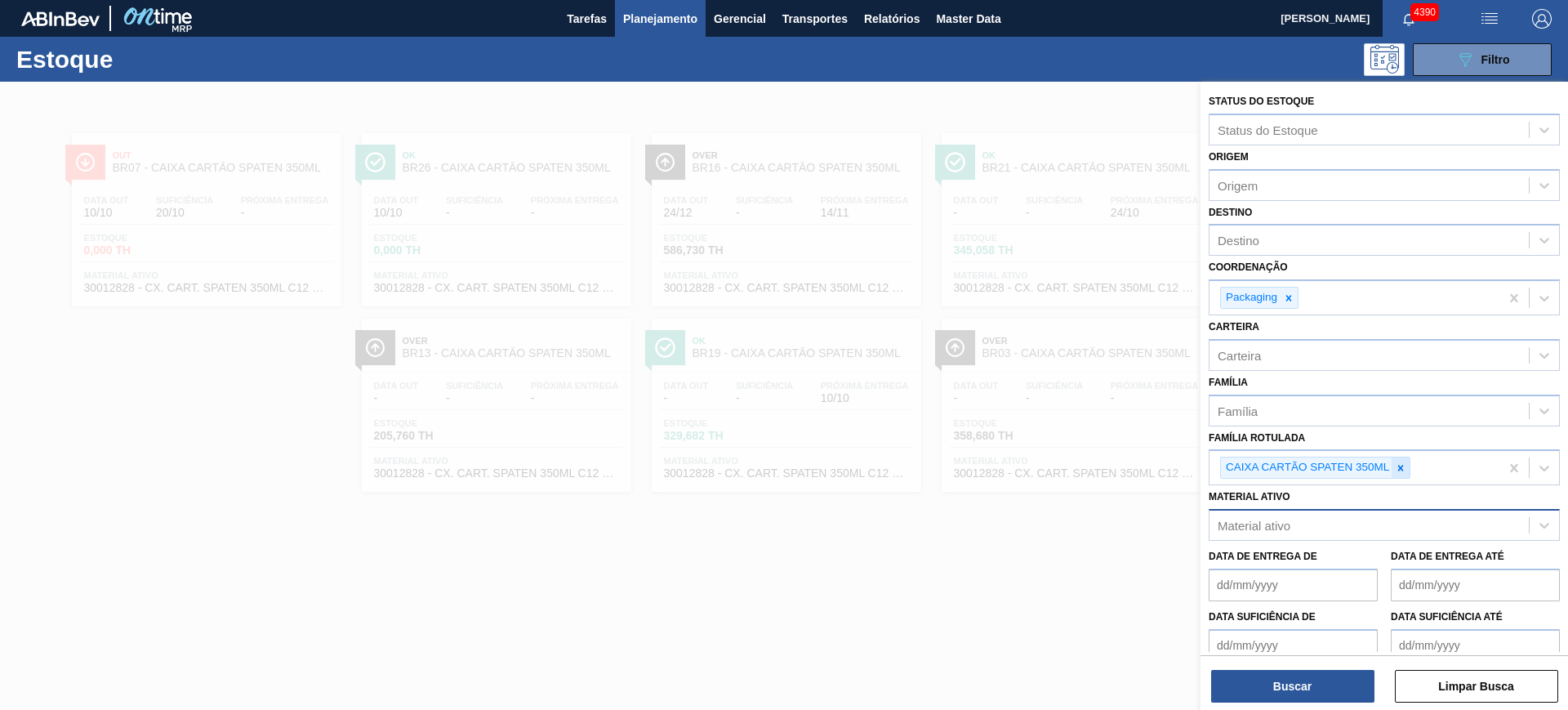
click at [1403, 463] on icon at bounding box center [1400, 468] width 11 height 11
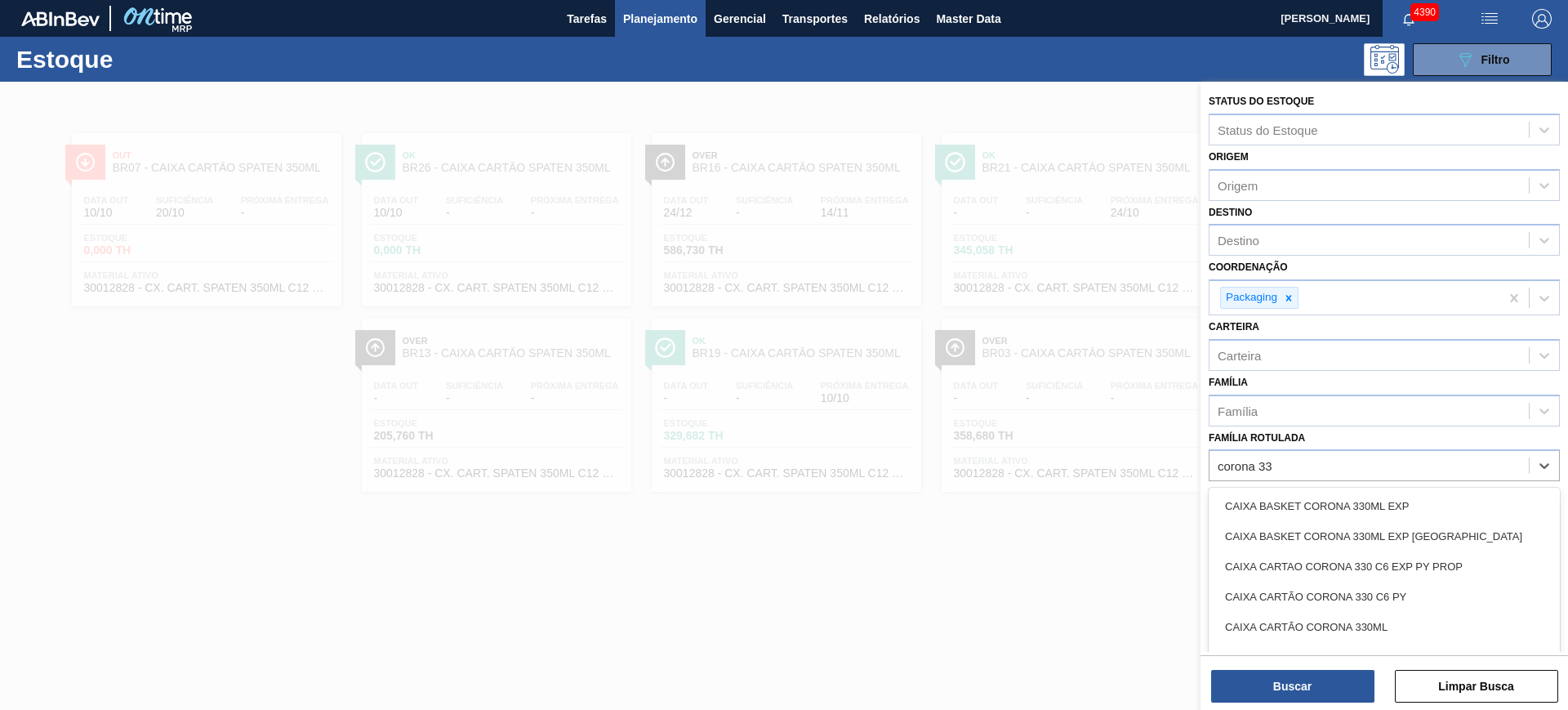
type Rotulada "corona 330"
click at [1410, 618] on div "CAIXA CARTÃO CORONA 330ML" at bounding box center [1384, 627] width 352 height 31
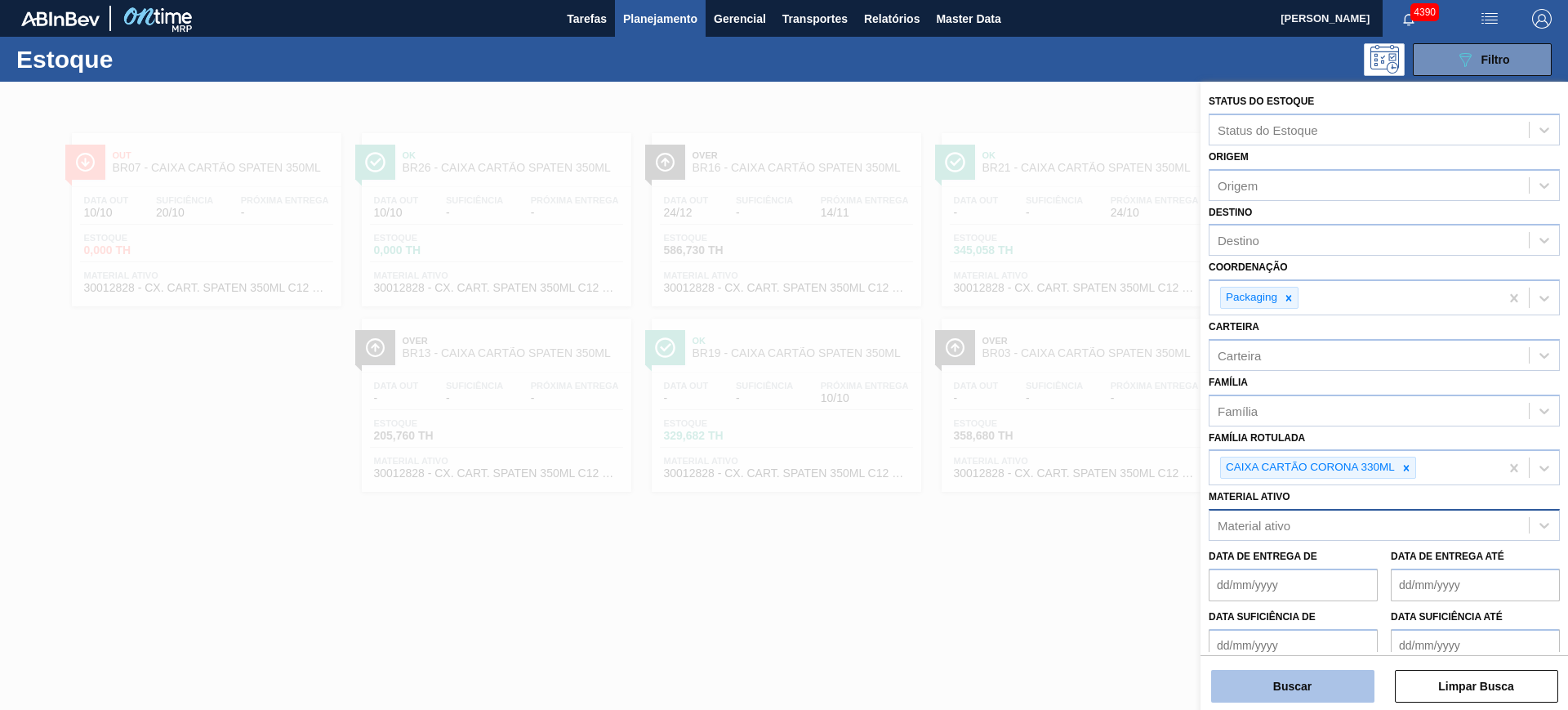
click at [1329, 683] on button "Buscar" at bounding box center [1292, 686] width 163 height 33
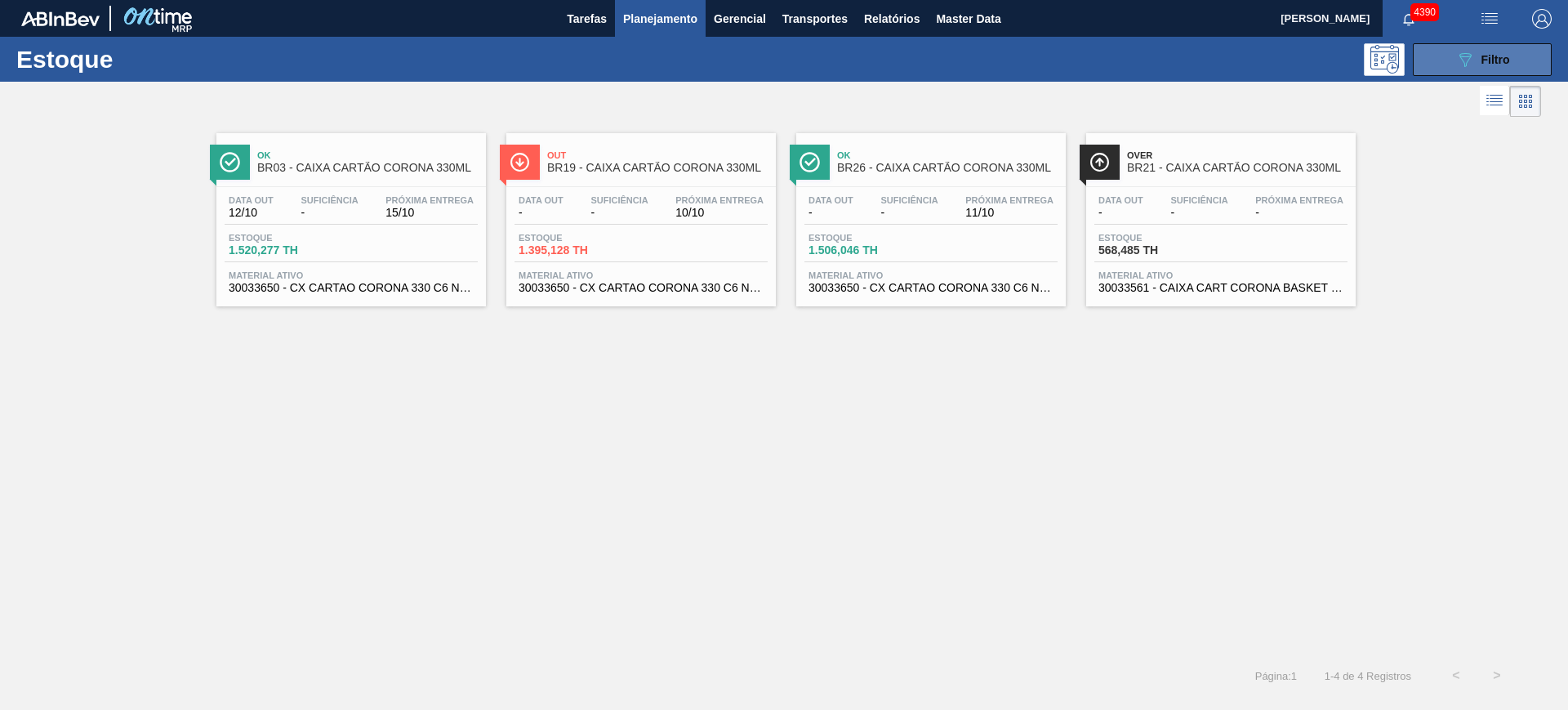
click at [1429, 68] on button "089F7B8B-B2A5-4AFE-B5C0-19BA573D28AC Filtro" at bounding box center [1482, 59] width 139 height 33
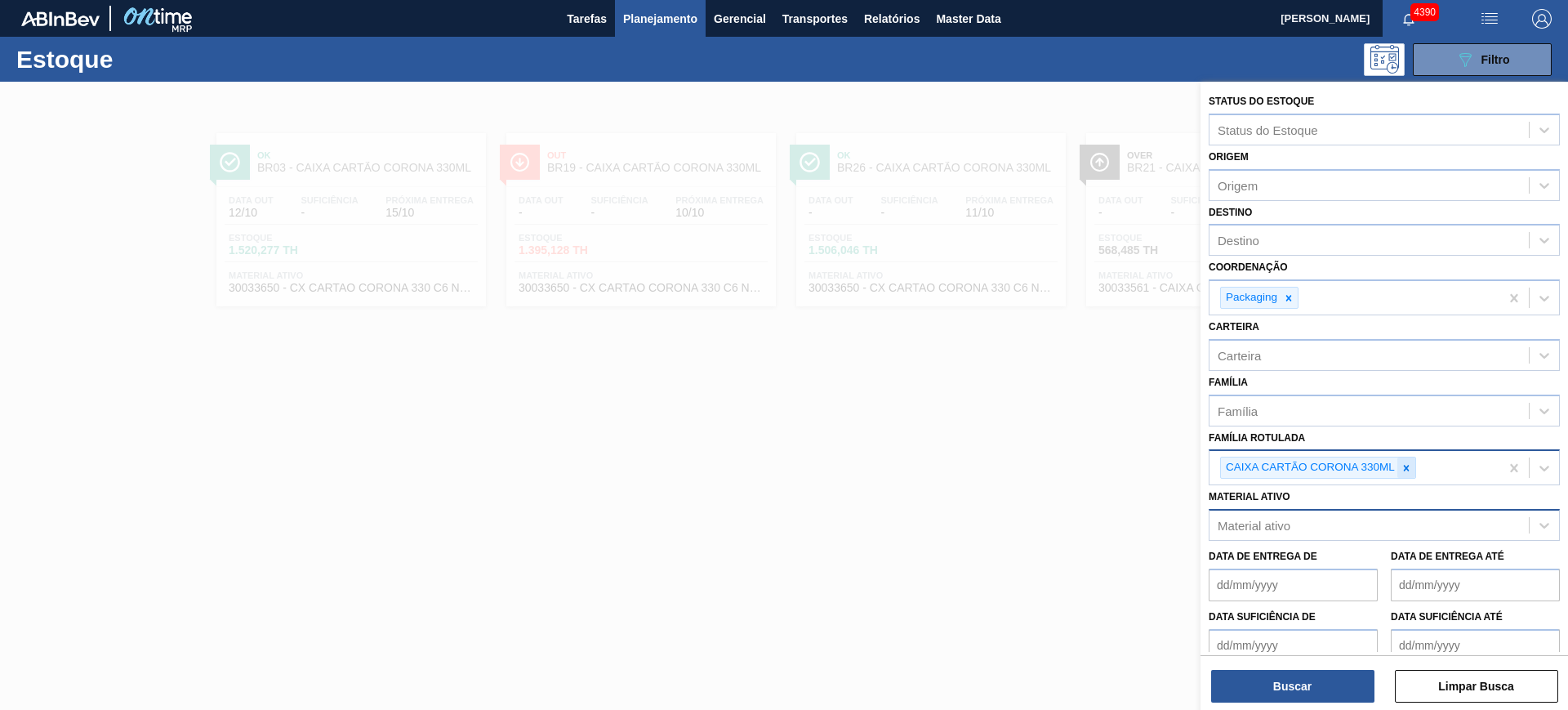
click at [1409, 468] on icon at bounding box center [1406, 468] width 11 height 11
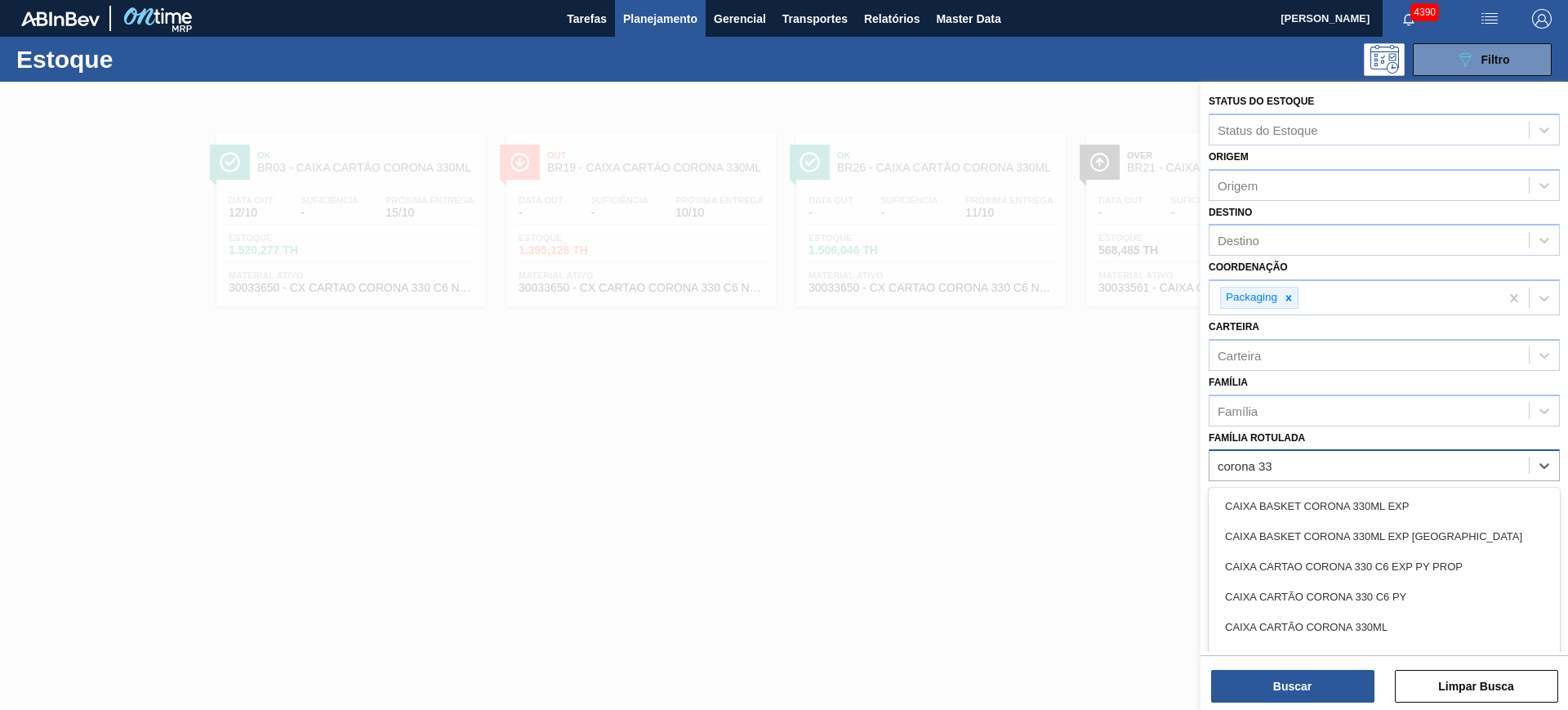
type Rotulada "corona 330"
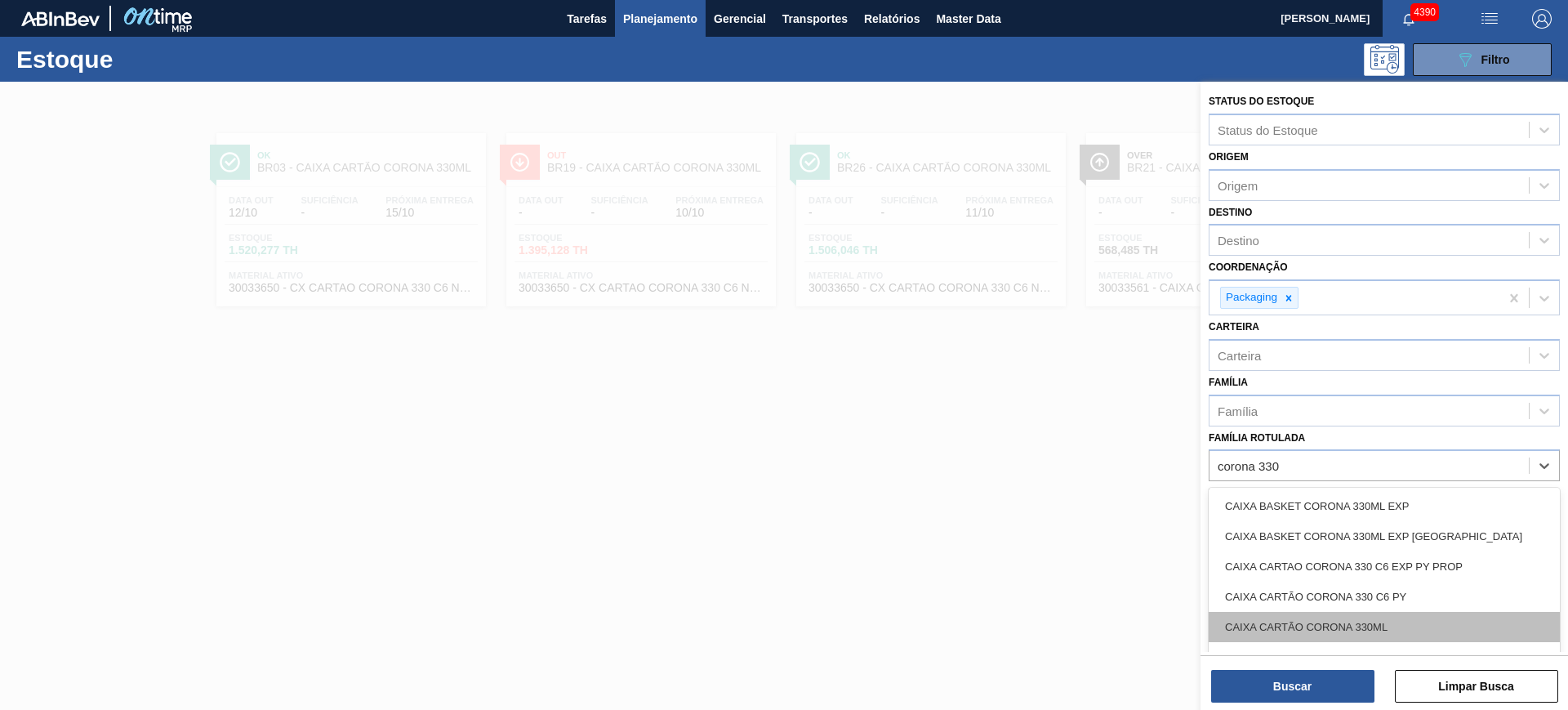
click at [1377, 623] on div "CAIXA CARTÃO CORONA 330ML" at bounding box center [1384, 627] width 352 height 31
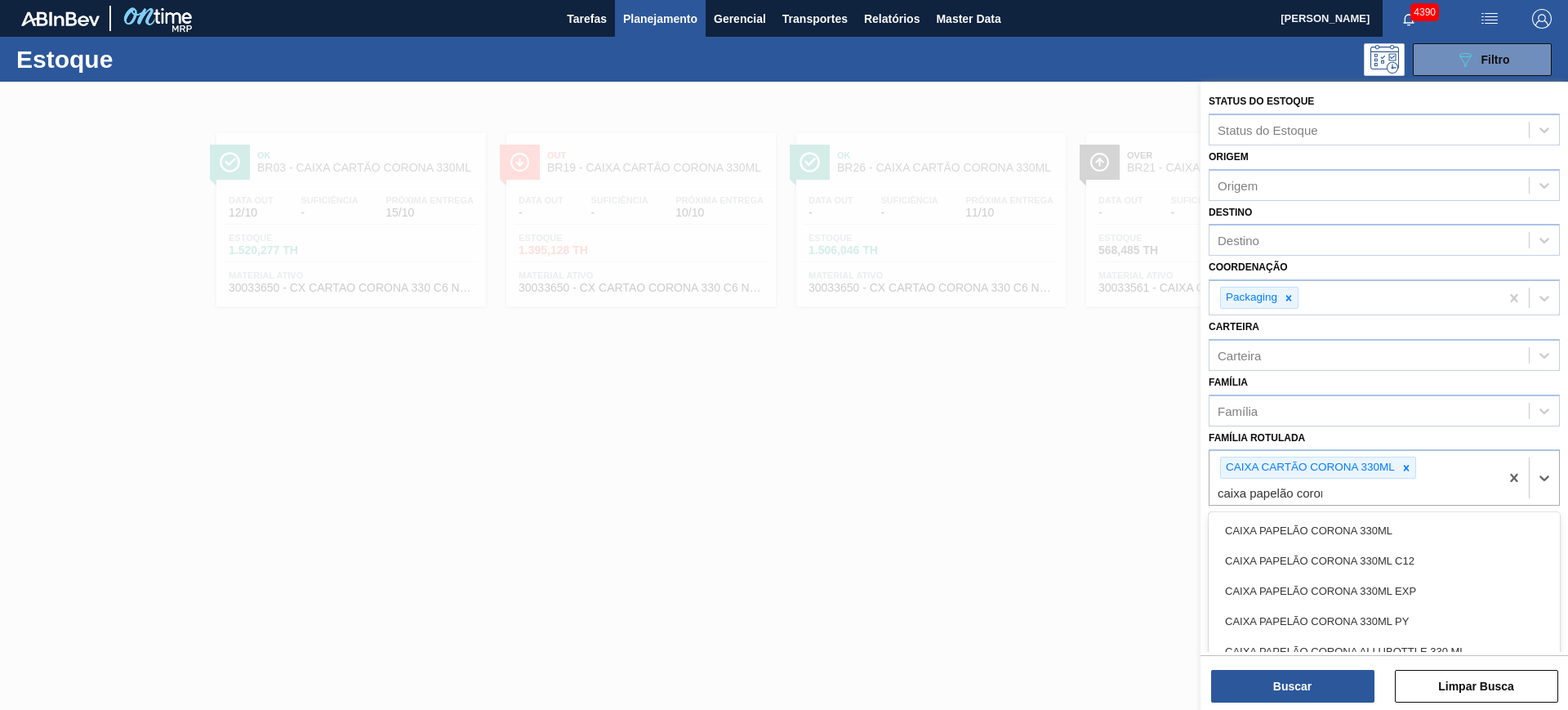
type Rotulada "caixa papelão corona"
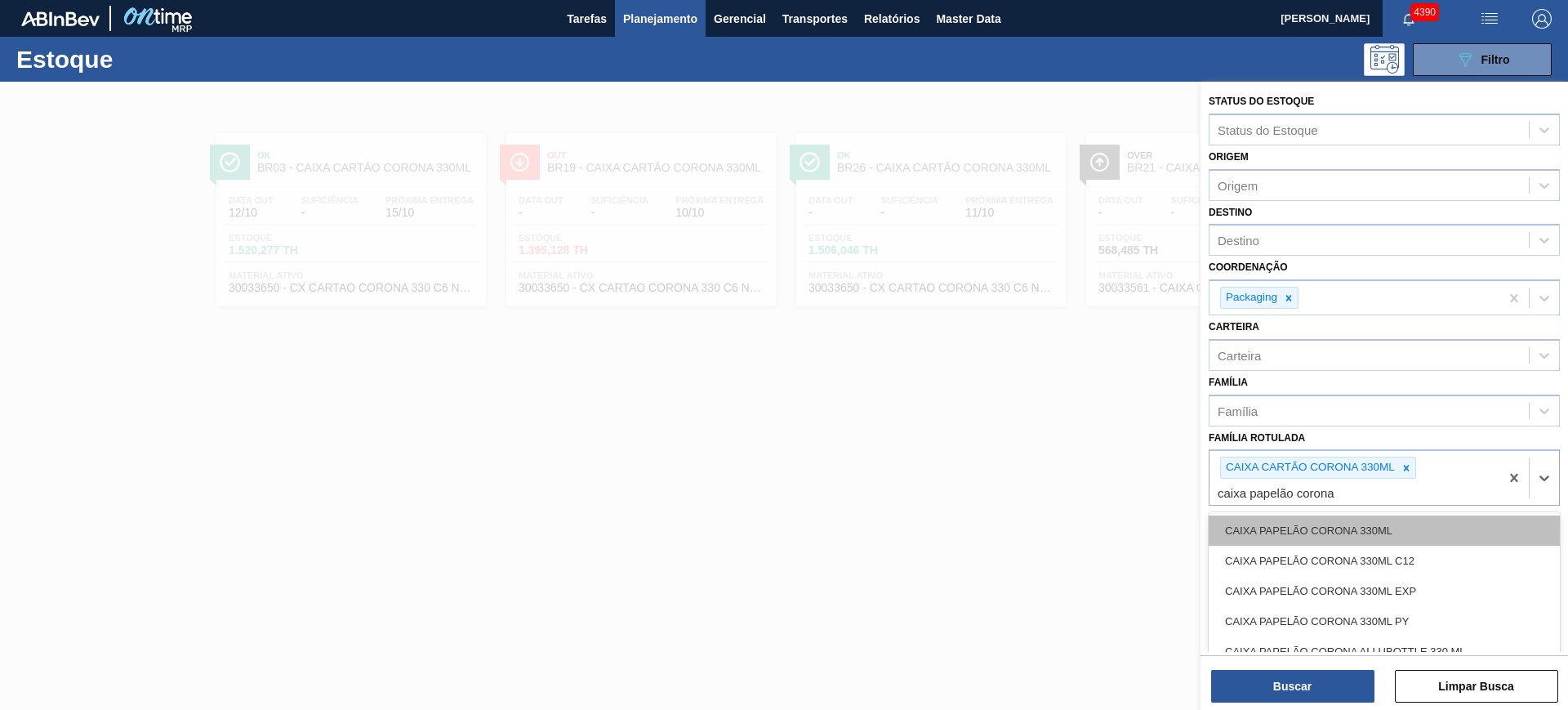
click at [1384, 535] on div "CAIXA PAPELÃO CORONA 330ML" at bounding box center [1384, 531] width 352 height 31
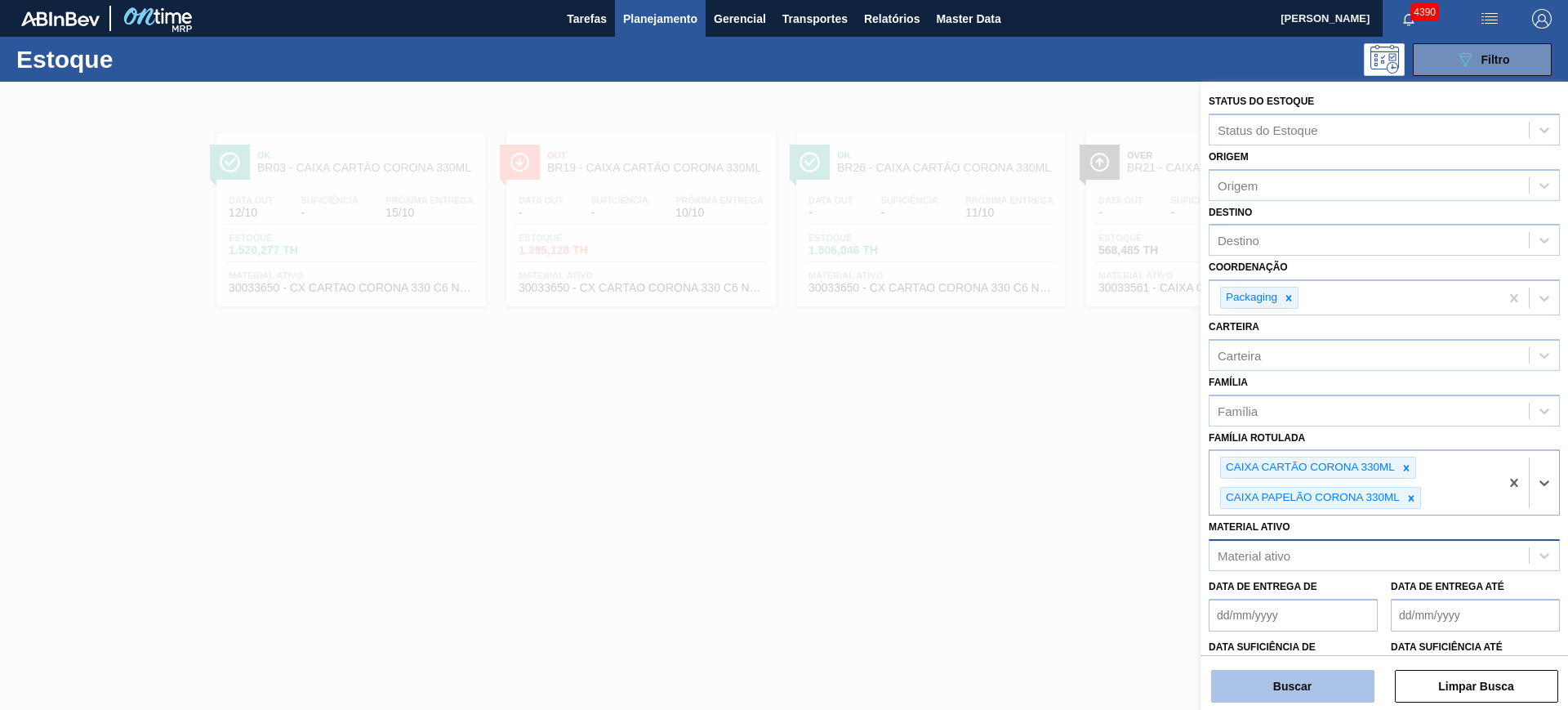
click at [1331, 682] on button "Buscar" at bounding box center [1292, 686] width 163 height 33
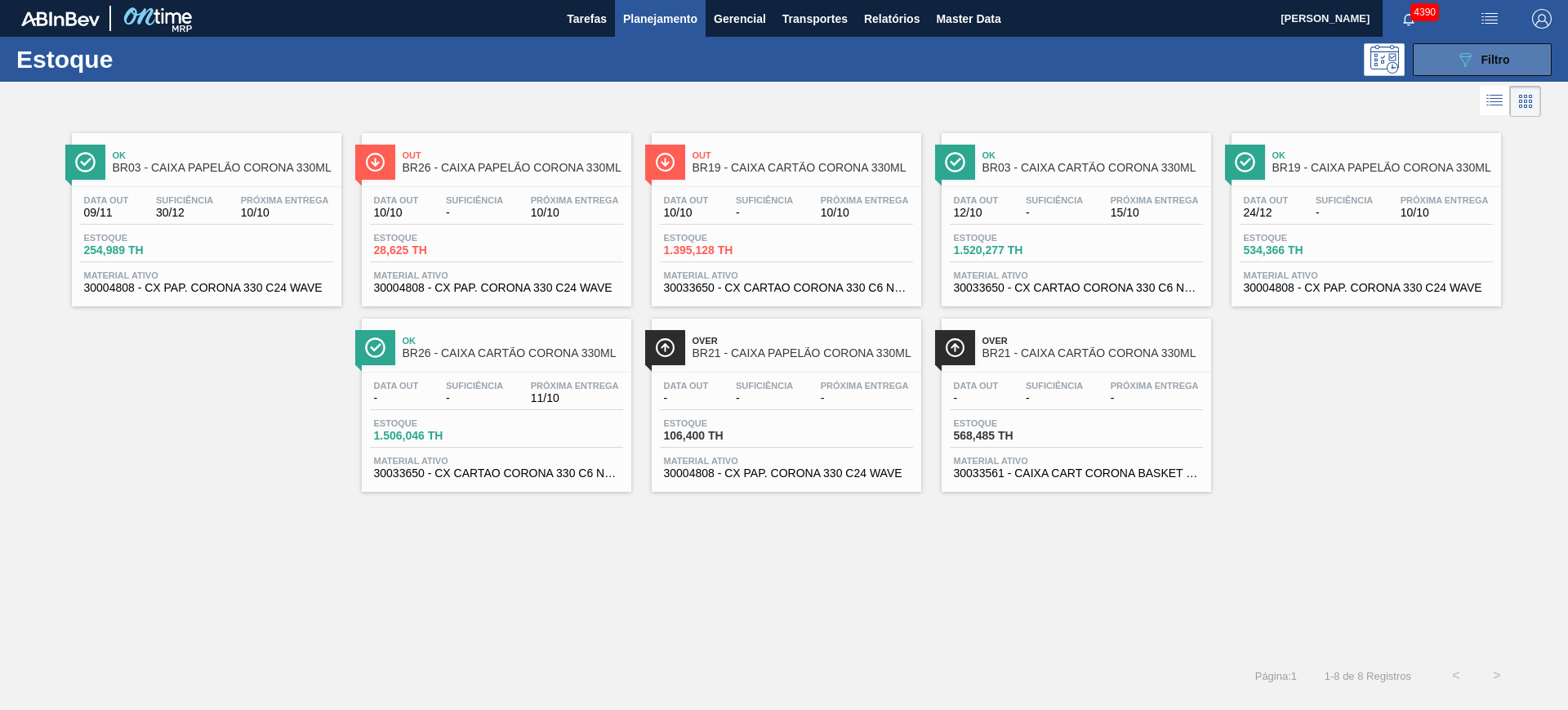
click at [1468, 70] on button "089F7B8B-B2A5-4AFE-B5C0-19BA573D28AC Filtro" at bounding box center [1482, 59] width 139 height 33
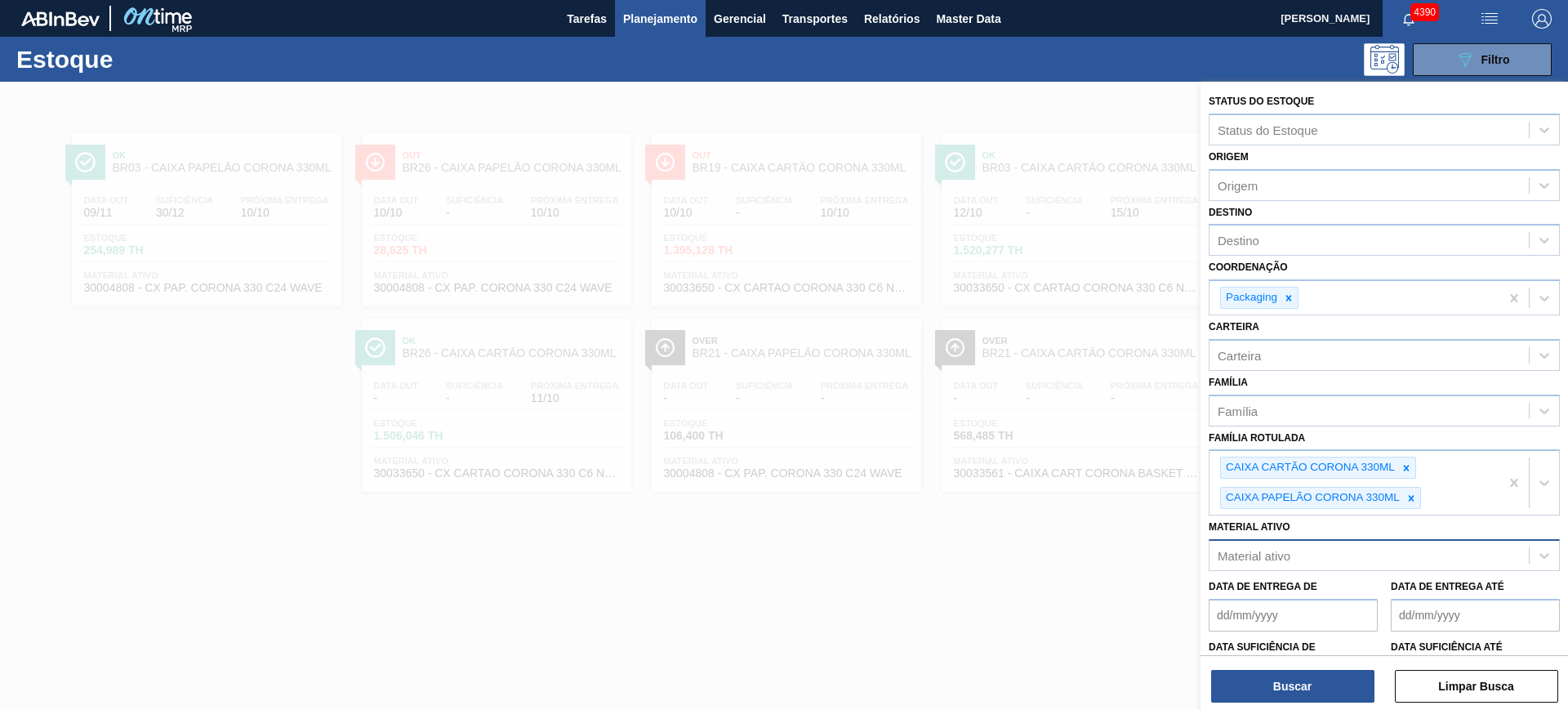
click at [840, 586] on div at bounding box center [784, 436] width 1568 height 710
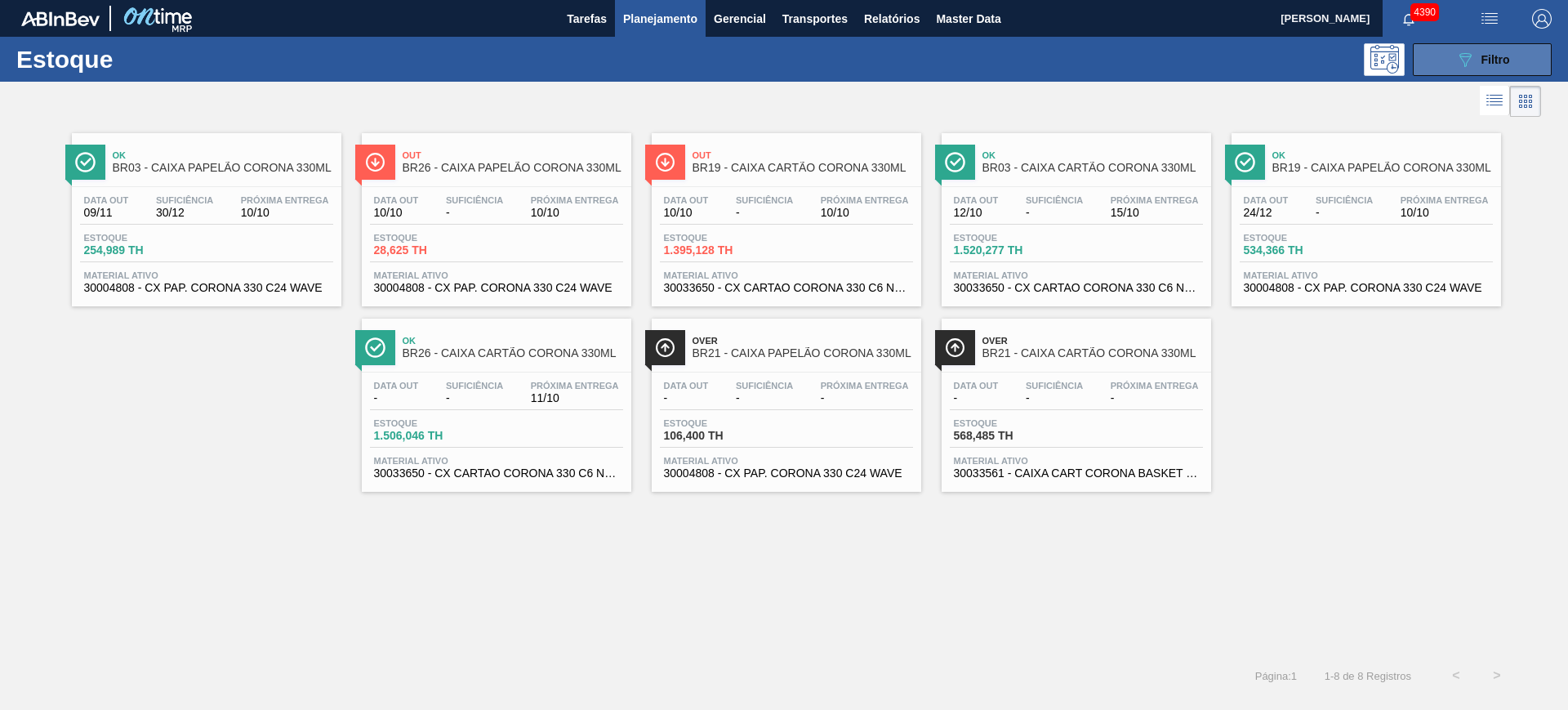
click at [1468, 43] on button "089F7B8B-B2A5-4AFE-B5C0-19BA573D28AC Filtro" at bounding box center [1482, 59] width 139 height 33
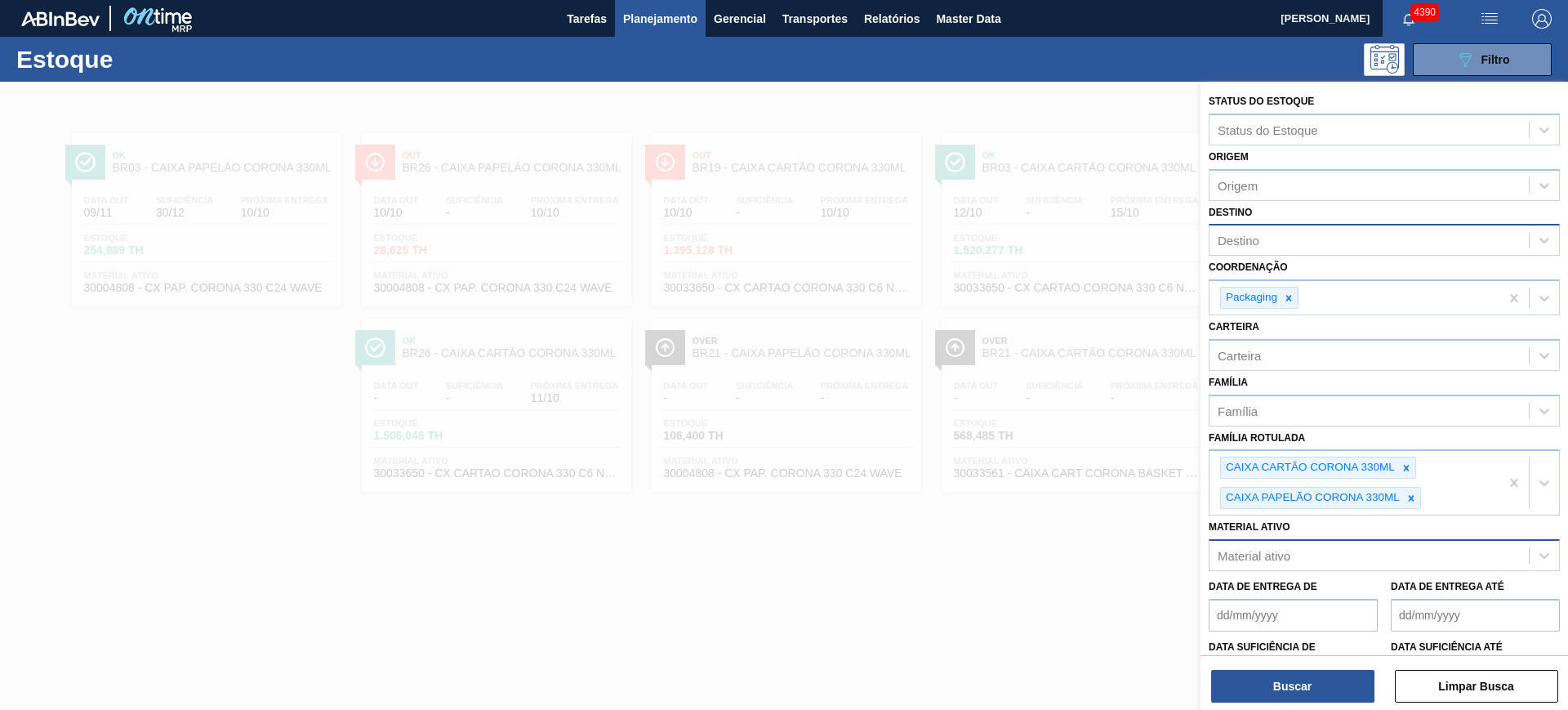
click at [1281, 243] on div "Destino" at bounding box center [1368, 240] width 319 height 24
type input "uber"
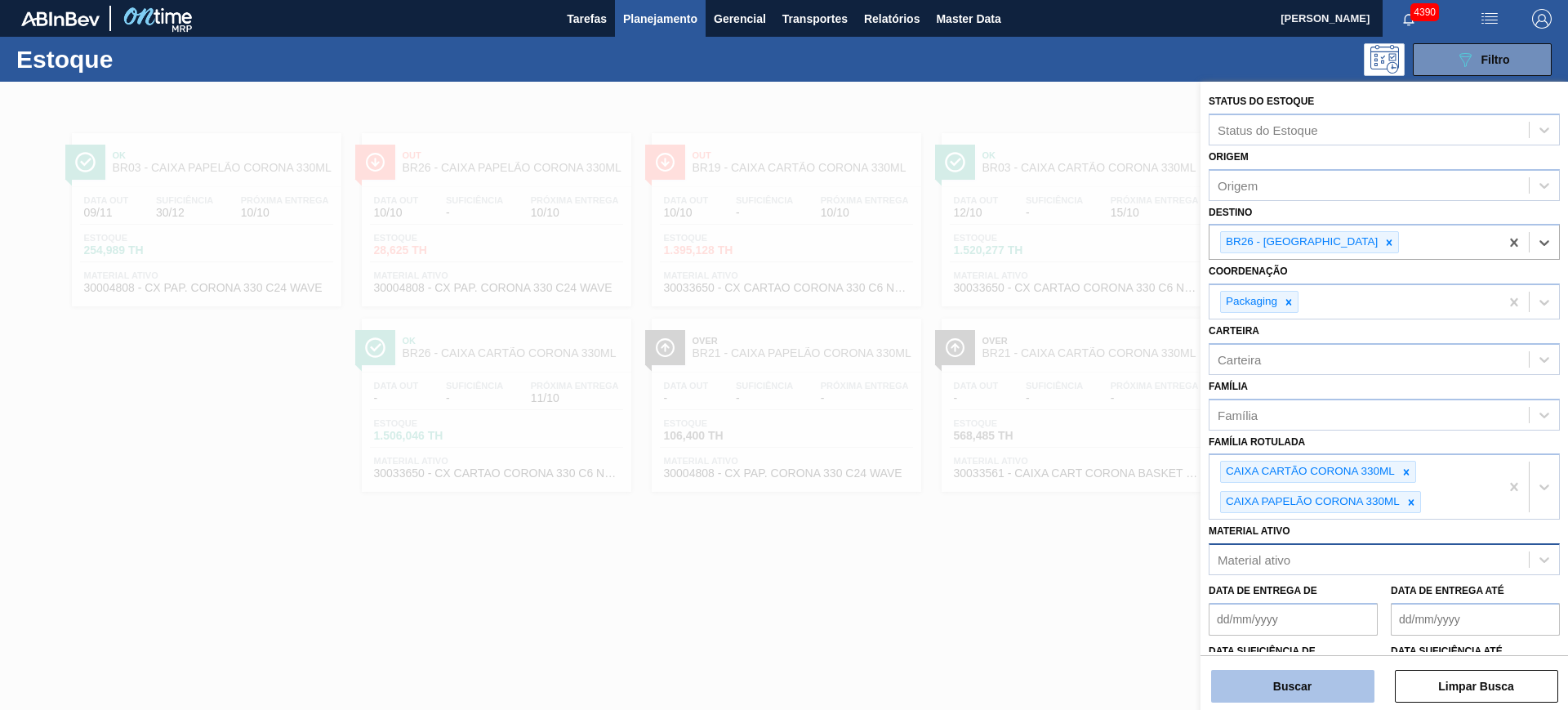
click at [1291, 694] on button "Buscar" at bounding box center [1292, 686] width 163 height 33
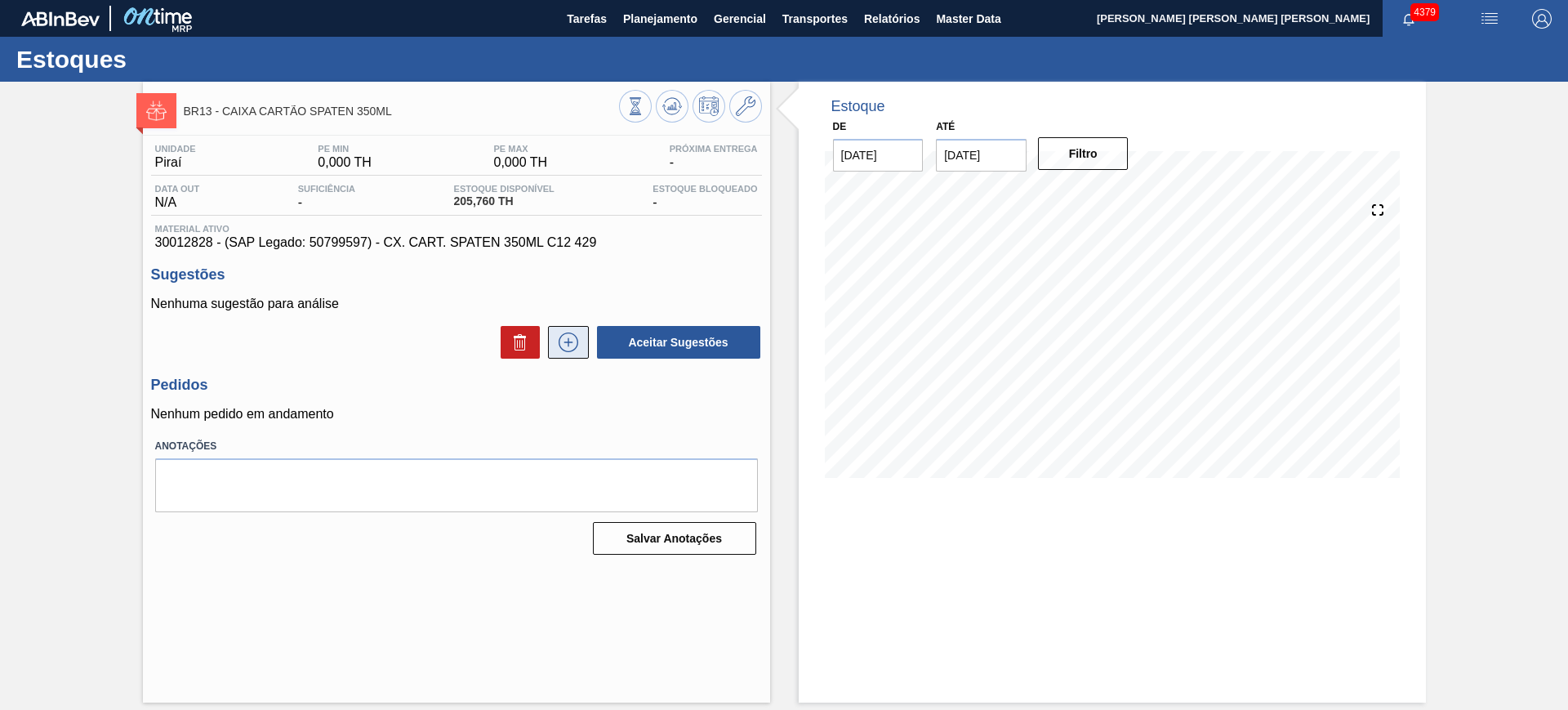
click at [575, 336] on icon at bounding box center [568, 342] width 26 height 19
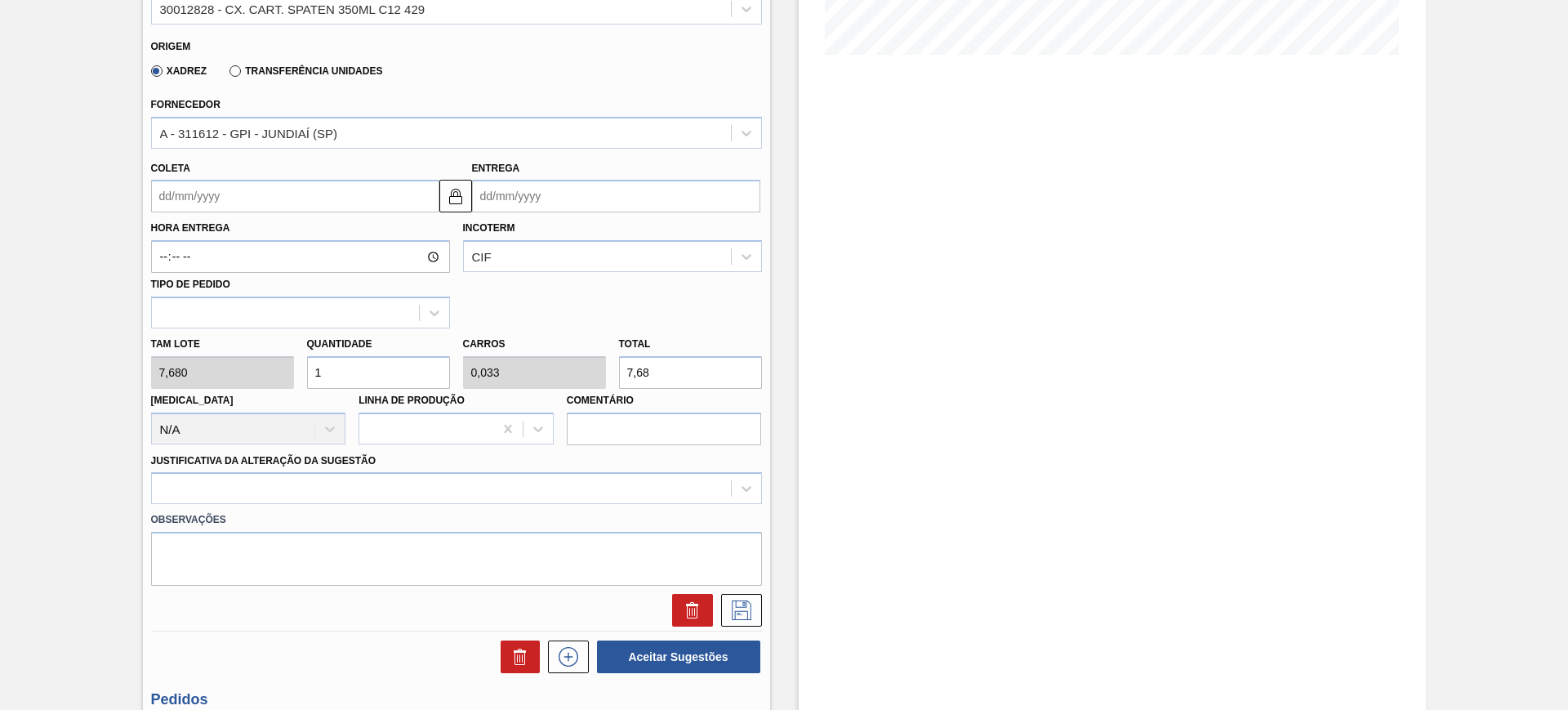
scroll to position [596, 0]
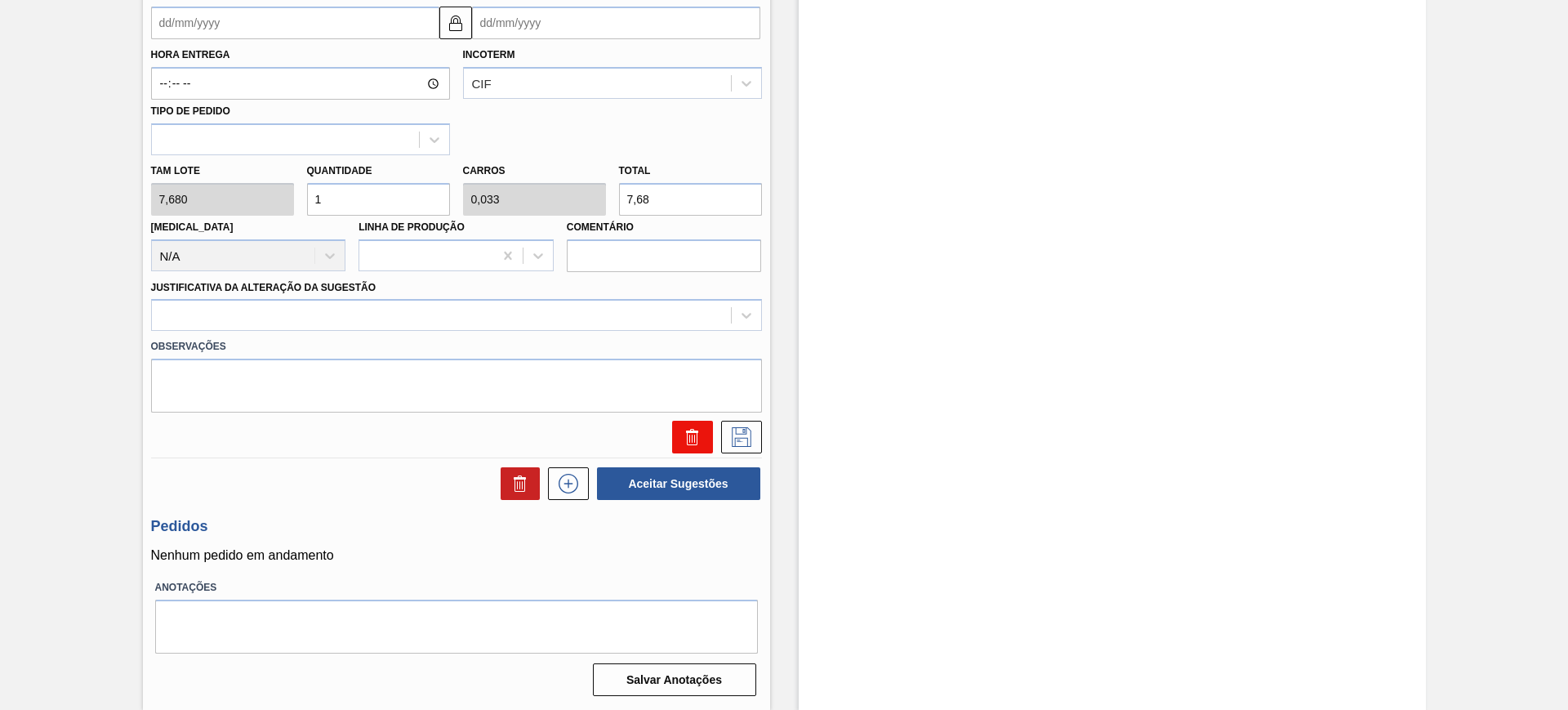
click at [693, 421] on button at bounding box center [693, 437] width 41 height 33
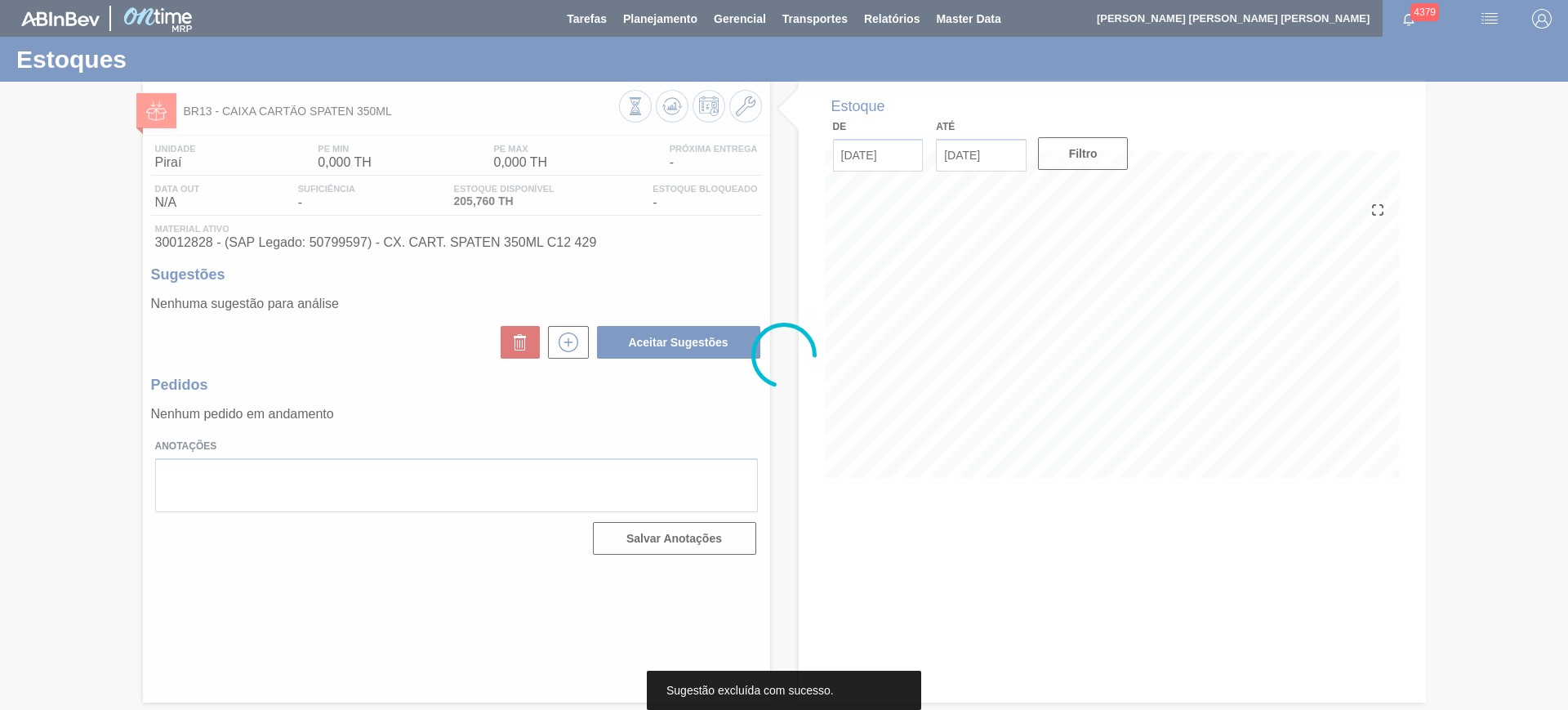
scroll to position [0, 0]
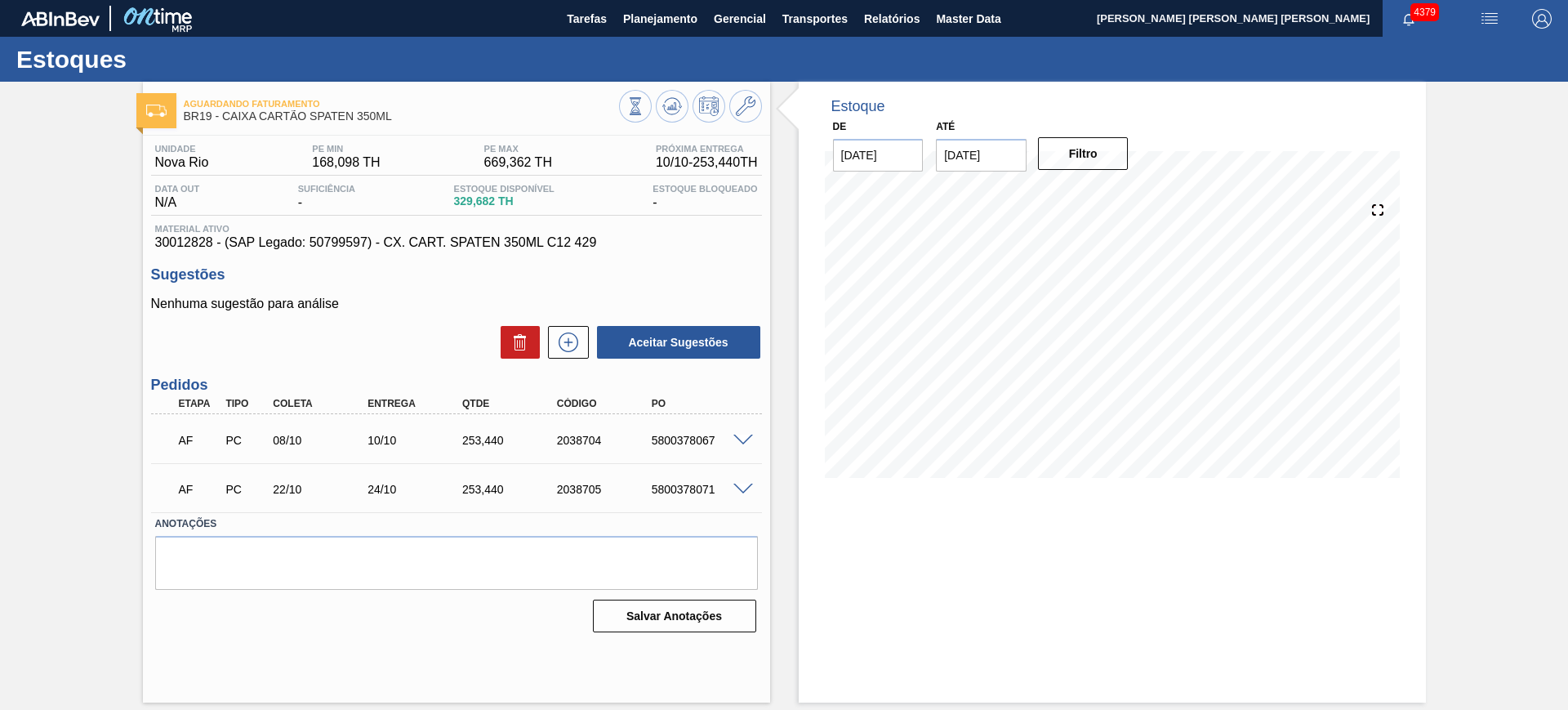
click at [743, 434] on span at bounding box center [742, 440] width 19 height 12
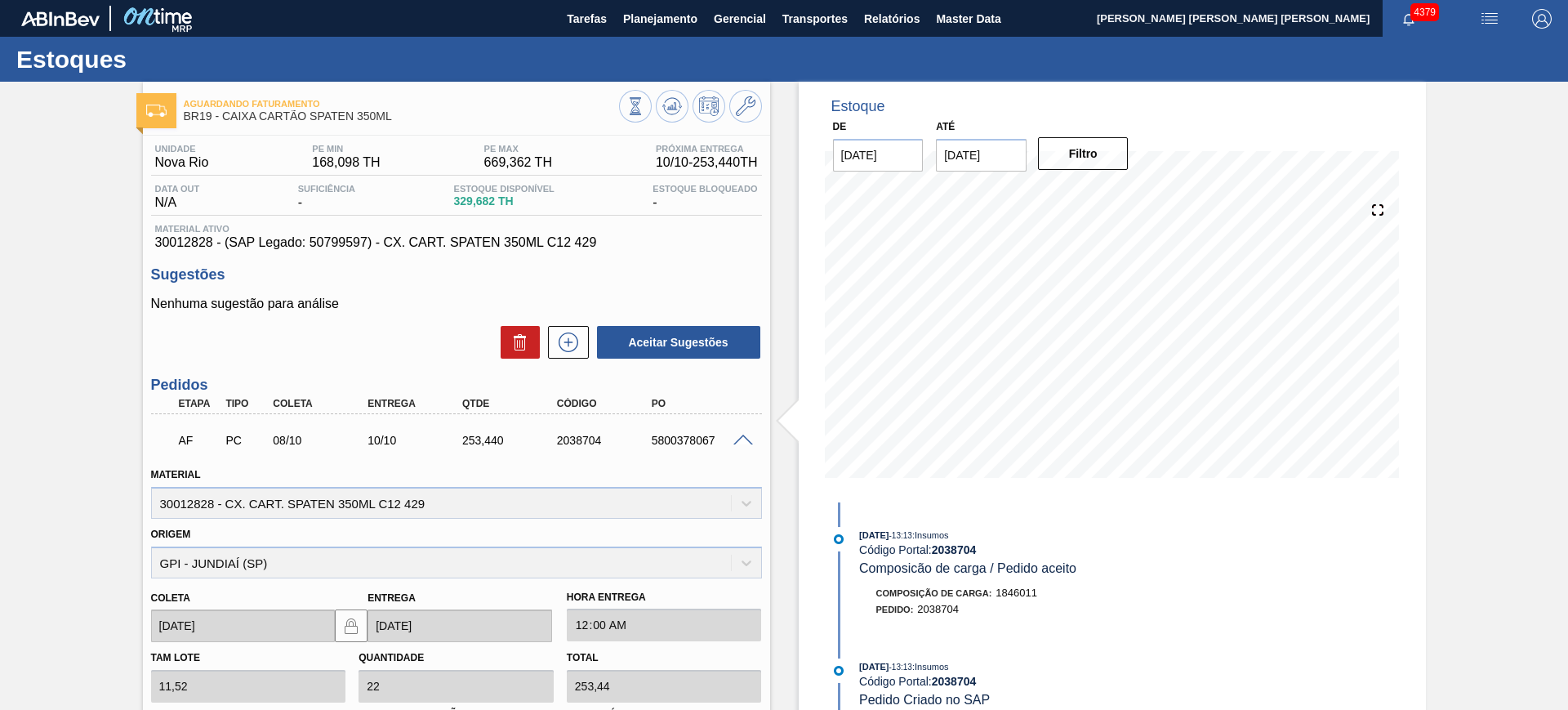
click at [749, 441] on span at bounding box center [742, 440] width 19 height 12
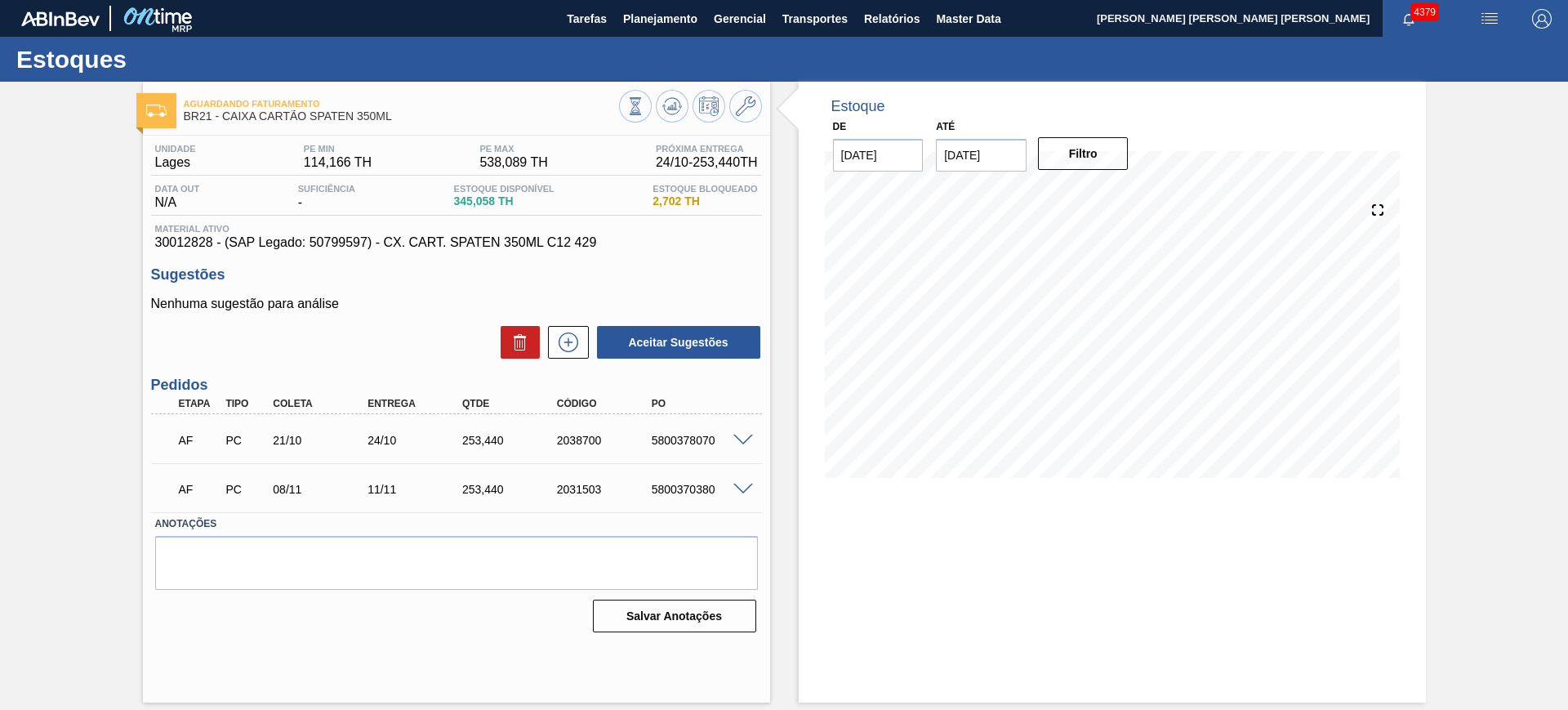
click at [744, 439] on span at bounding box center [742, 440] width 19 height 12
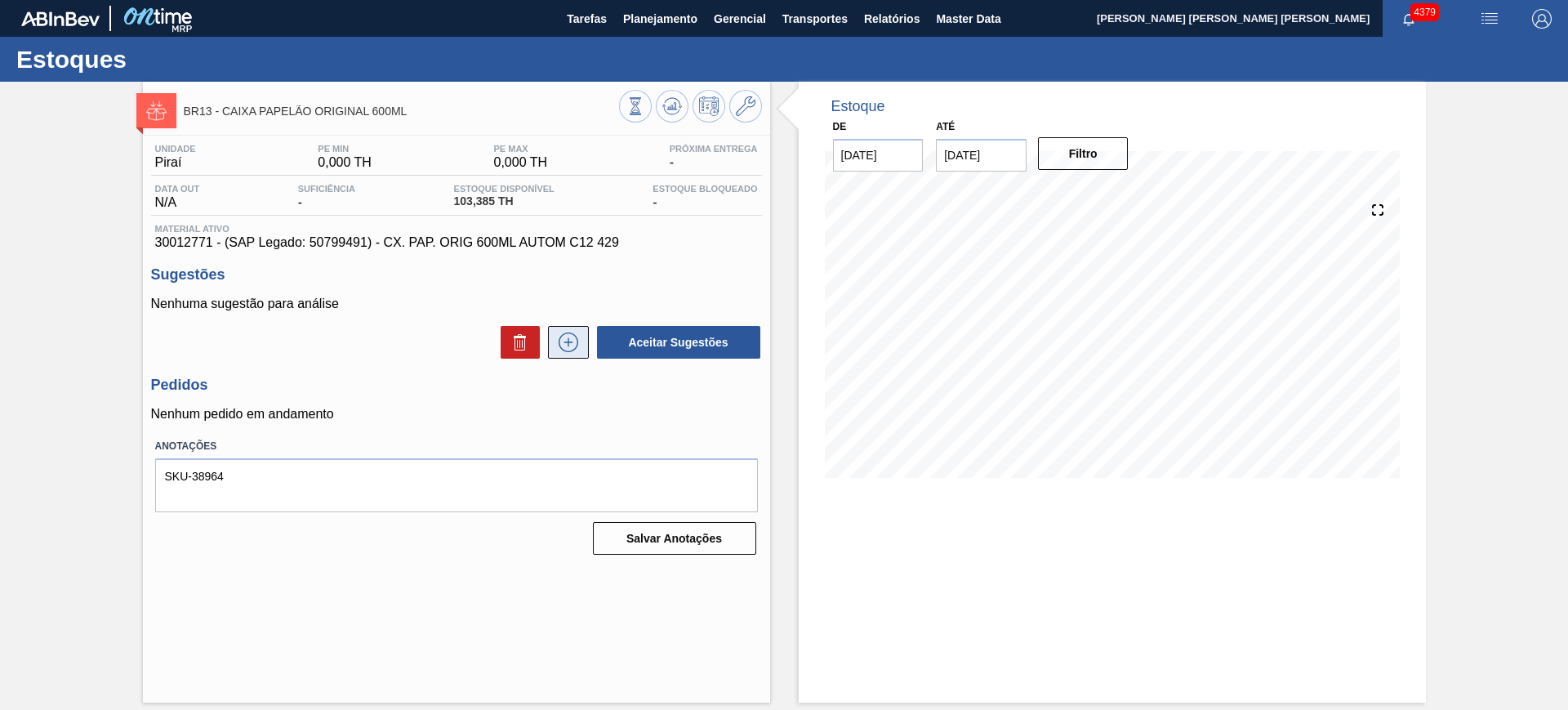
click at [559, 340] on icon at bounding box center [568, 342] width 19 height 19
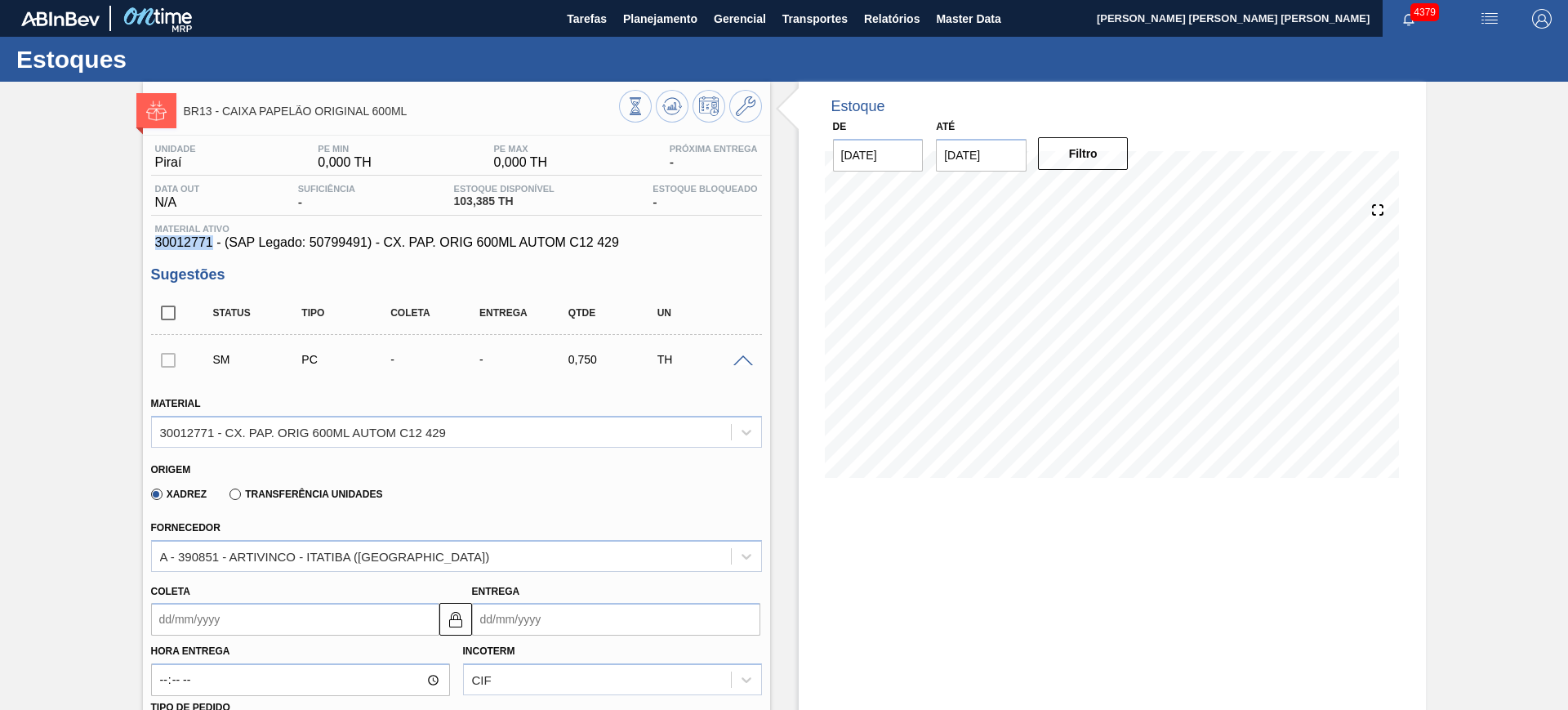
drag, startPoint x: 156, startPoint y: 237, endPoint x: 213, endPoint y: 235, distance: 57.0
click at [213, 235] on span "30012771 - (SAP Legado: 50799491) - CX. PAP. ORIG 600ML AUTOM C12 429" at bounding box center [456, 241] width 602 height 14
copy span "30012771"
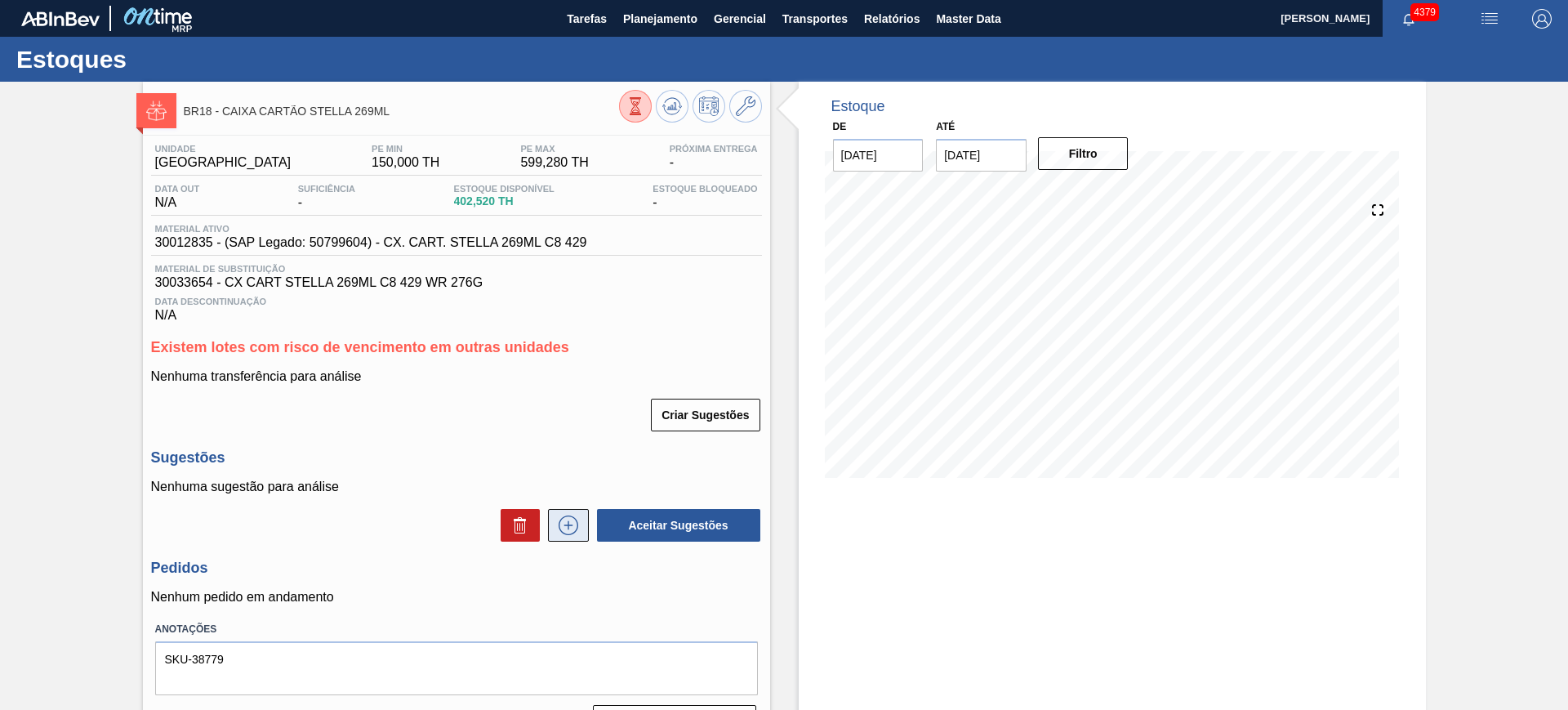
click at [572, 523] on icon at bounding box center [568, 525] width 26 height 19
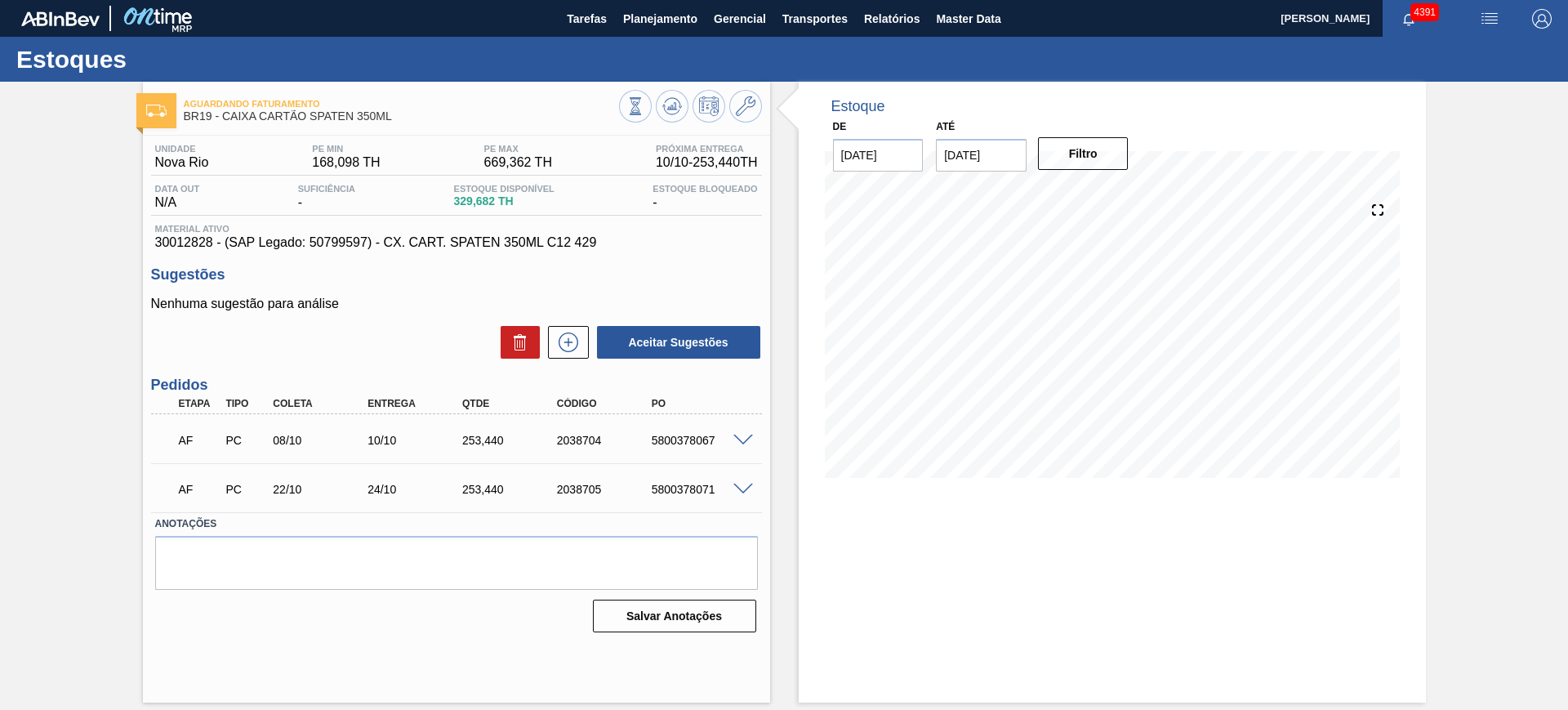
click at [743, 440] on span at bounding box center [742, 440] width 19 height 12
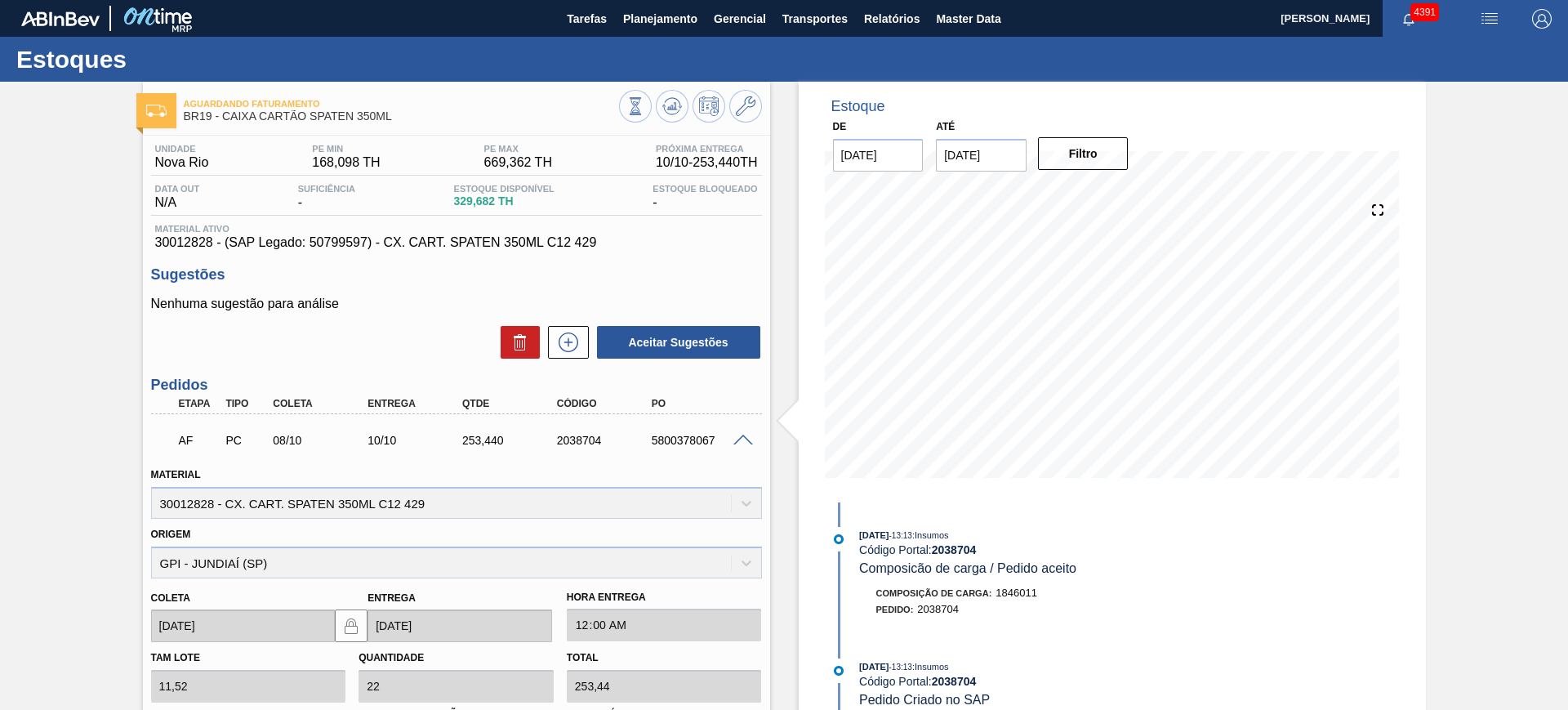
click at [743, 440] on span at bounding box center [742, 440] width 19 height 12
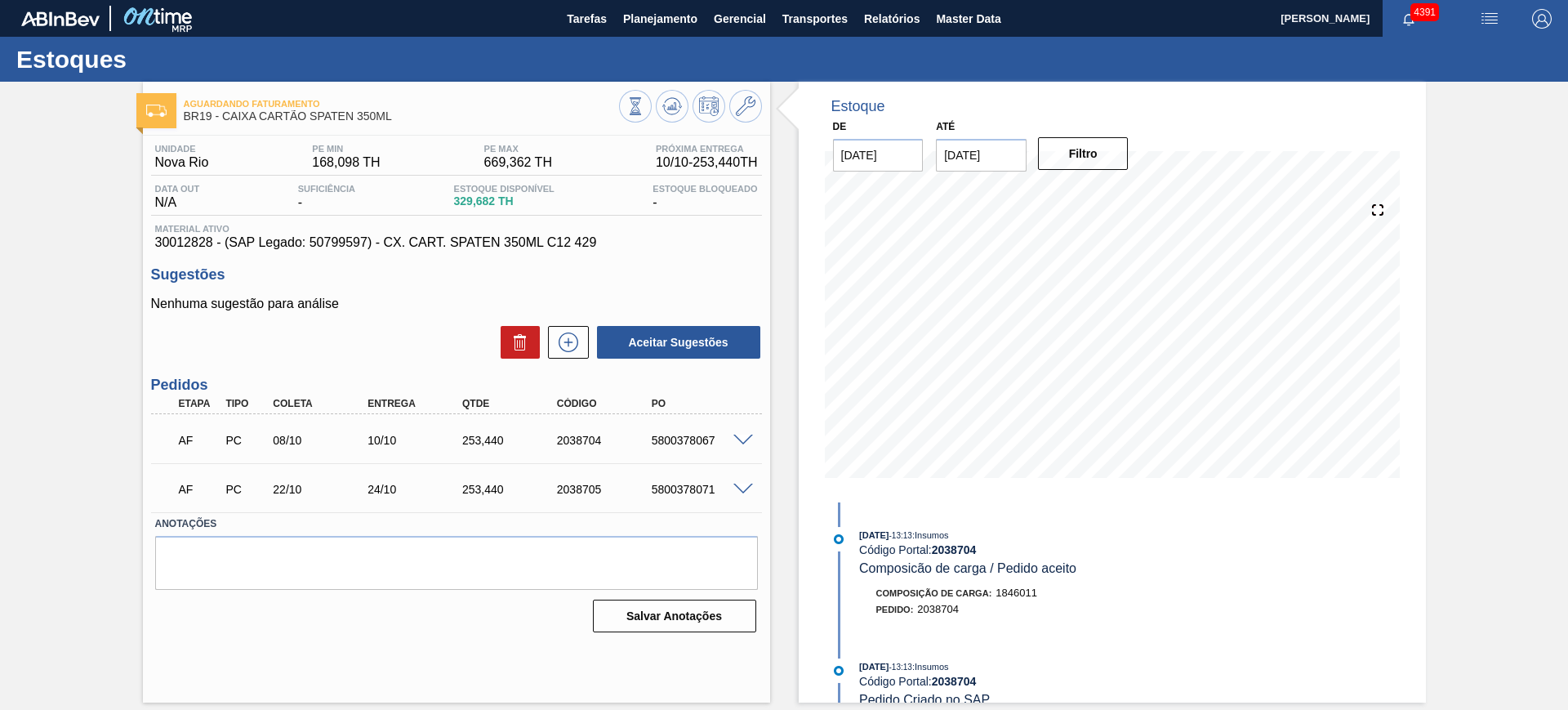
click at [695, 440] on div "5800378067" at bounding box center [700, 441] width 106 height 13
copy div "5800378067"
click at [1184, 561] on div "25/09/2025 - 13:13 : Insumos Código Portal: 2038704 Composicão de carga / Pedid…" at bounding box center [1053, 552] width 388 height 50
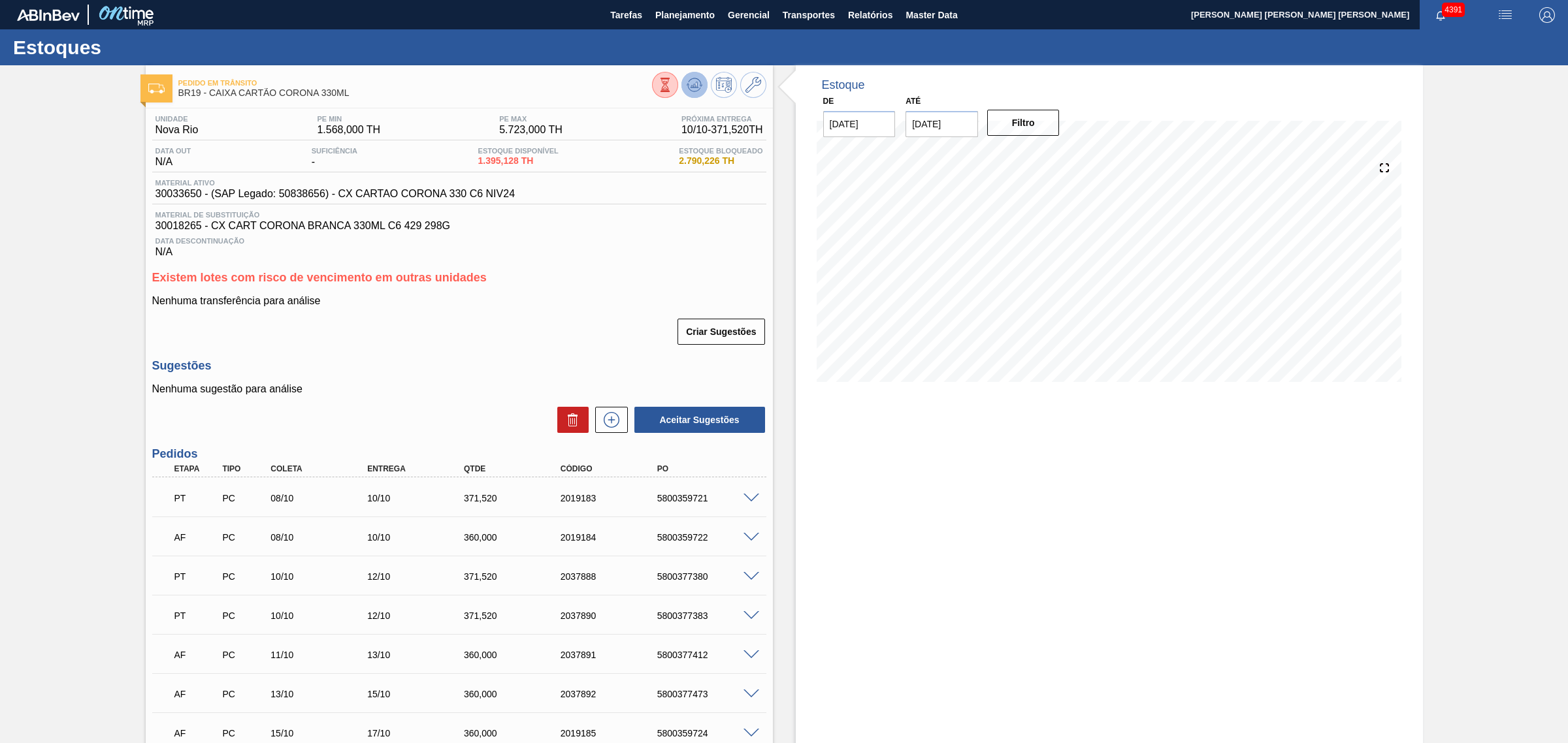
click at [697, 80] on icon at bounding box center [694, 85] width 15 height 15
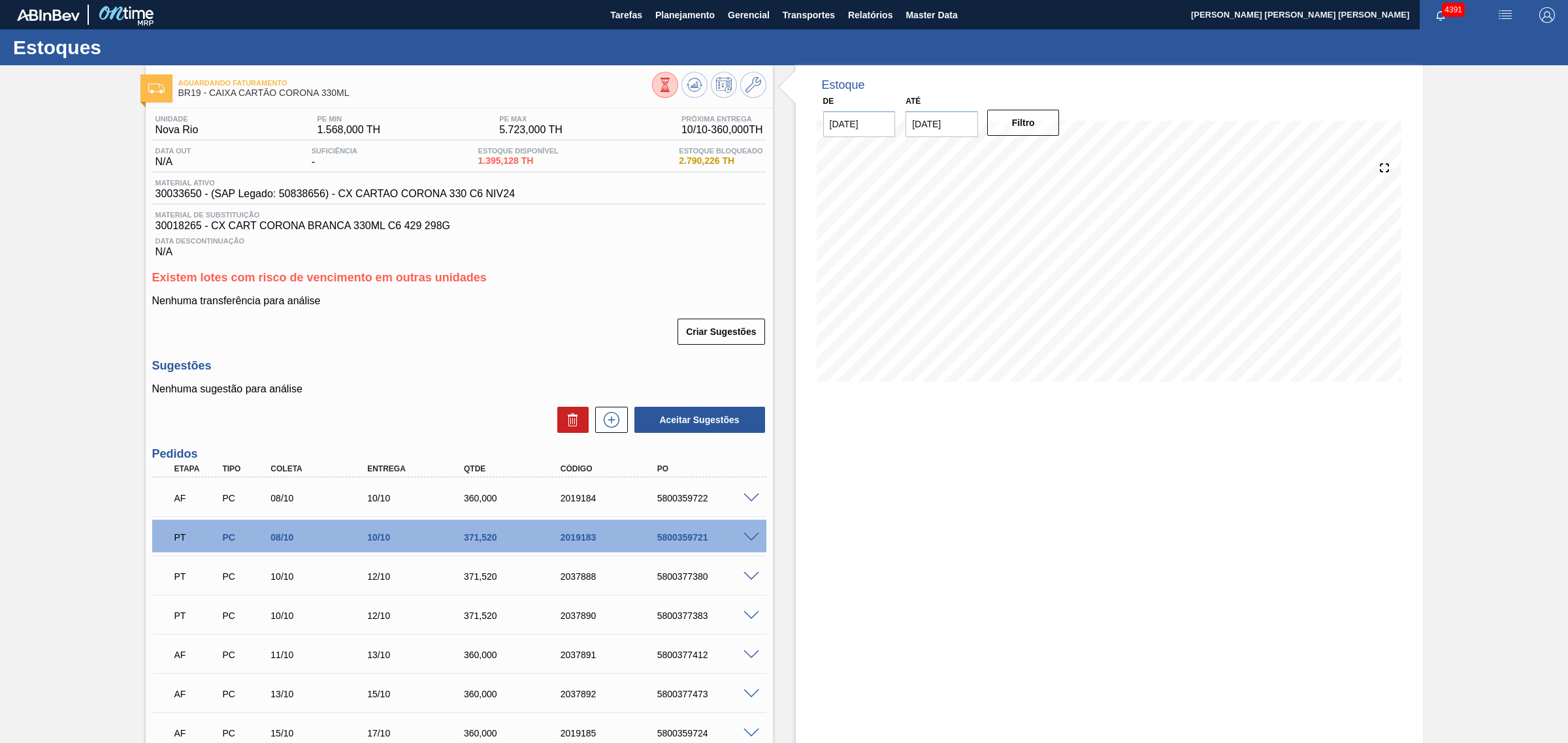
drag, startPoint x: 1048, startPoint y: 480, endPoint x: 947, endPoint y: 450, distance: 105.4
click at [1048, 480] on div "Estoque De [DATE] Até [DATE] Filtro 07/11 Projeção de Estoque 4,107.602 [DOMAIN…" at bounding box center [1109, 736] width 627 height 1342
click at [695, 83] on polygon at bounding box center [695, 84] width 1 height 5
click at [697, 85] on icon at bounding box center [694, 85] width 15 height 15
click at [700, 90] on icon at bounding box center [694, 85] width 15 height 15
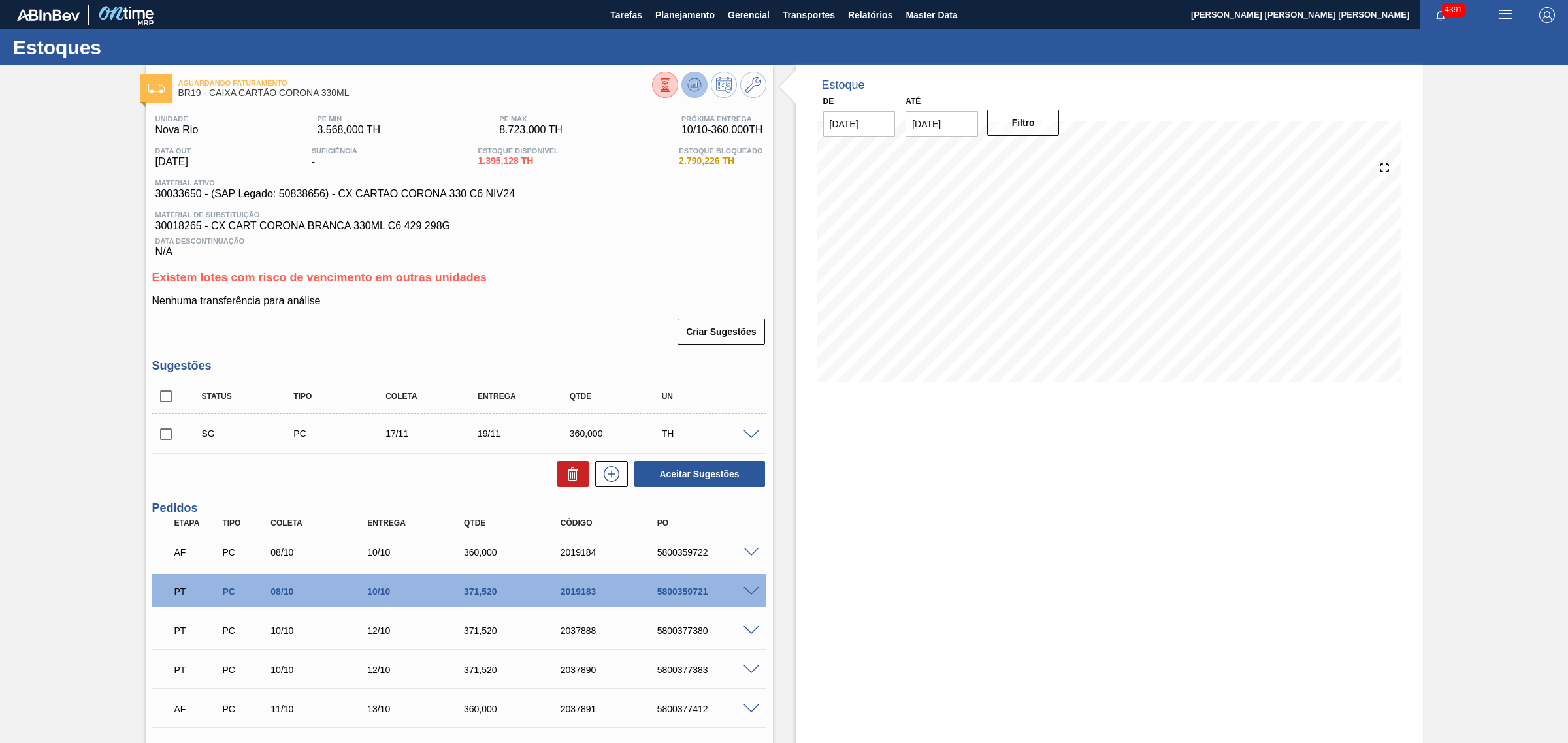
click at [687, 93] on span at bounding box center [694, 85] width 15 height 15
click at [691, 87] on icon at bounding box center [692, 87] width 2 height 2
click at [690, 80] on icon at bounding box center [694, 85] width 15 height 15
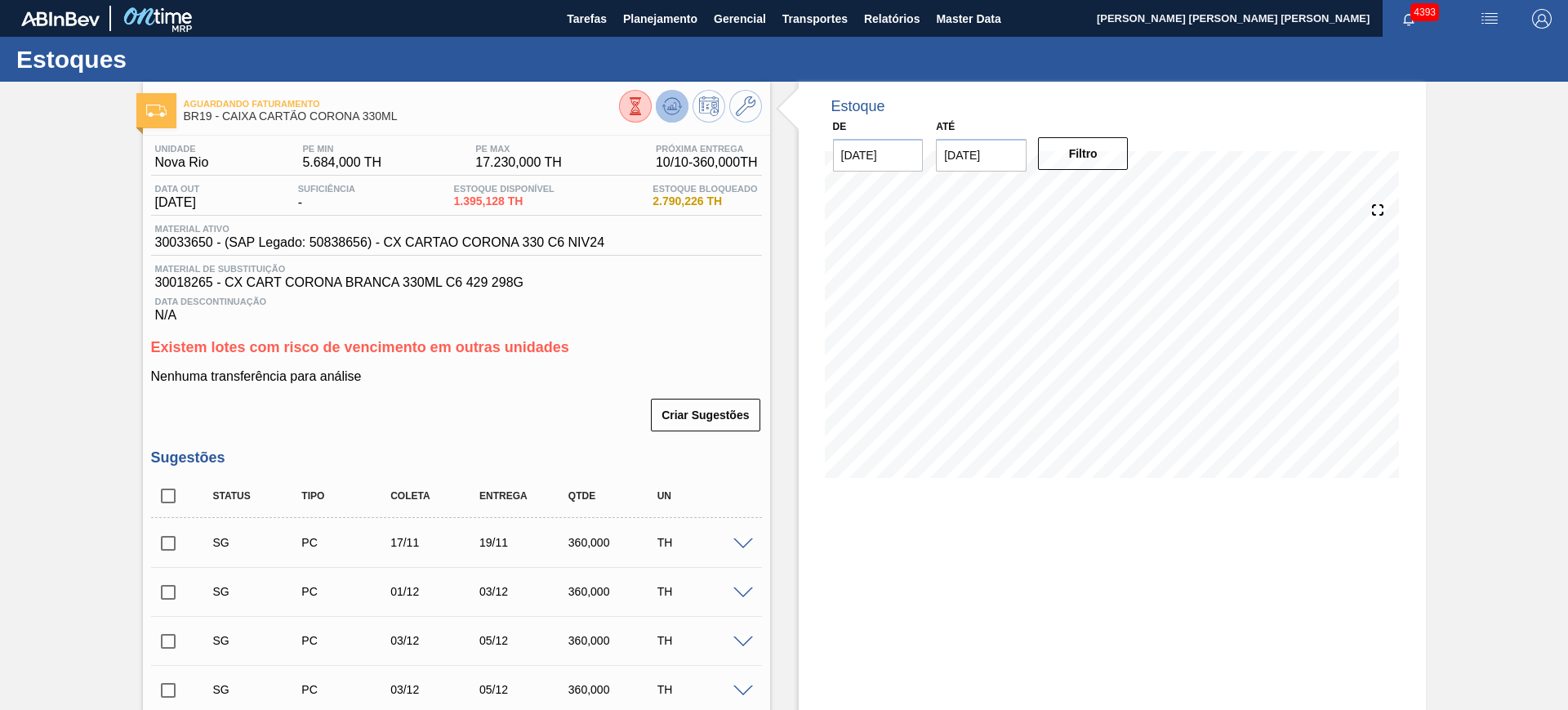
click at [676, 109] on icon at bounding box center [671, 106] width 19 height 19
click at [168, 490] on input "checkbox" at bounding box center [169, 495] width 34 height 34
checkbox input "true"
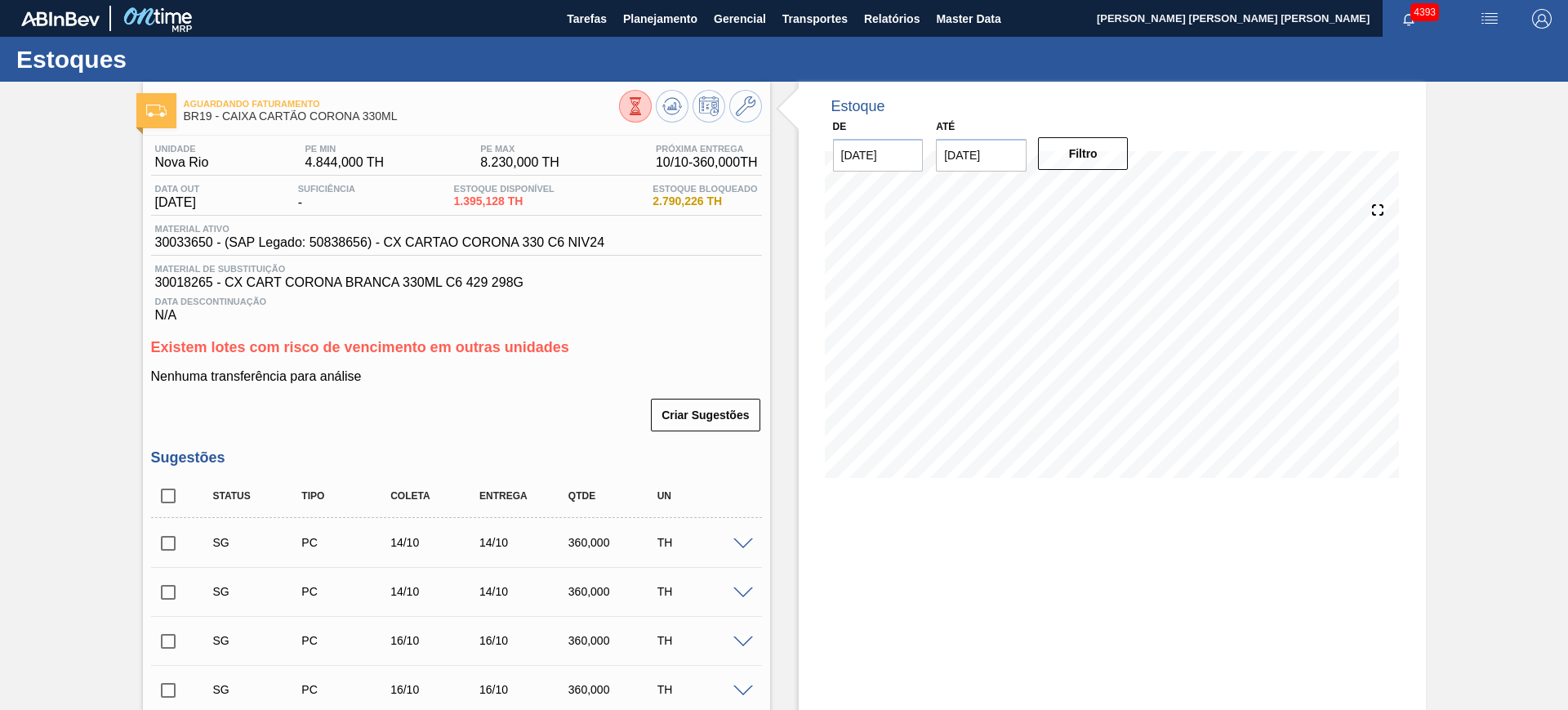
checkbox input "true"
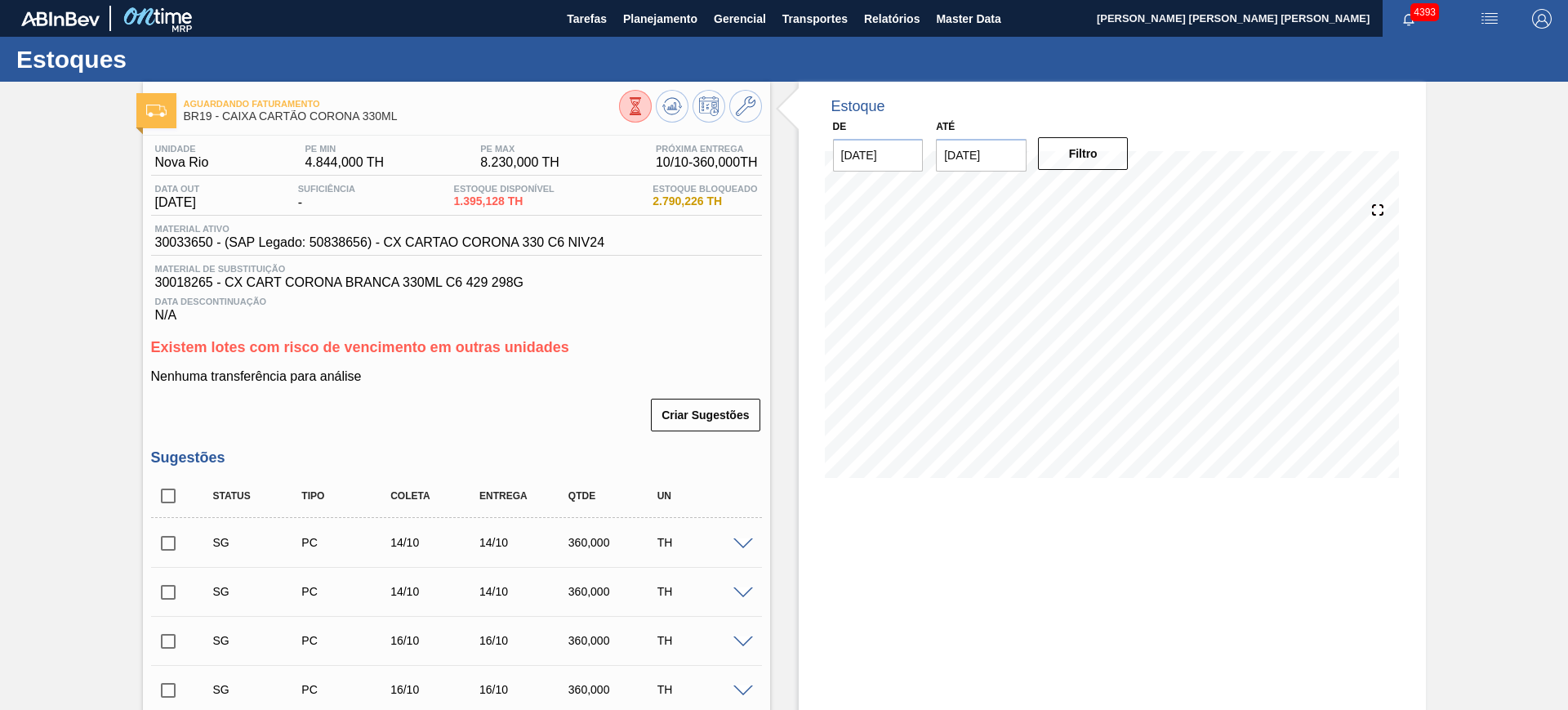
checkbox input "true"
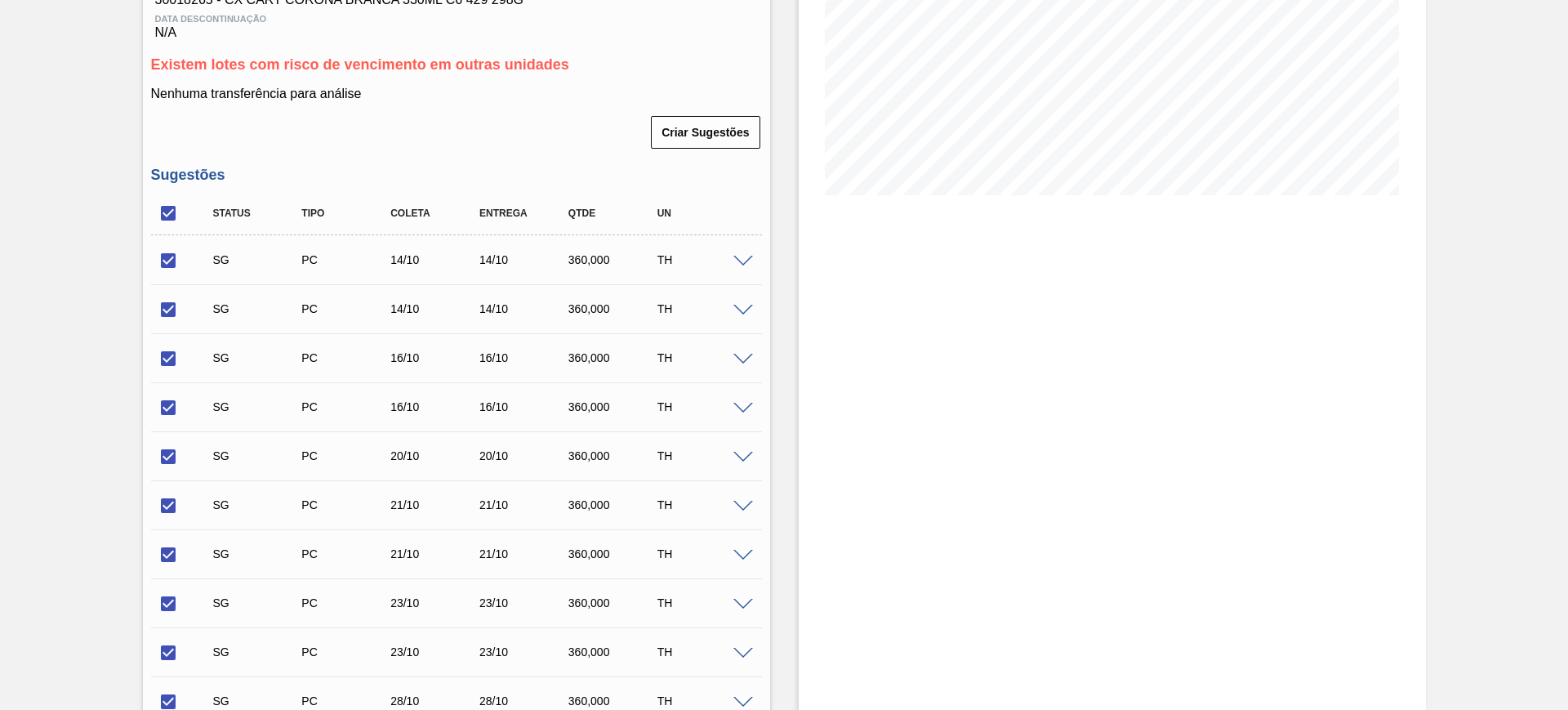
scroll to position [630, 0]
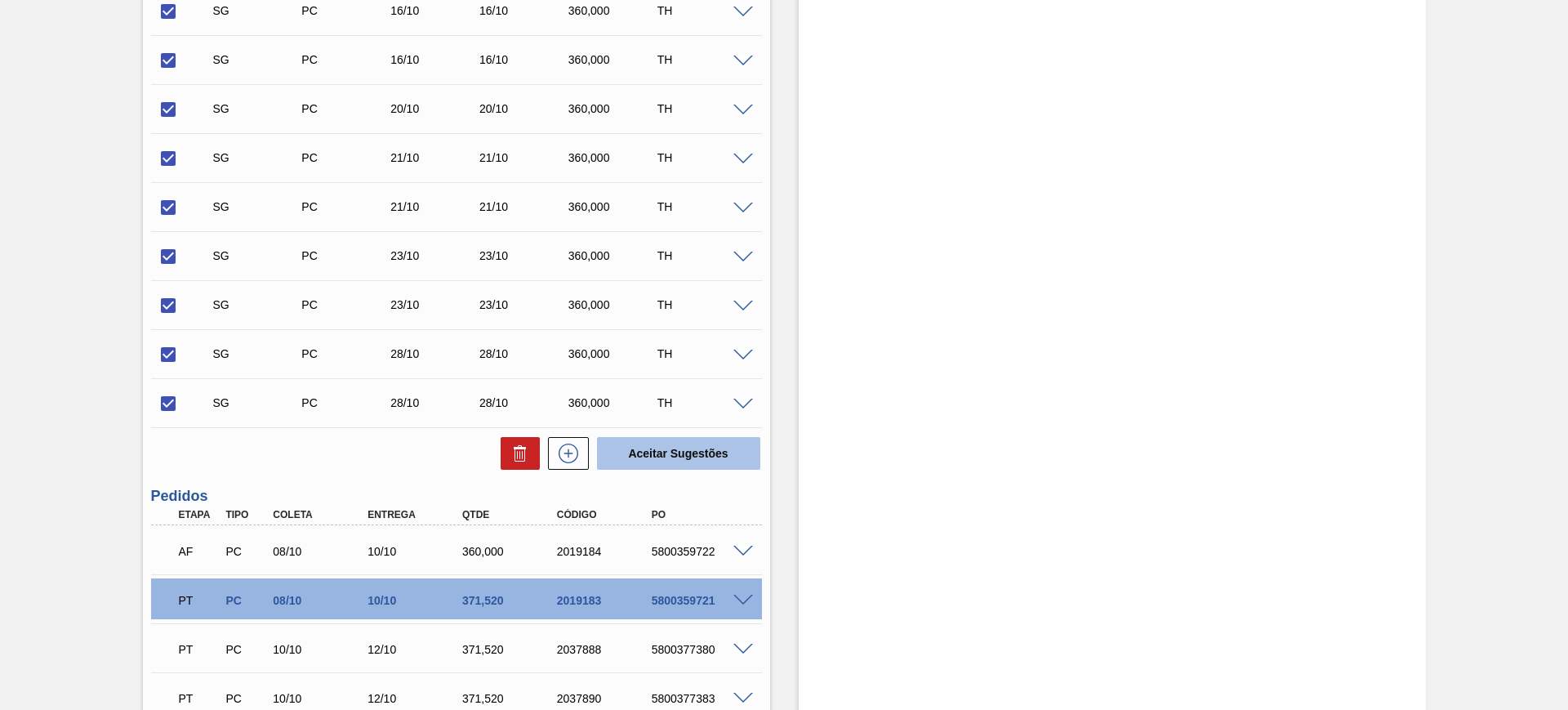
click at [648, 456] on button "Aceitar Sugestões" at bounding box center [678, 453] width 163 height 33
checkbox input "false"
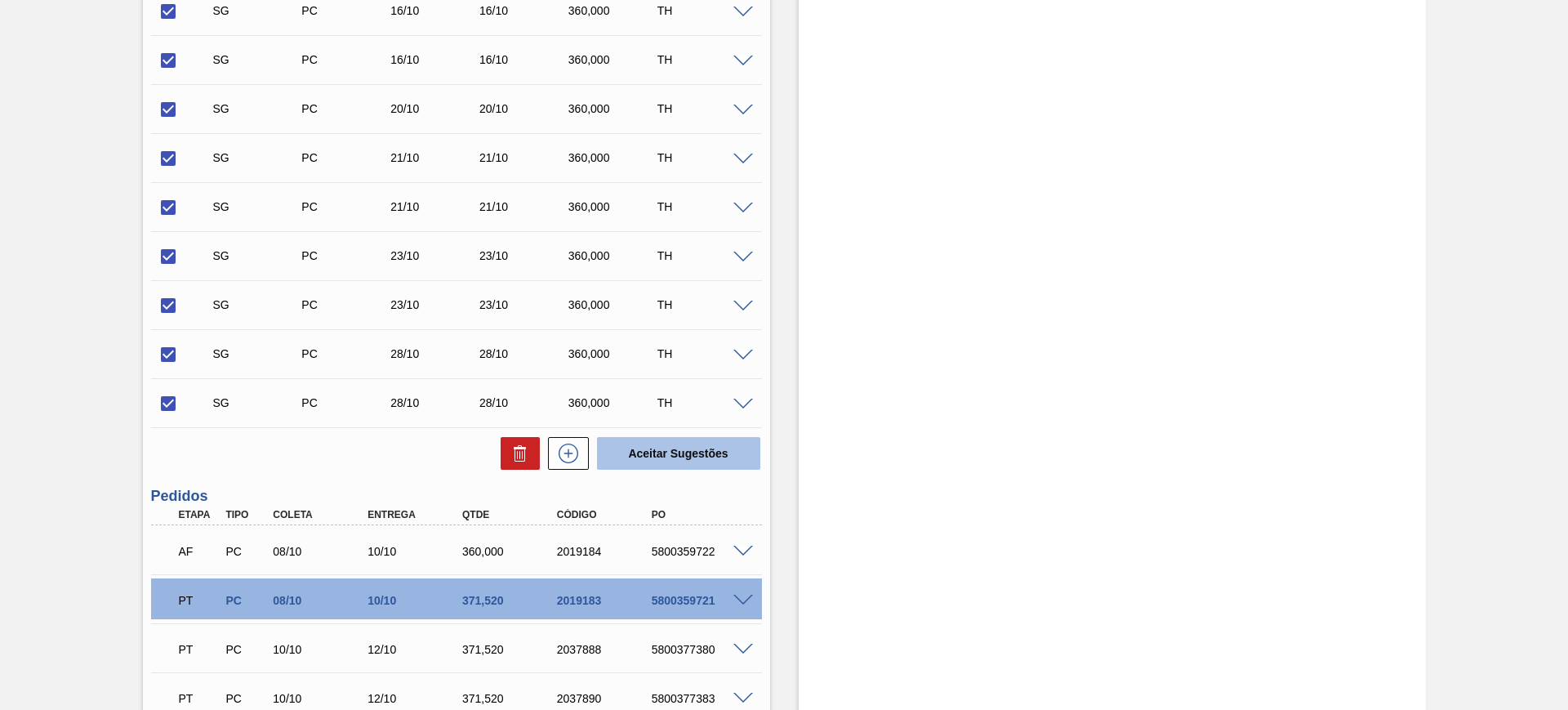
checkbox input "false"
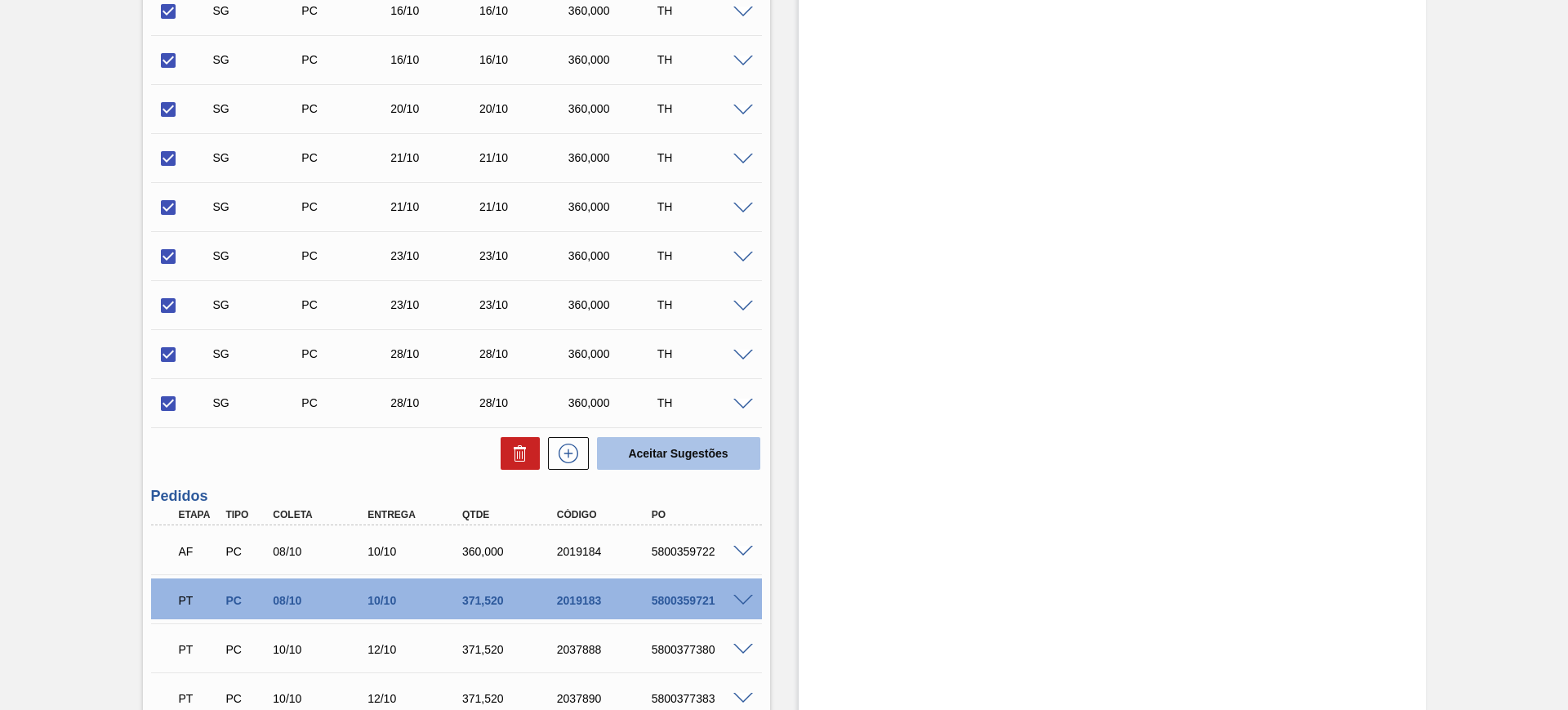
checkbox input "false"
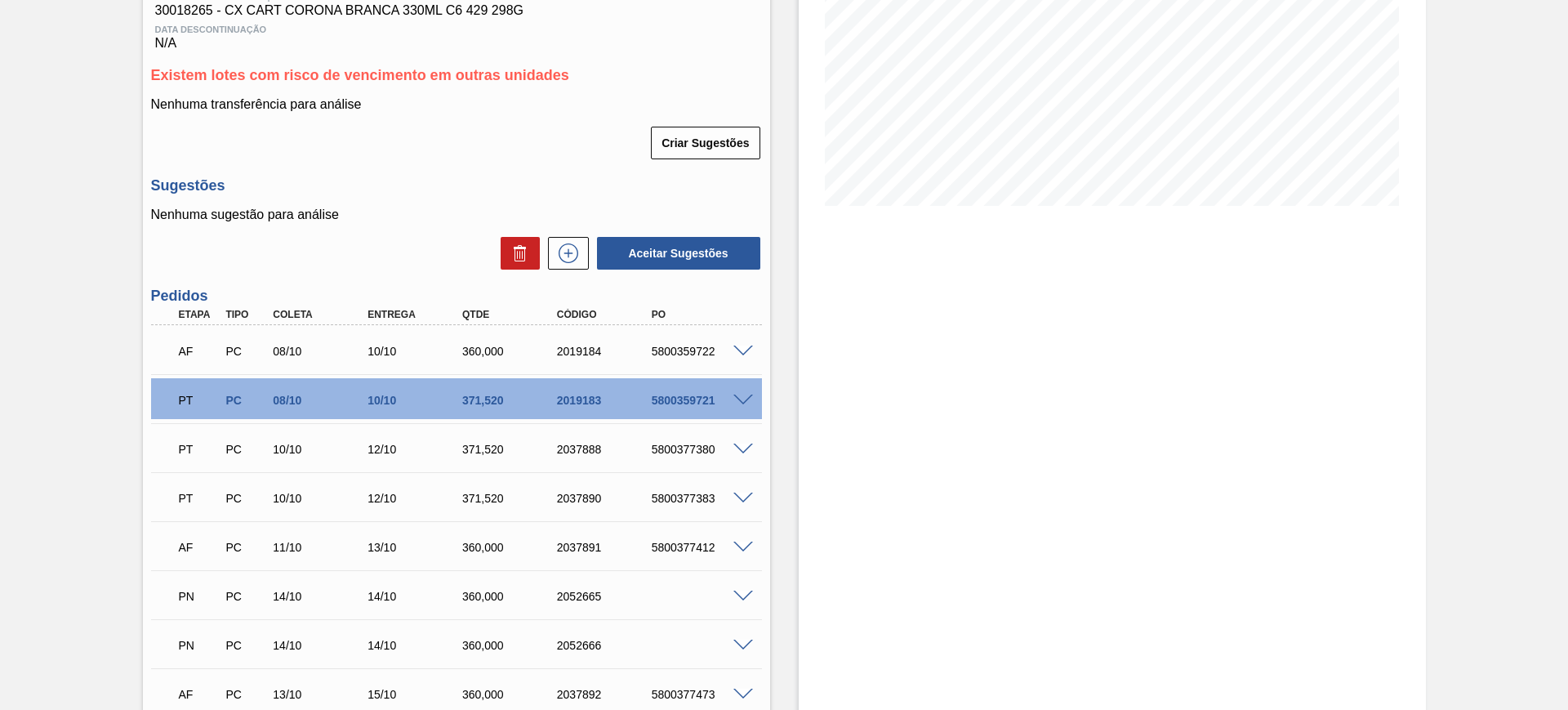
scroll to position [0, 0]
